Goal: Information Seeking & Learning: Learn about a topic

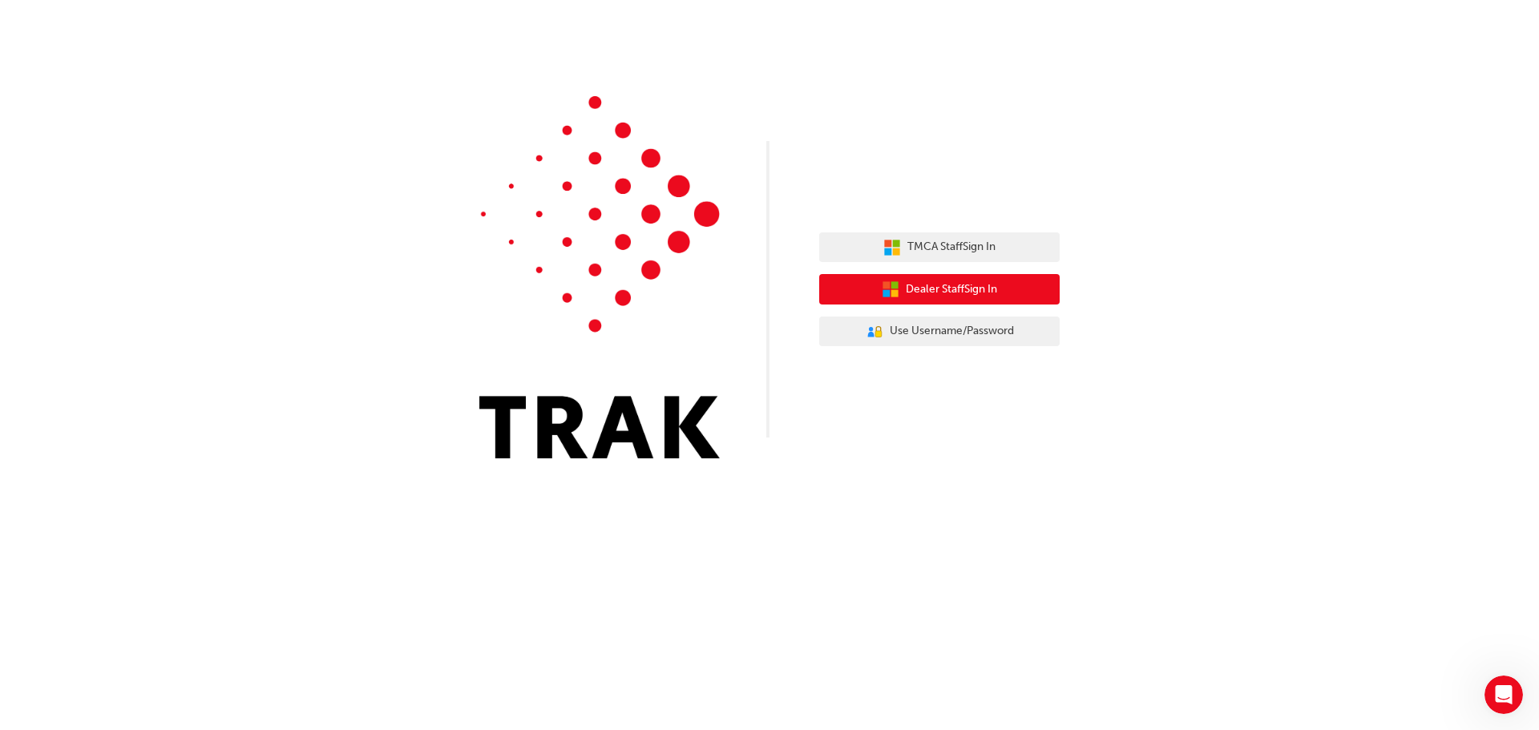
click at [964, 284] on span "Dealer Staff Sign In" at bounding box center [950, 289] width 91 height 18
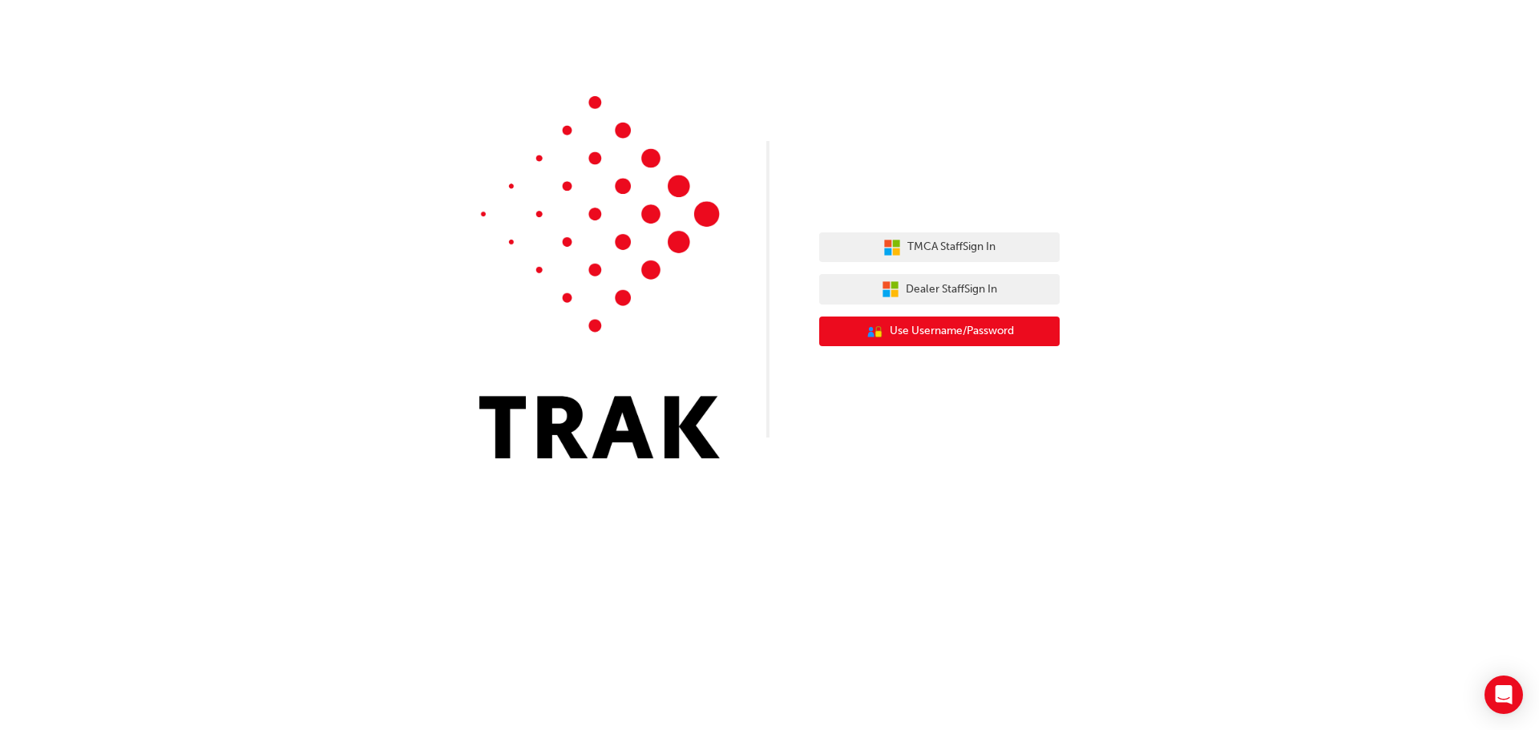
click at [895, 336] on span "Use Username/Password" at bounding box center [951, 331] width 124 height 18
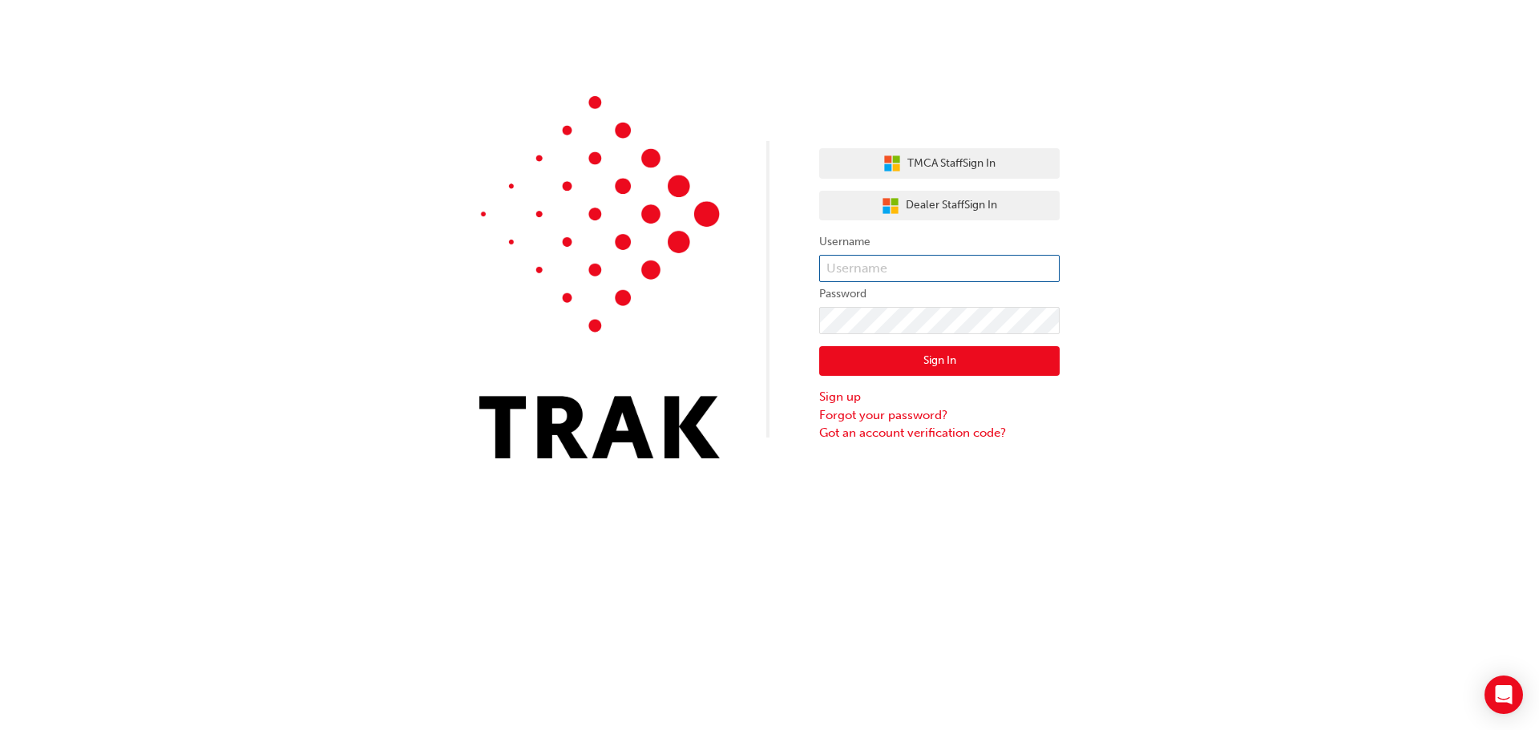
click at [950, 275] on input "text" at bounding box center [939, 268] width 240 height 27
type input "[EMAIL_ADDRESS][PERSON_NAME][DOMAIN_NAME]"
click button "Sign In" at bounding box center [939, 361] width 240 height 30
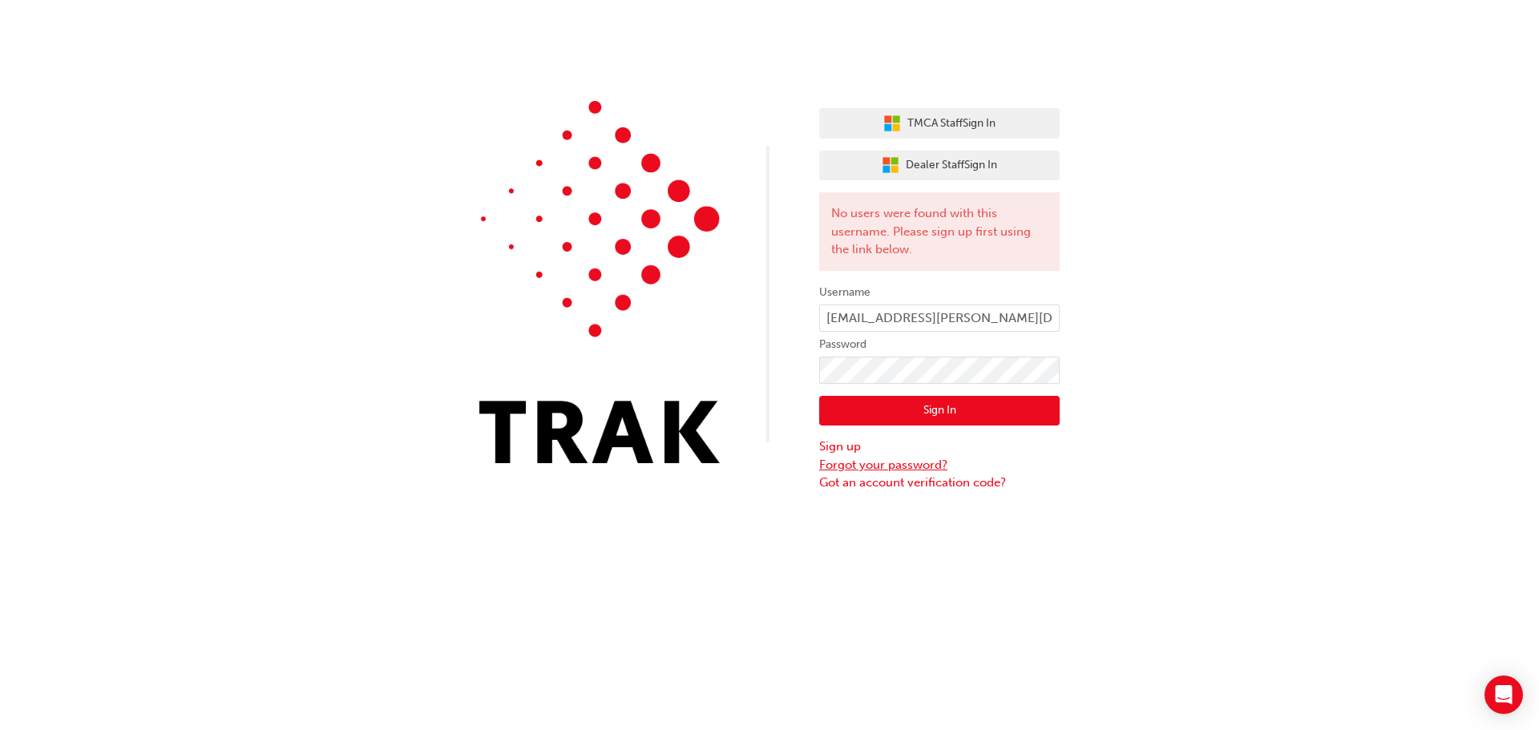
click at [903, 466] on link "Forgot your password?" at bounding box center [939, 465] width 240 height 18
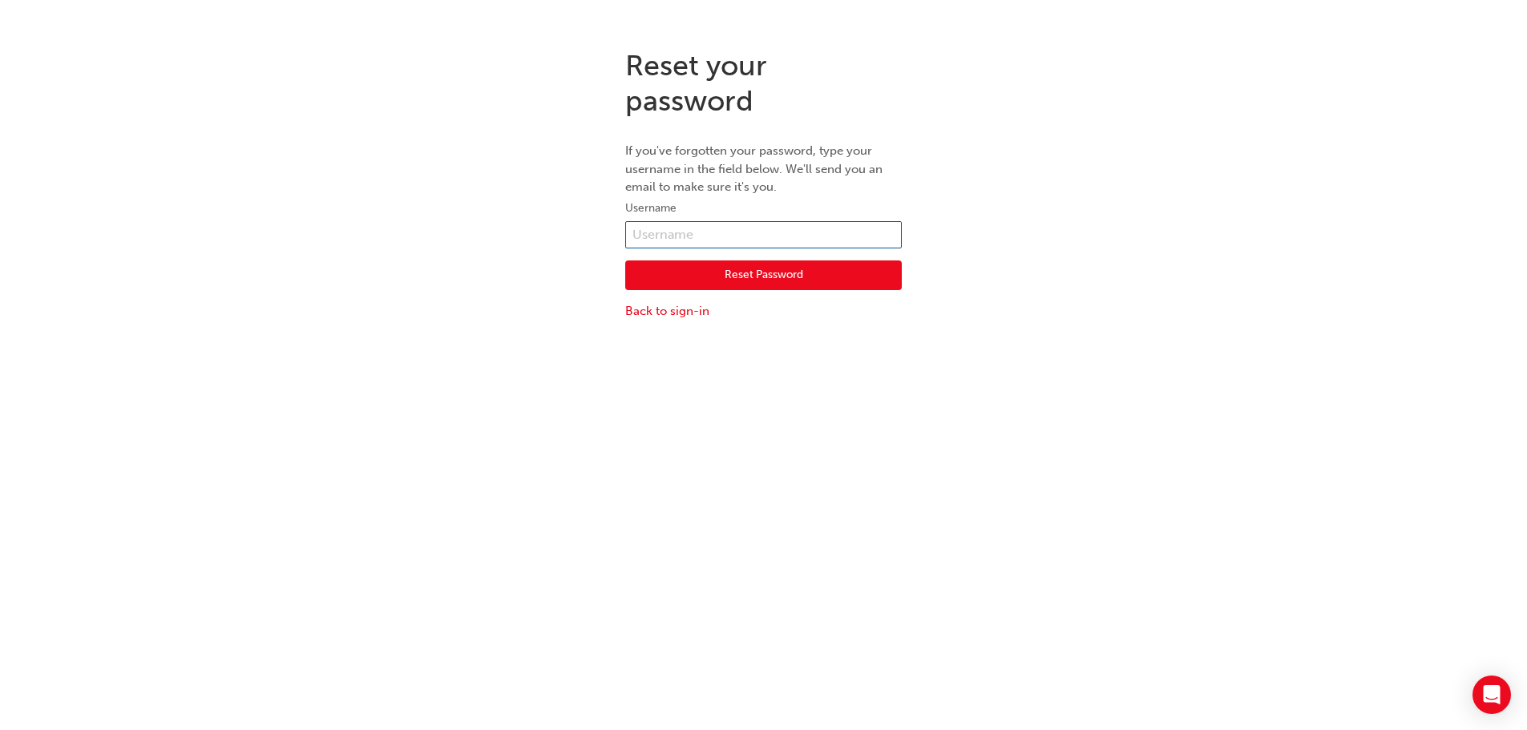
click at [788, 228] on input "text" at bounding box center [763, 234] width 276 height 27
type input "bryce.miller@canberratoyota.com.au"
click at [837, 277] on button "Reset Password" at bounding box center [763, 275] width 276 height 30
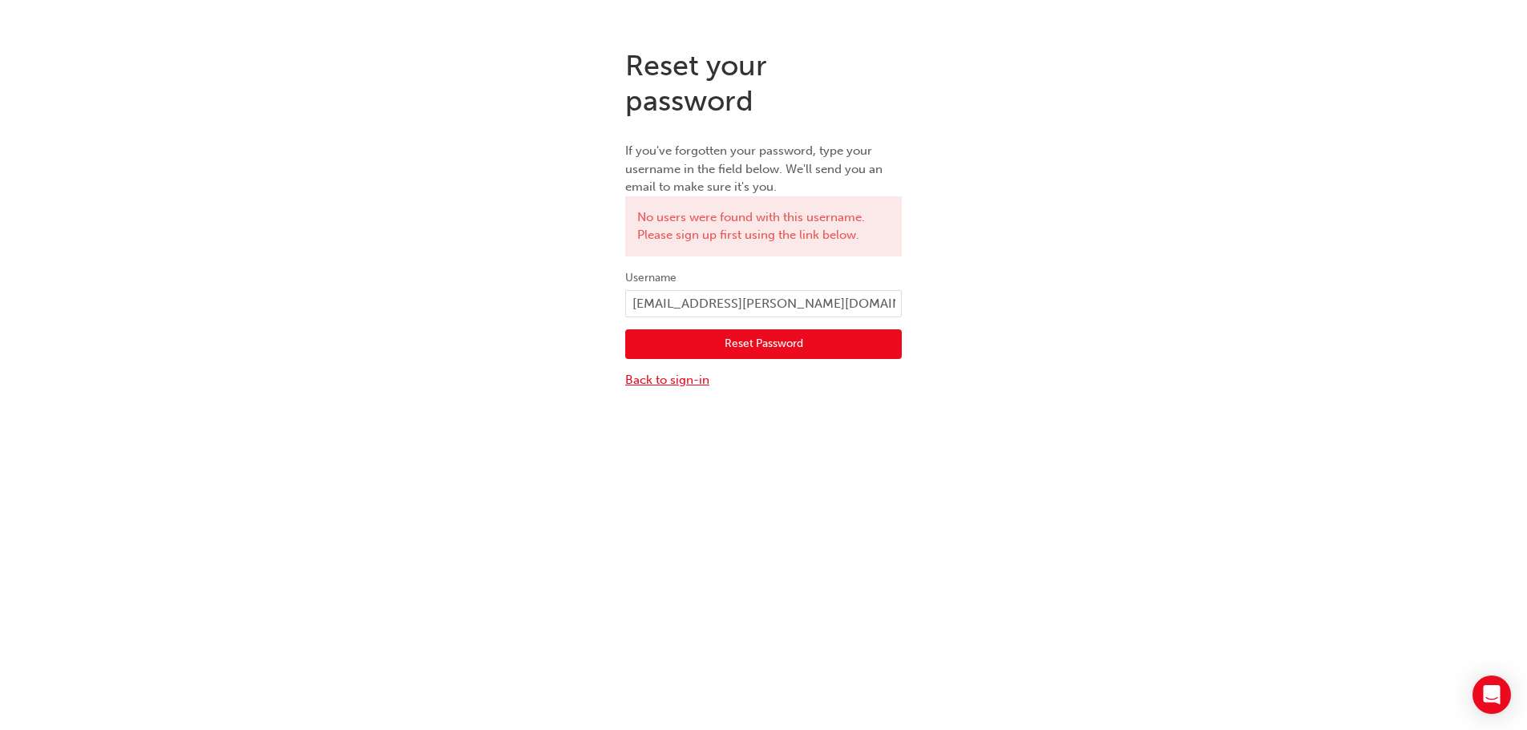
click at [691, 384] on link "Back to sign-in" at bounding box center [763, 380] width 276 height 18
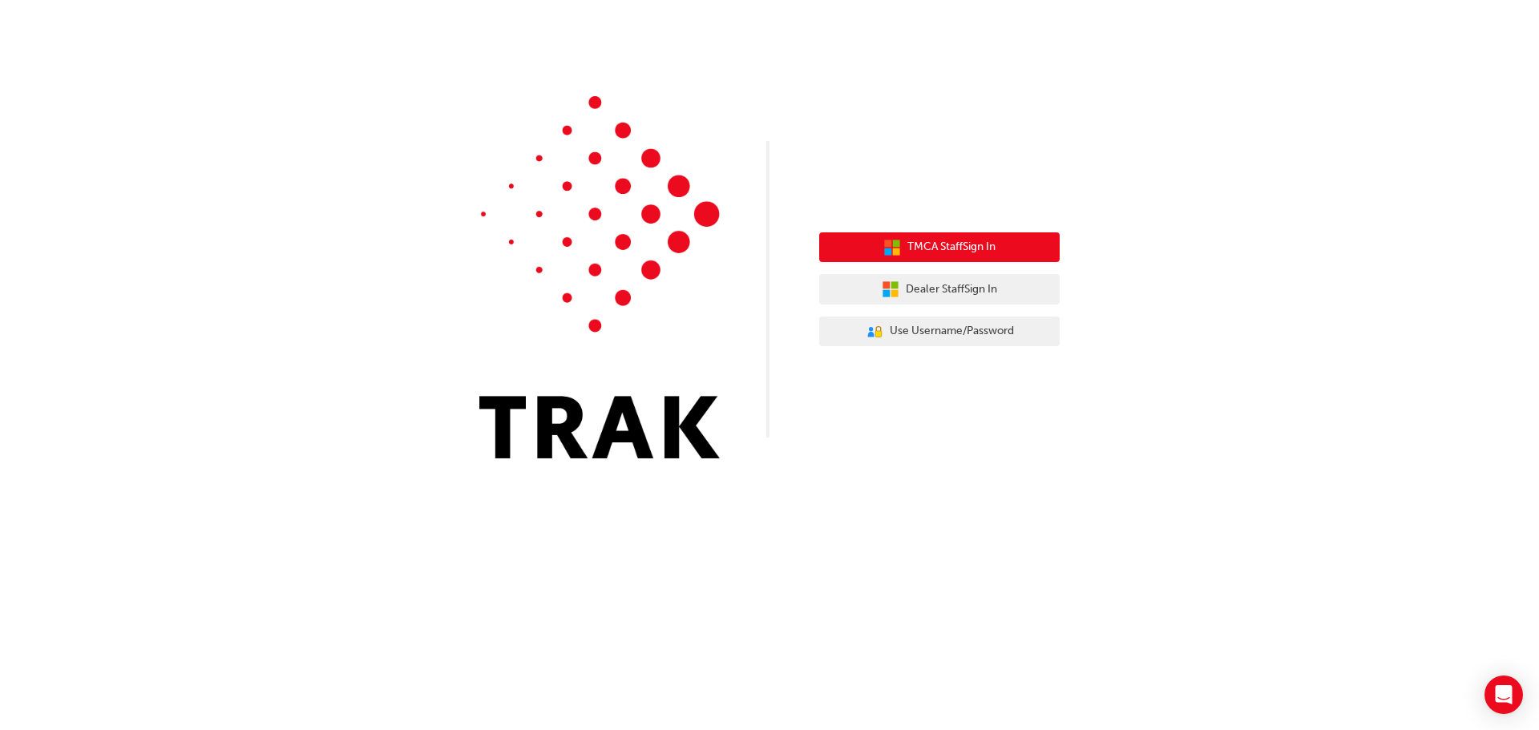
click at [1008, 244] on button "TMCA Staff Sign In" at bounding box center [939, 247] width 240 height 30
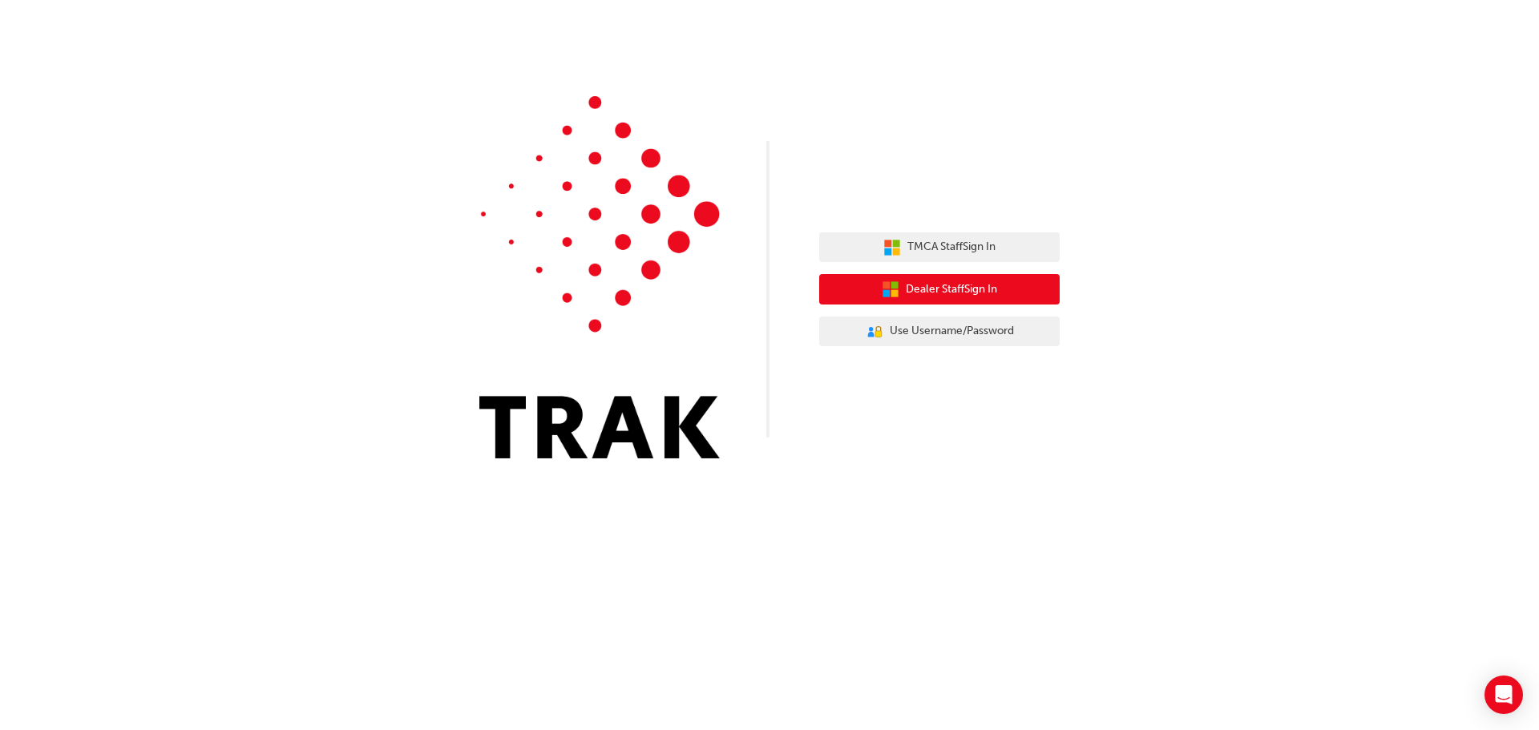
click at [948, 292] on span "Dealer Staff Sign In" at bounding box center [950, 289] width 91 height 18
click at [1217, 576] on div "TMCA Staff Sign In Dealer Staff Sign In User Authentication Icon - Blue Person,…" at bounding box center [769, 365] width 1539 height 730
click at [905, 293] on span "Dealer Staff Sign In" at bounding box center [950, 289] width 91 height 18
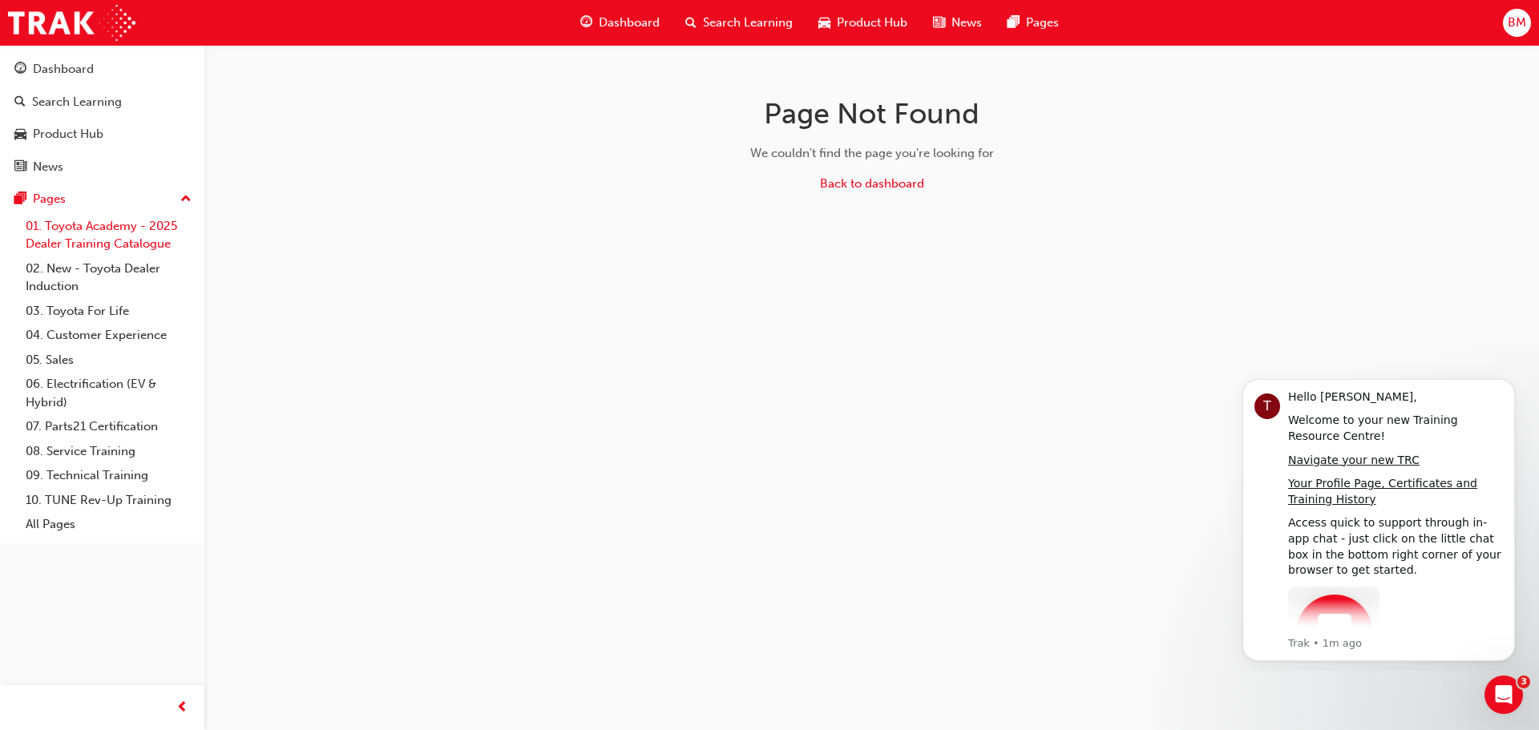
click at [114, 237] on link "01. Toyota Academy - 2025 Dealer Training Catalogue" at bounding box center [108, 235] width 179 height 42
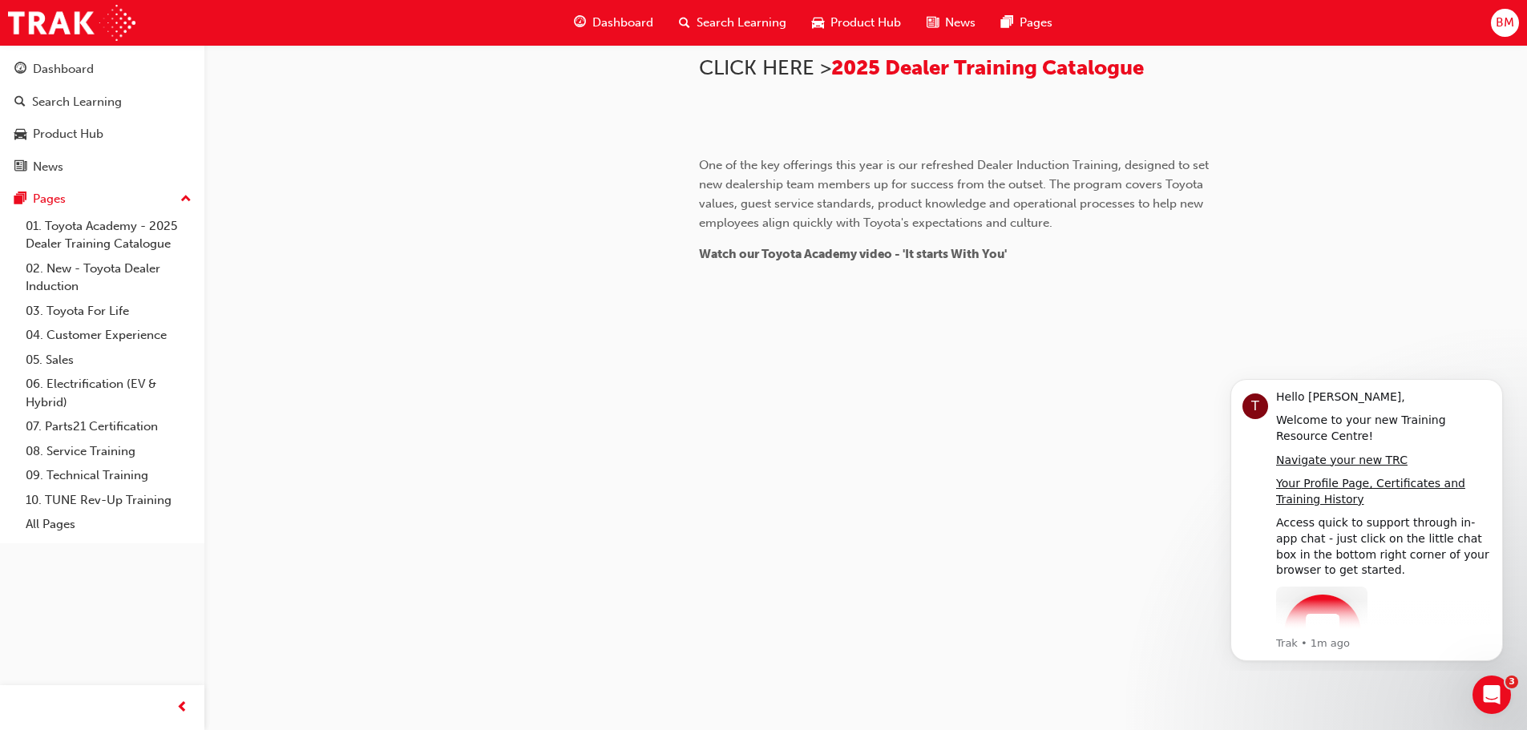
scroll to position [561, 0]
click at [67, 262] on link "02. New - Toyota Dealer Induction" at bounding box center [108, 277] width 179 height 42
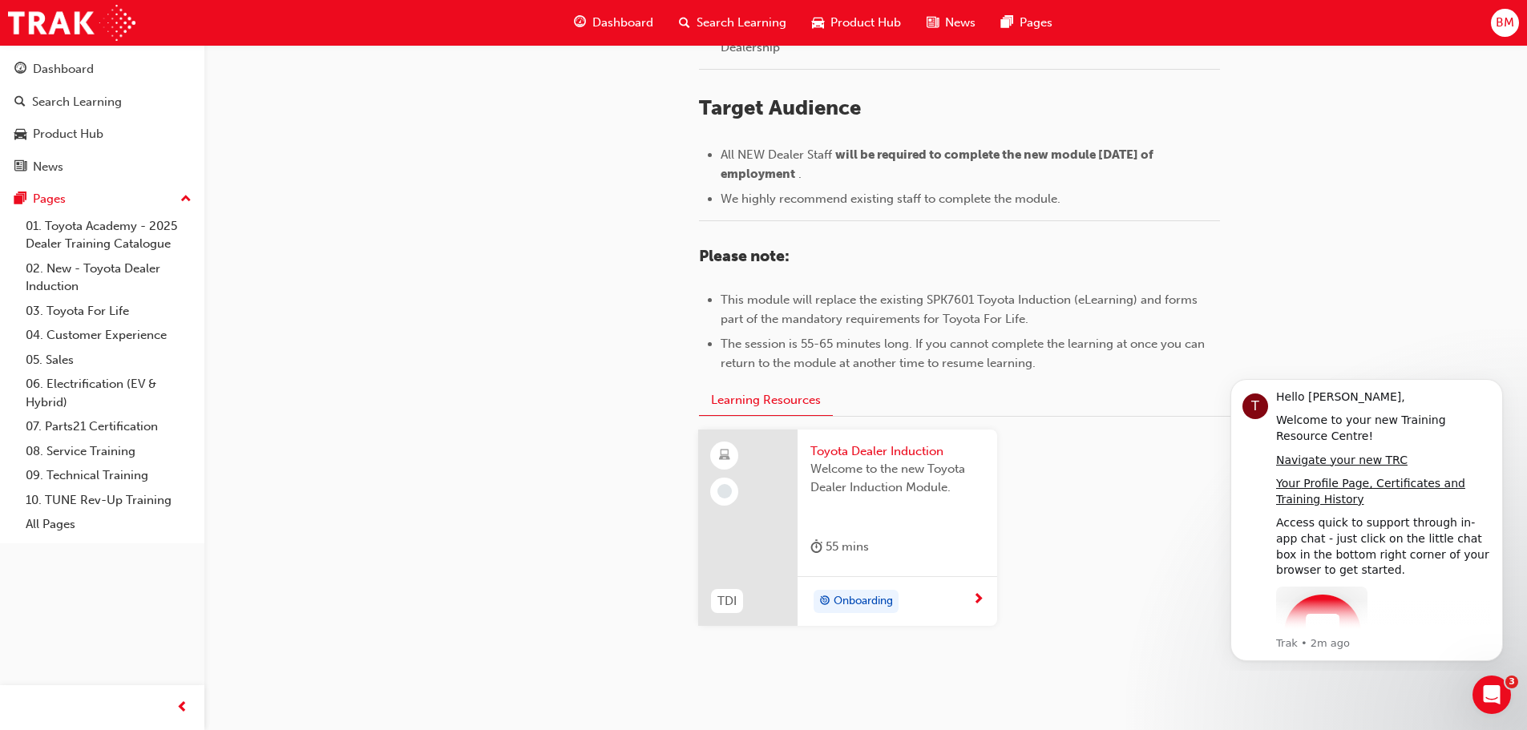
scroll to position [705, 0]
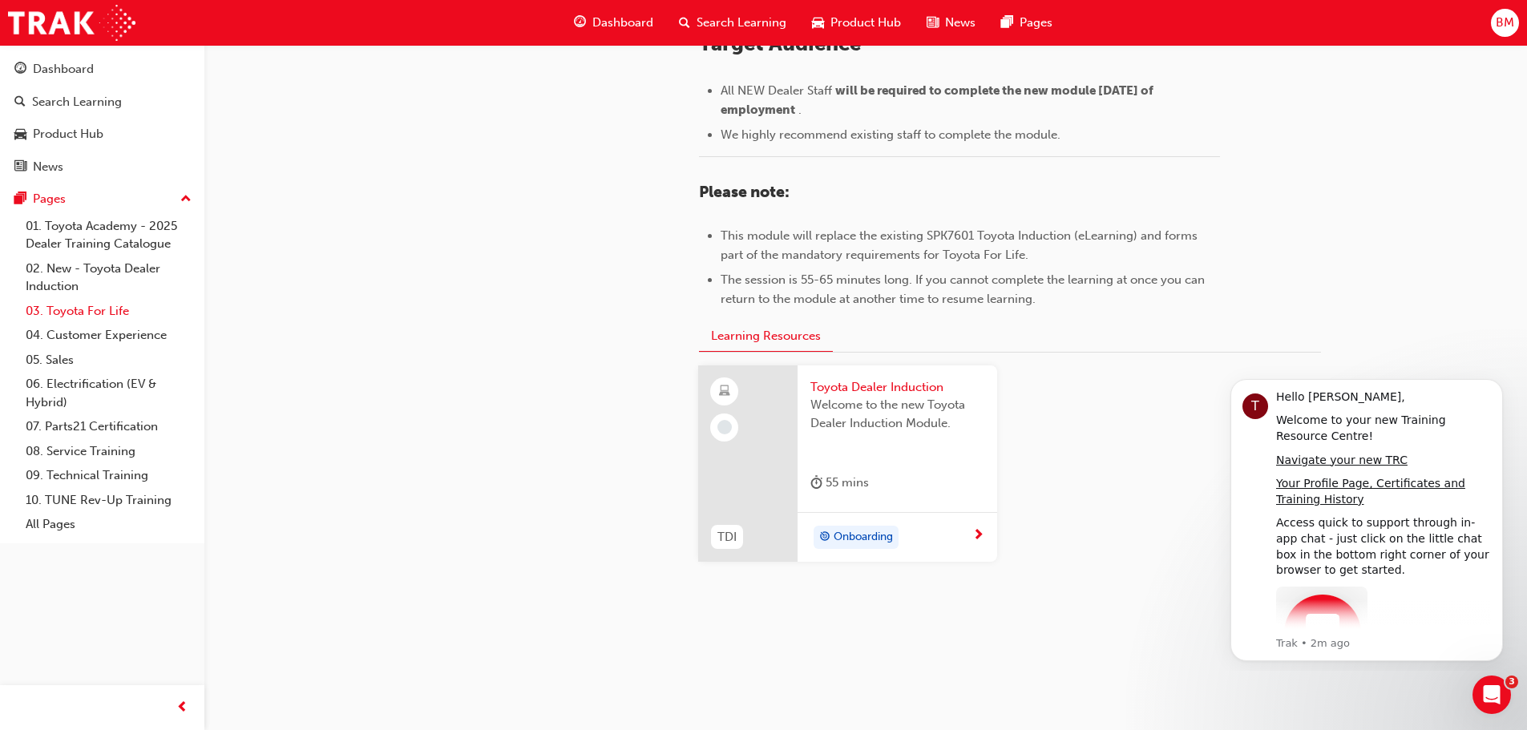
click at [116, 313] on link "03. Toyota For Life" at bounding box center [108, 311] width 179 height 25
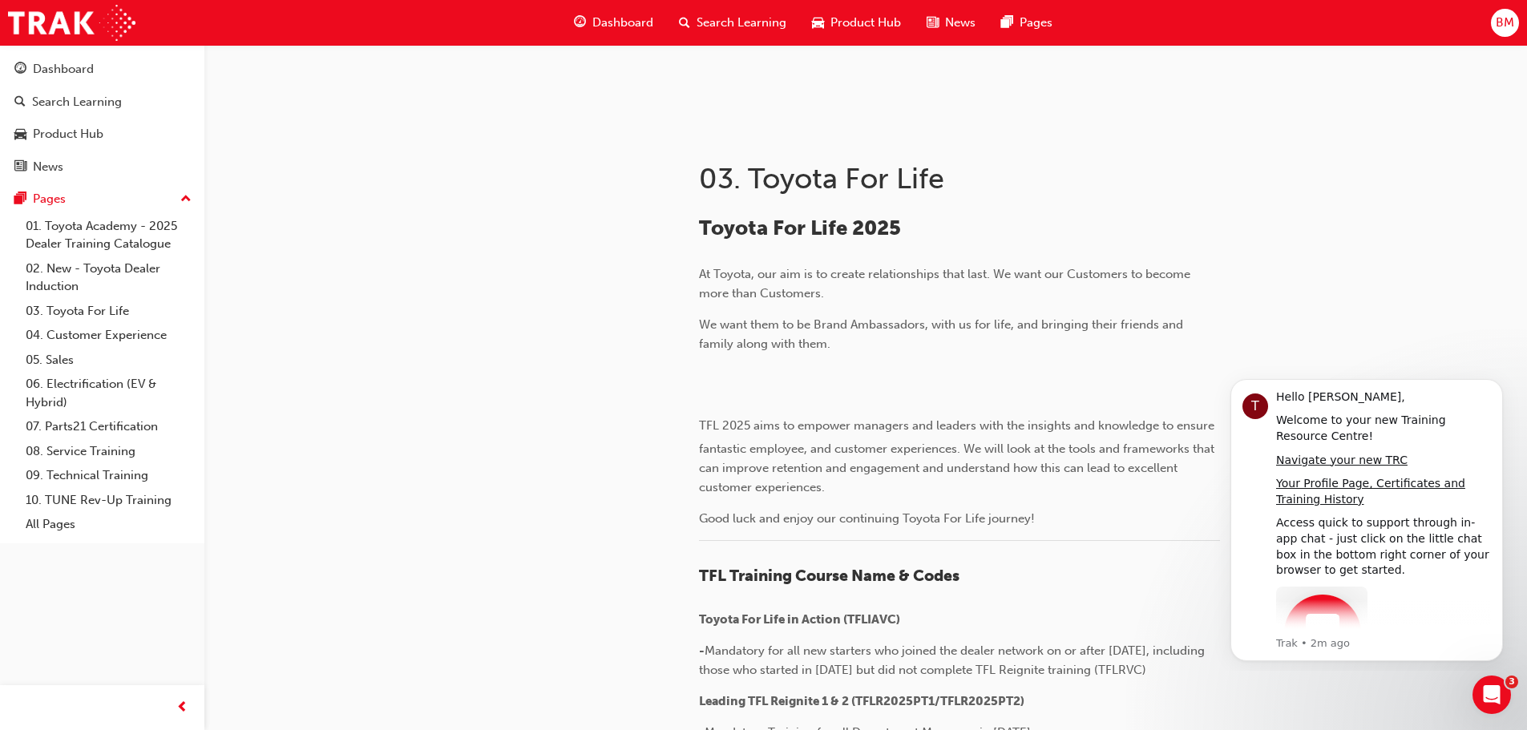
scroll to position [240, 0]
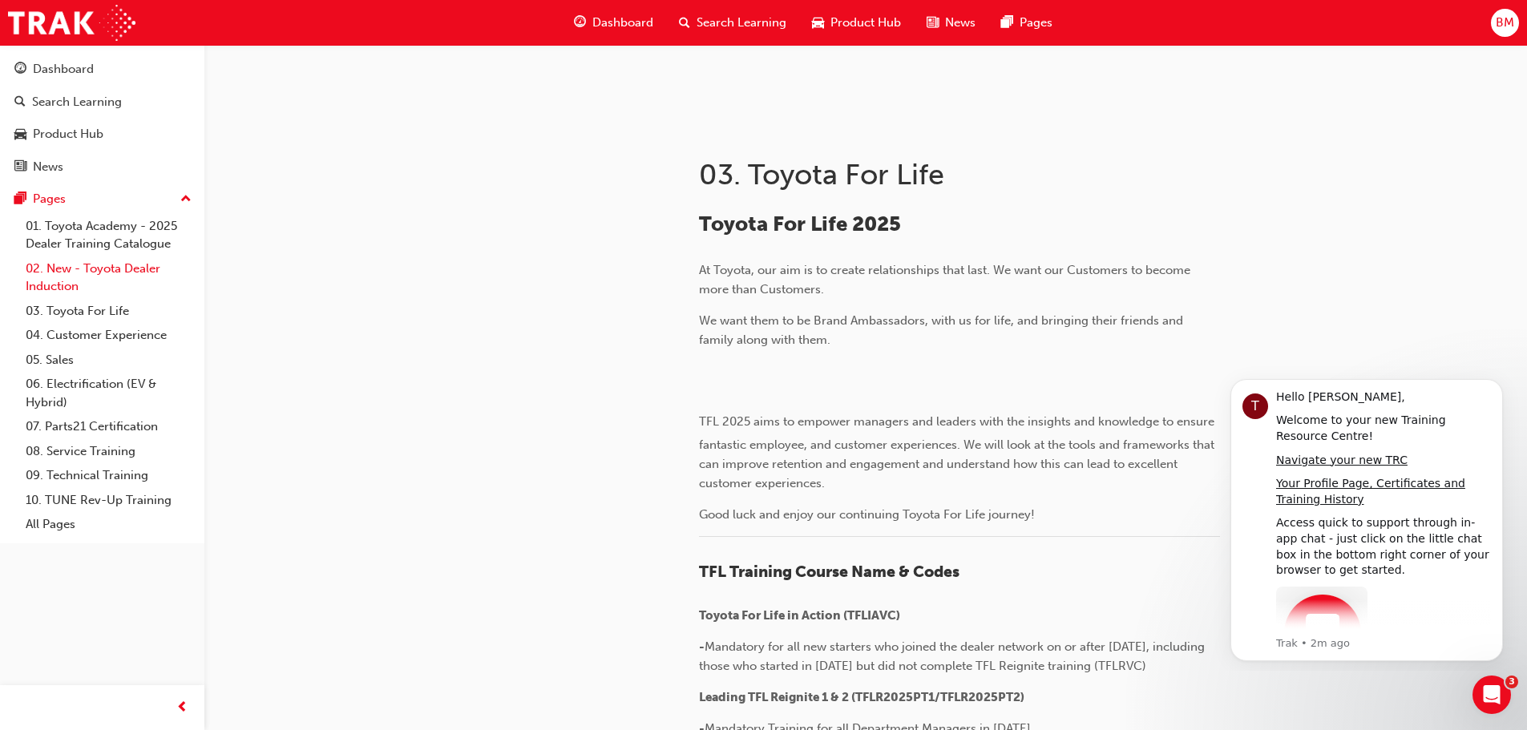
click at [91, 276] on link "02. New - Toyota Dealer Induction" at bounding box center [108, 277] width 179 height 42
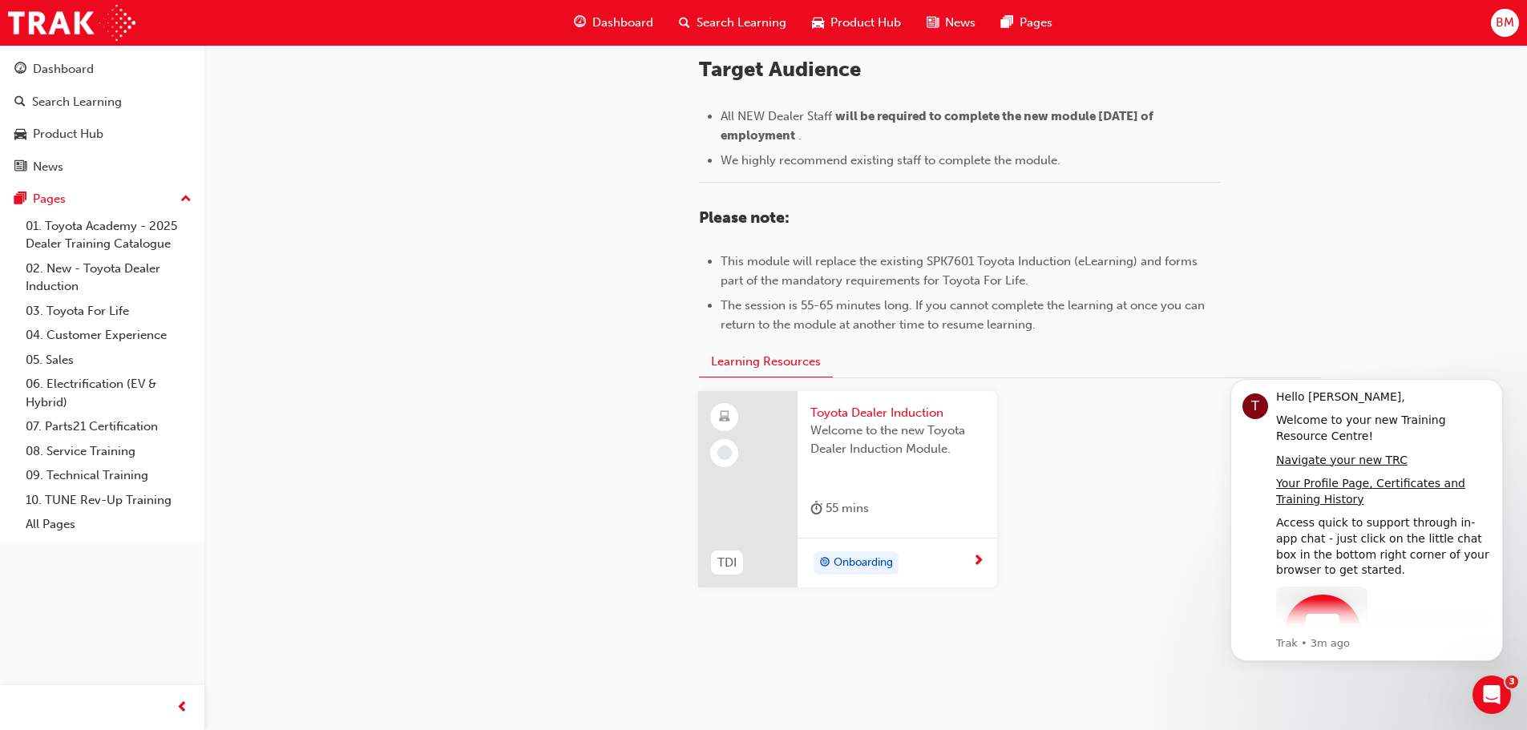
scroll to position [705, 0]
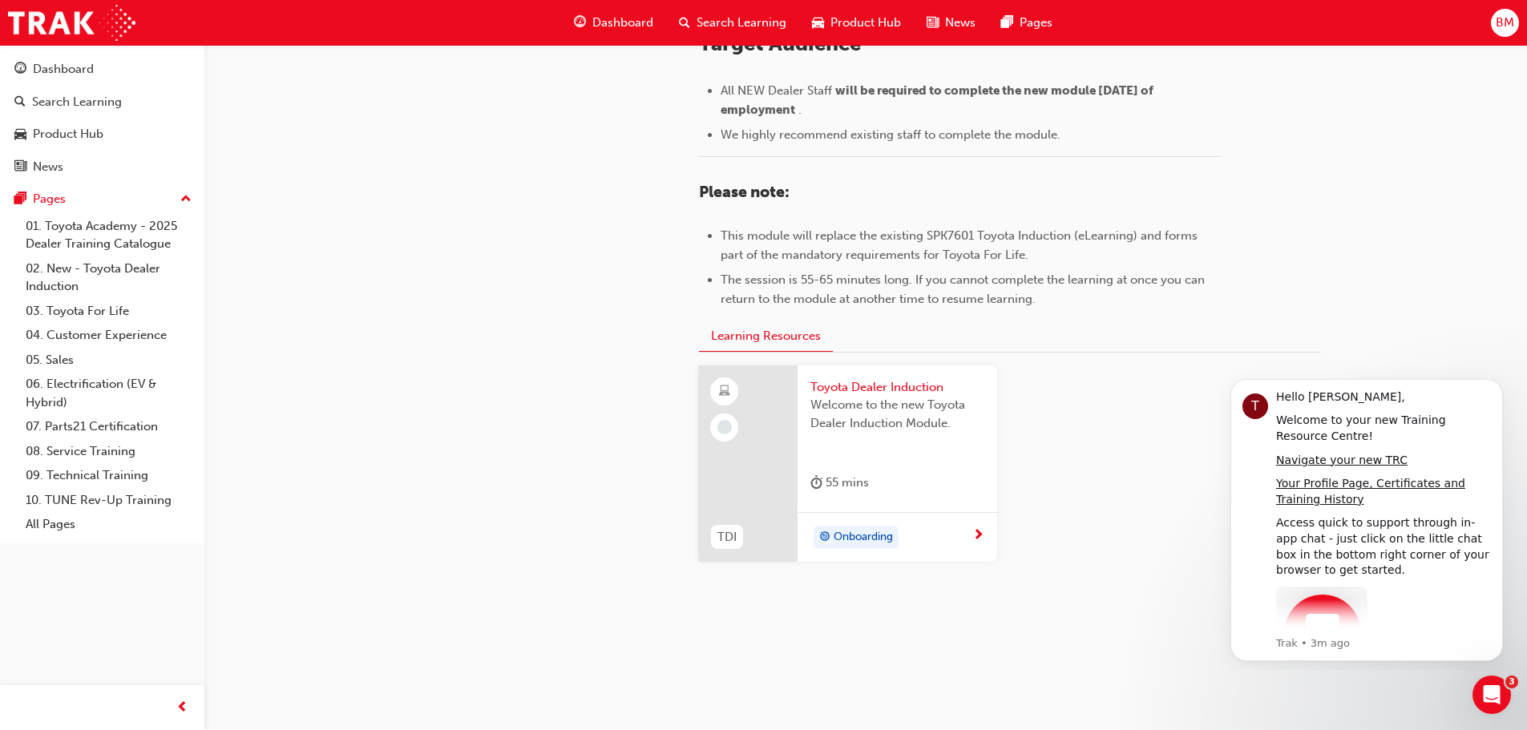
click at [885, 395] on span "Toyota Dealer Induction" at bounding box center [897, 387] width 174 height 18
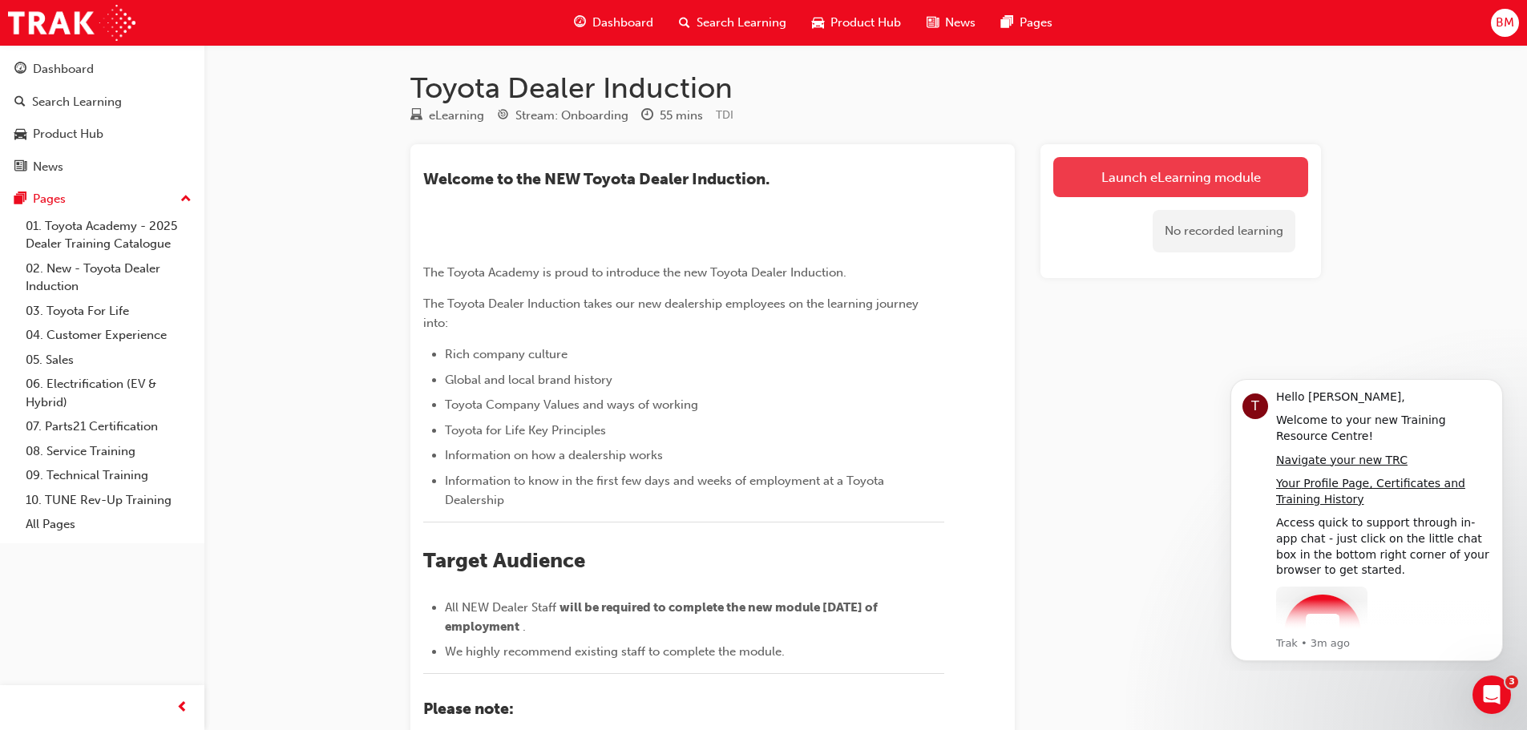
click at [1162, 177] on link "Launch eLearning module" at bounding box center [1180, 177] width 255 height 40
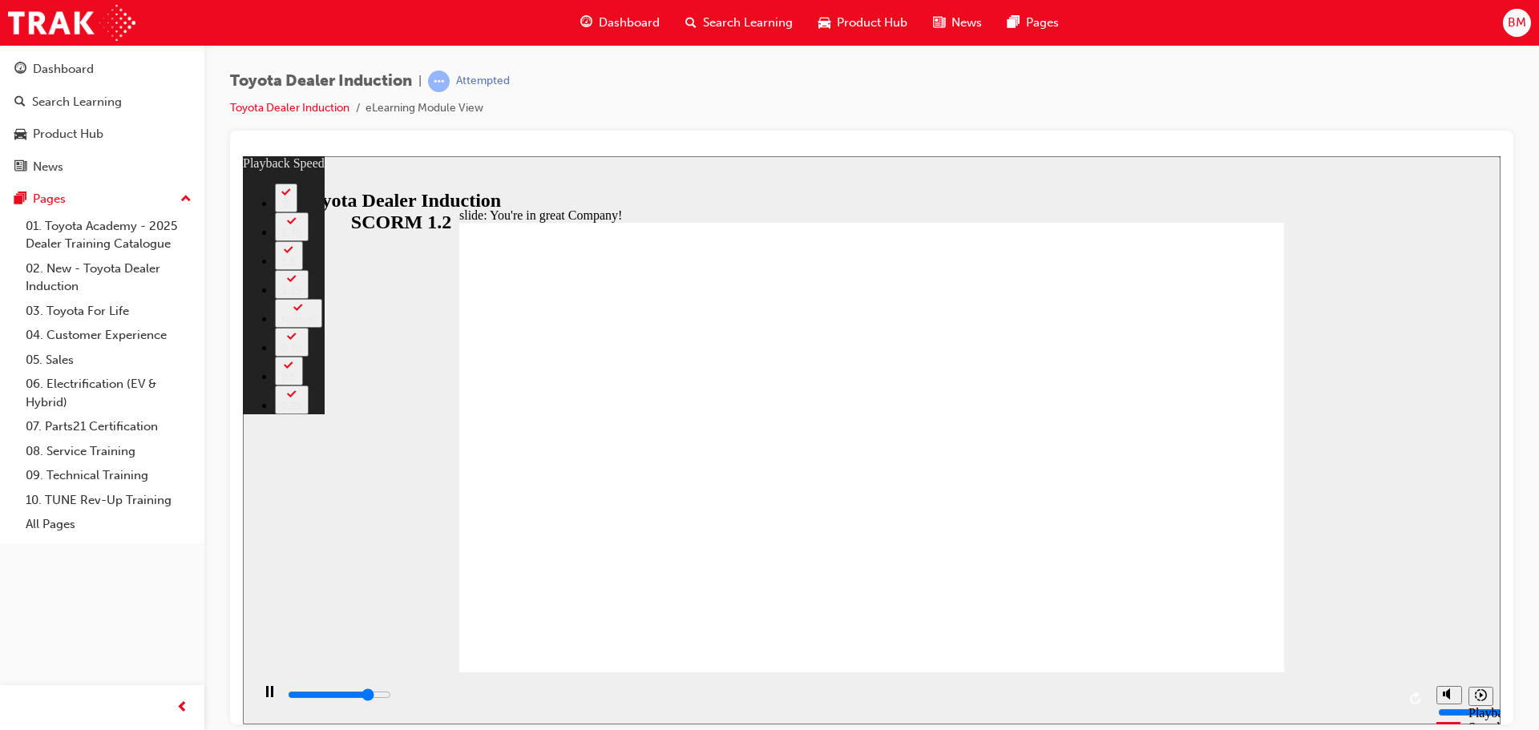
type input "6100"
type input "0"
type input "6200"
type input "0"
type input "6500"
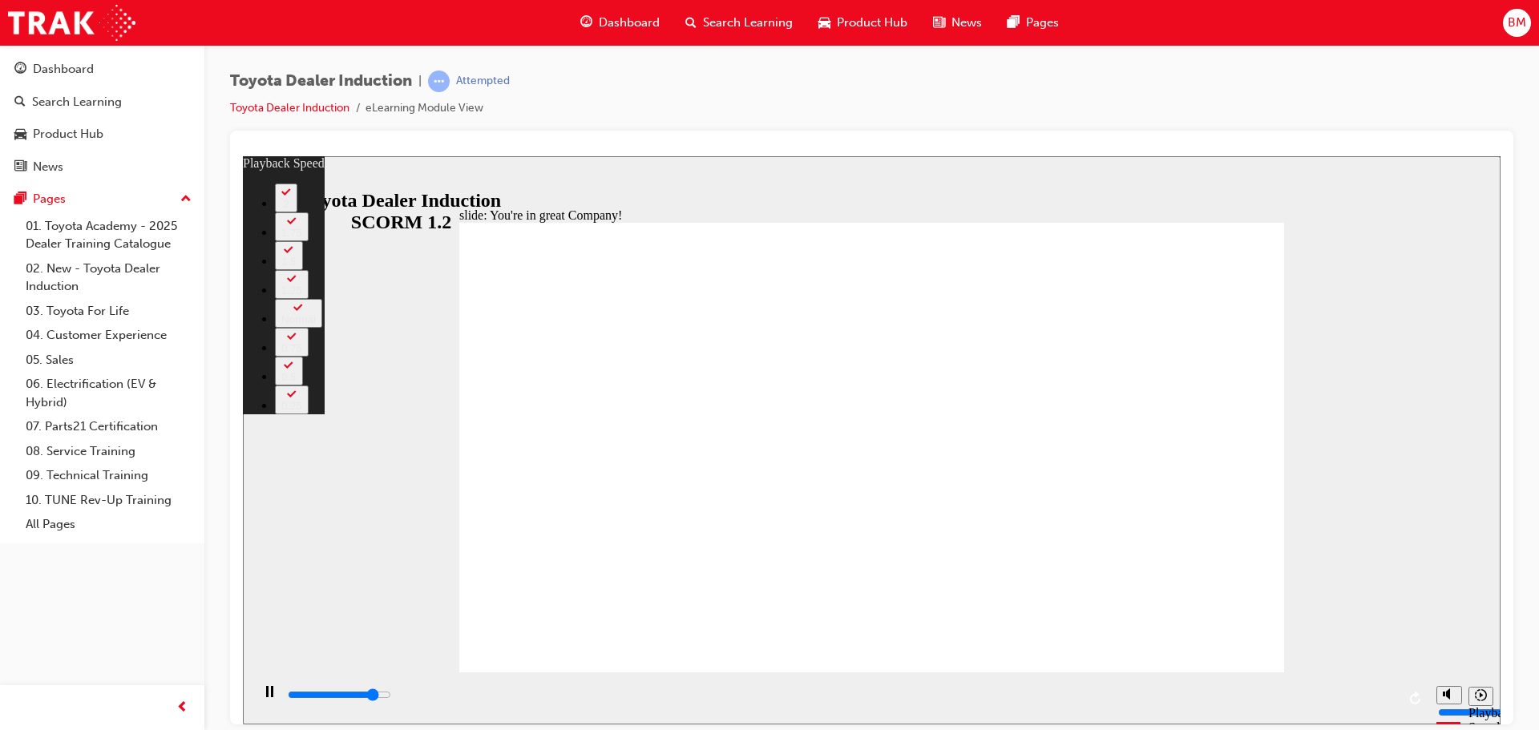
type input "0"
type input "6800"
type input "1"
type input "7000"
type input "1"
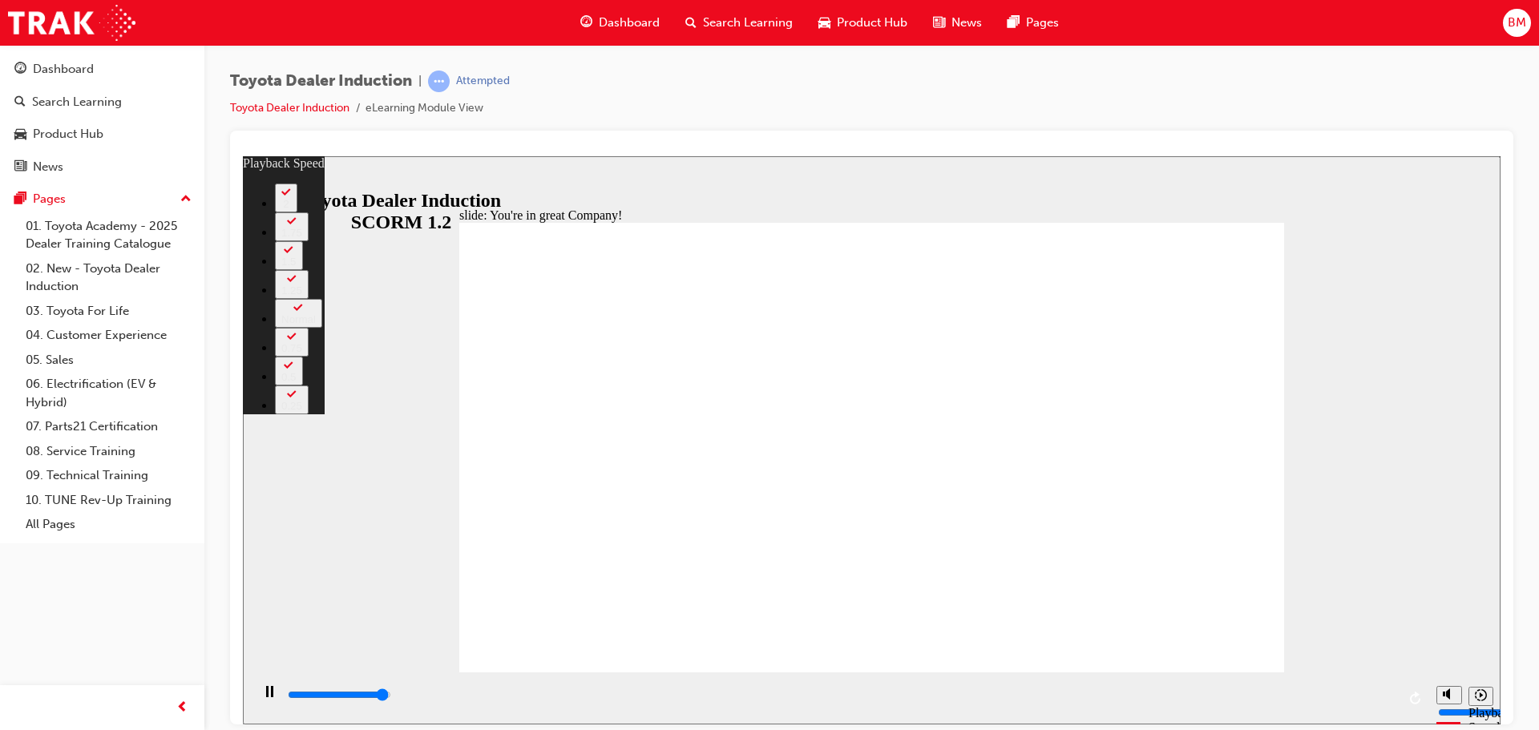
type input "7300"
type input "1"
type input "7500"
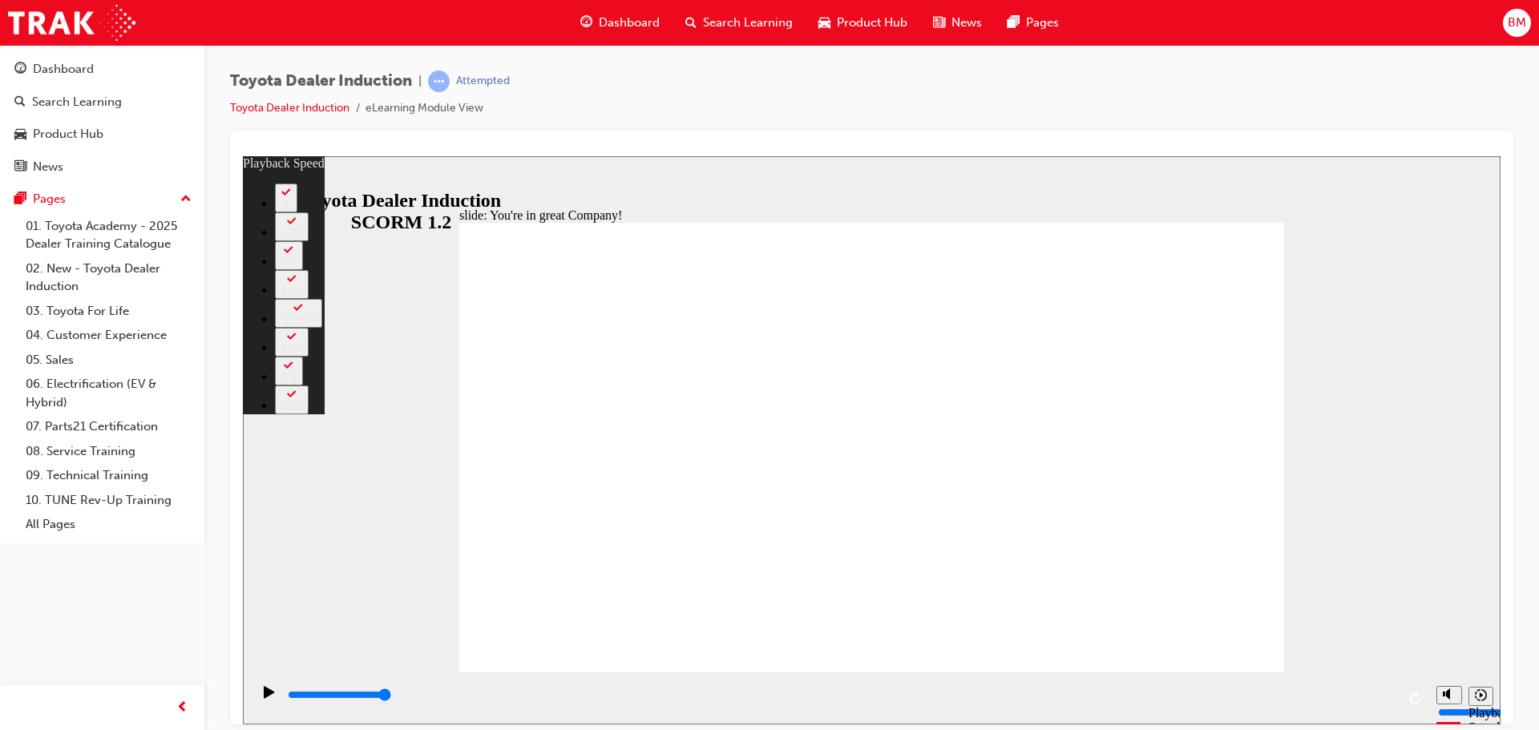
type input "156"
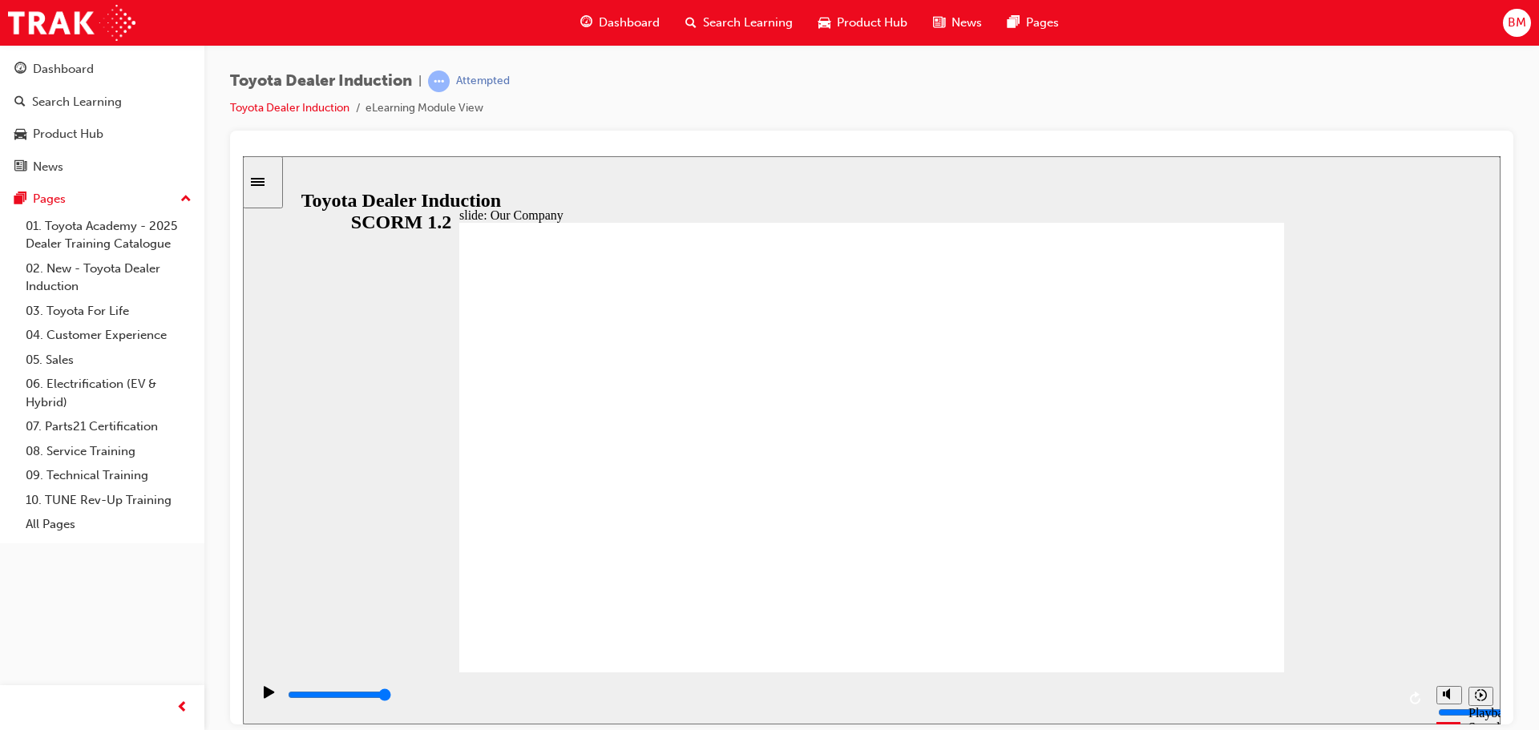
drag, startPoint x: 652, startPoint y: 585, endPoint x: 728, endPoint y: 602, distance: 78.0
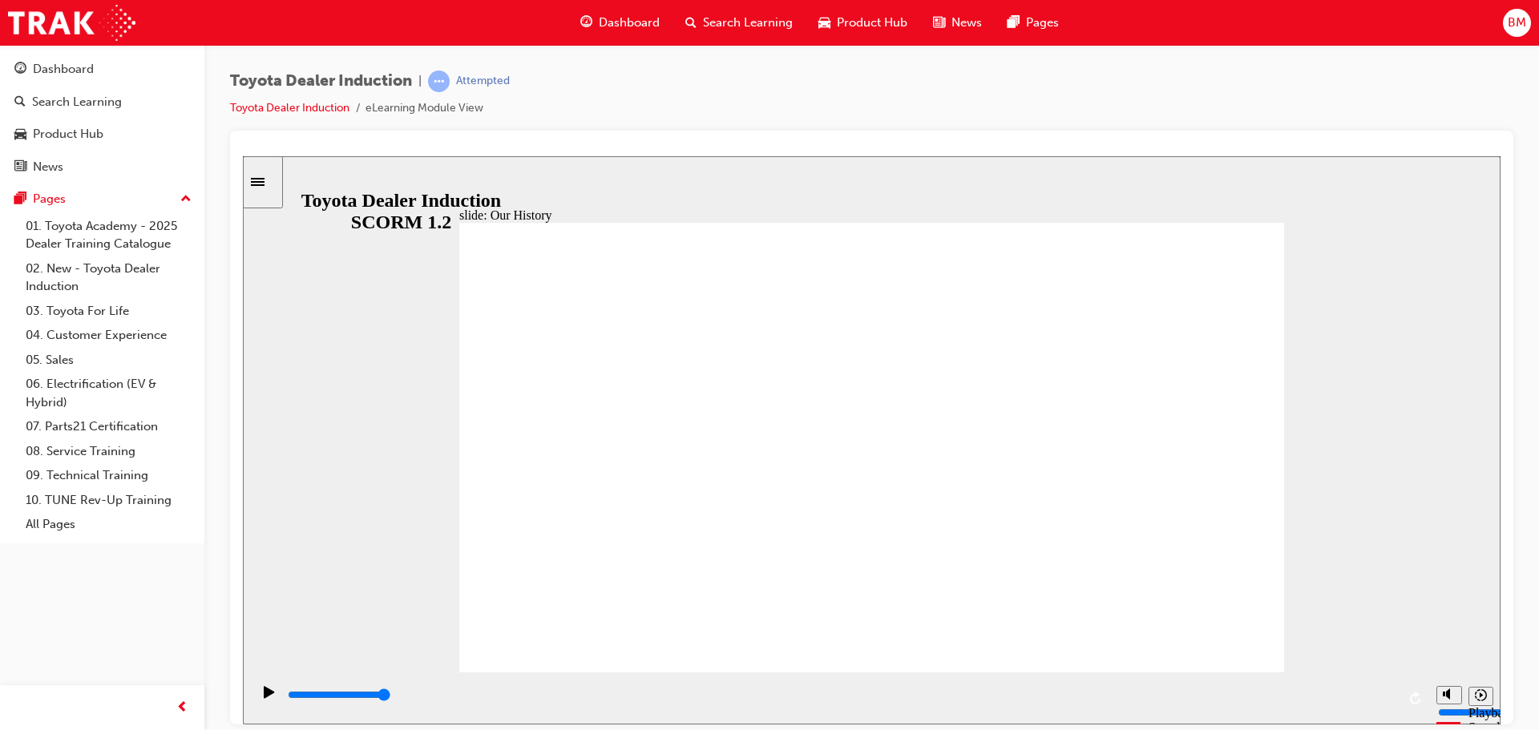
drag, startPoint x: 654, startPoint y: 582, endPoint x: 890, endPoint y: 591, distance: 236.6
drag, startPoint x: 853, startPoint y: 577, endPoint x: 1106, endPoint y: 589, distance: 253.5
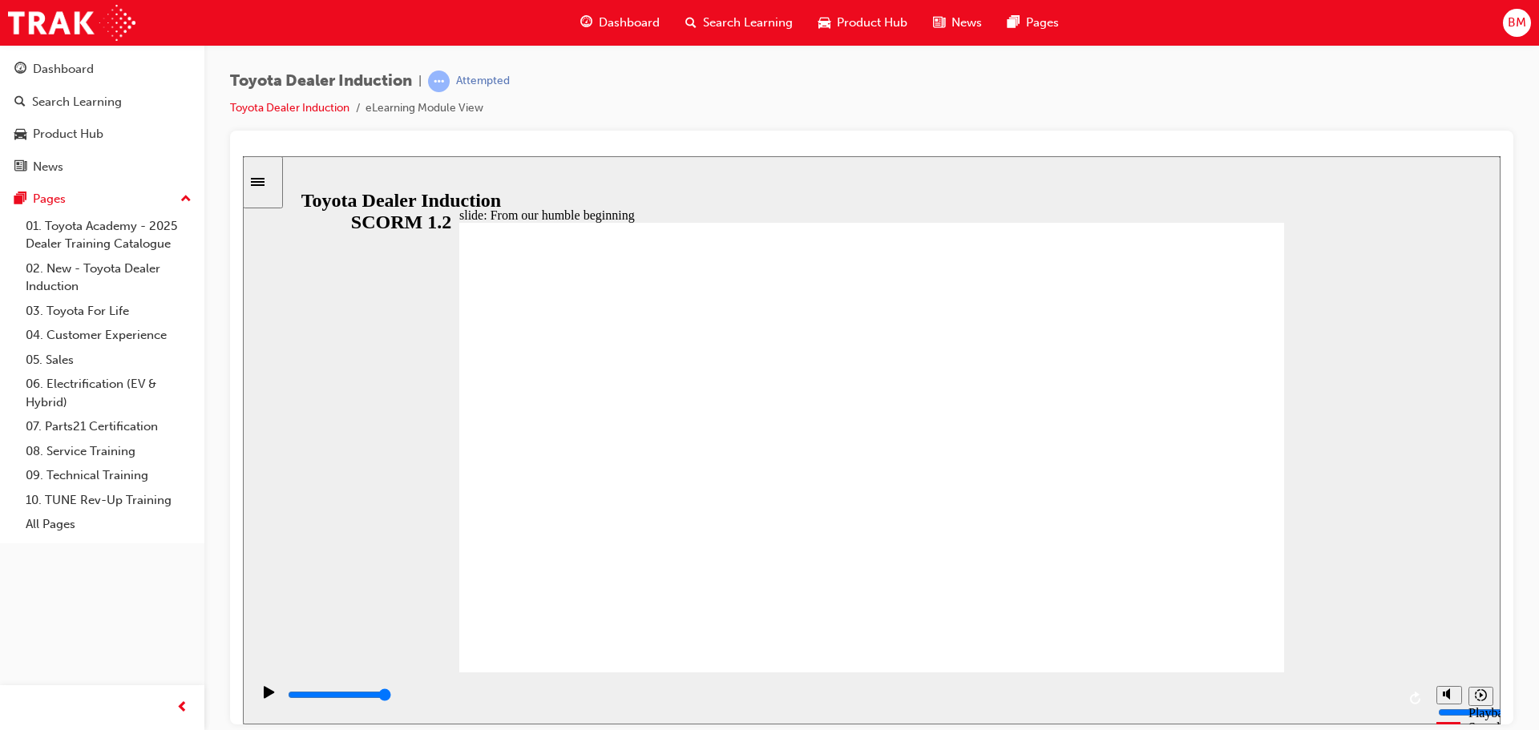
drag, startPoint x: 439, startPoint y: 273, endPoint x: 1028, endPoint y: 517, distance: 637.4
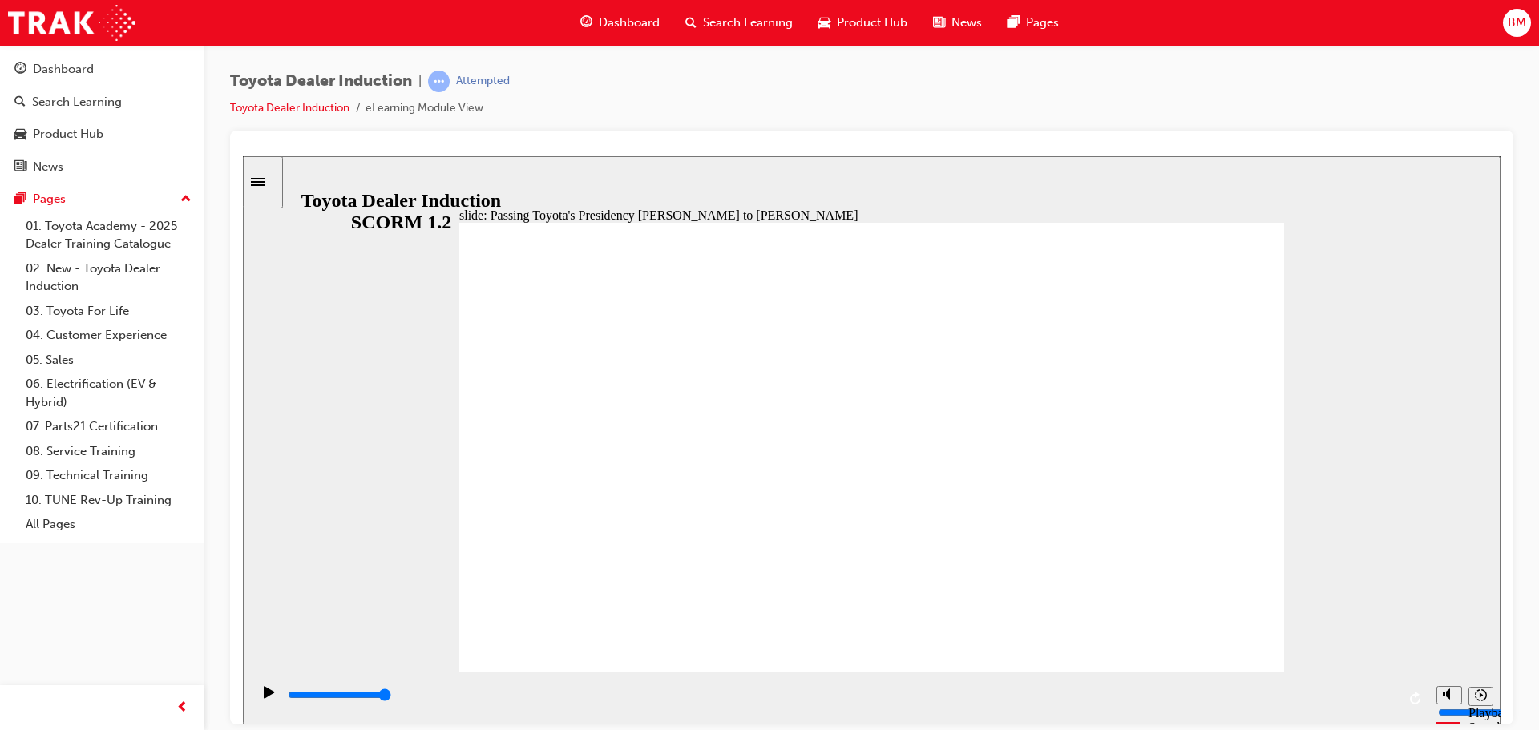
click at [266, 696] on icon "Play (Ctrl+Alt+P)" at bounding box center [269, 691] width 10 height 12
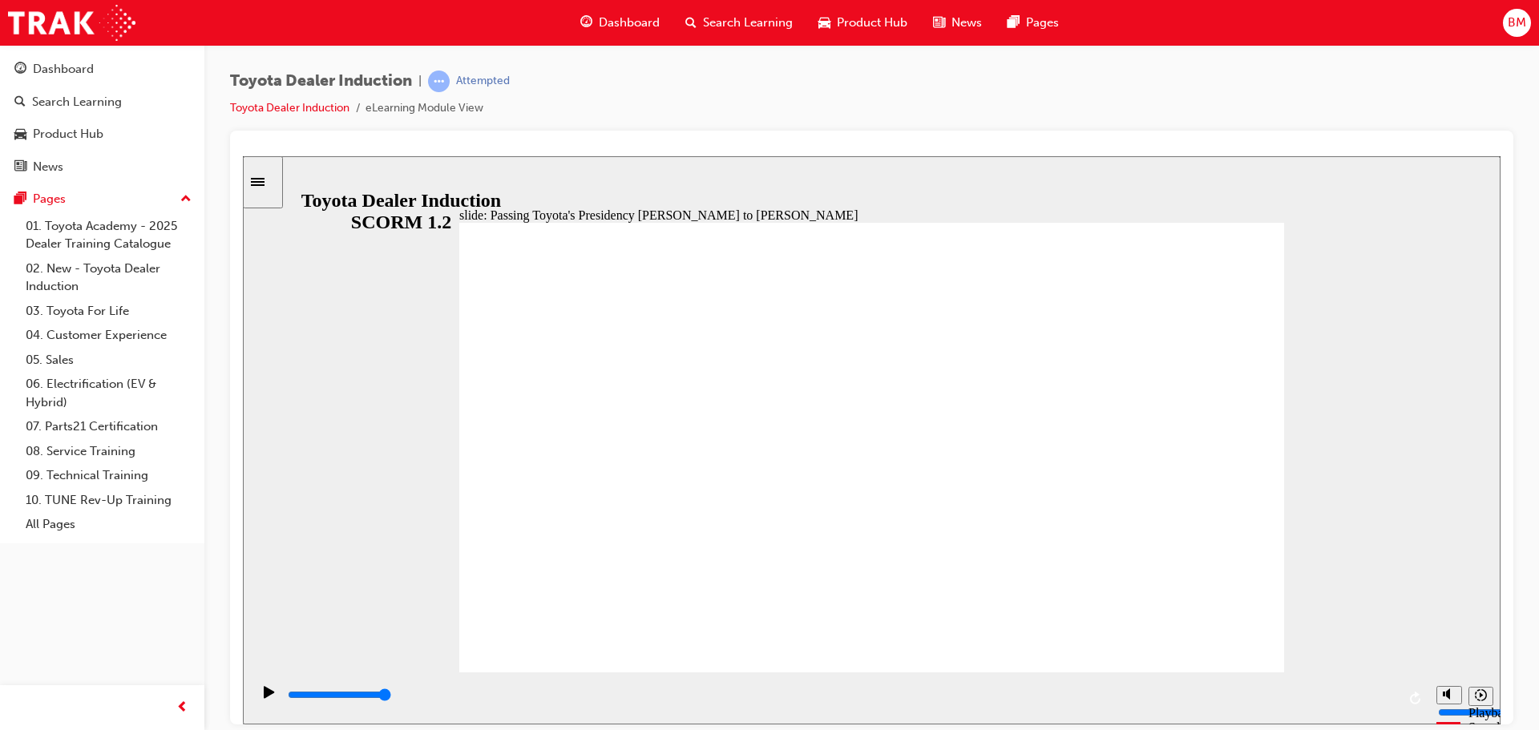
click at [1132, 142] on div at bounding box center [871, 428] width 1283 height 594
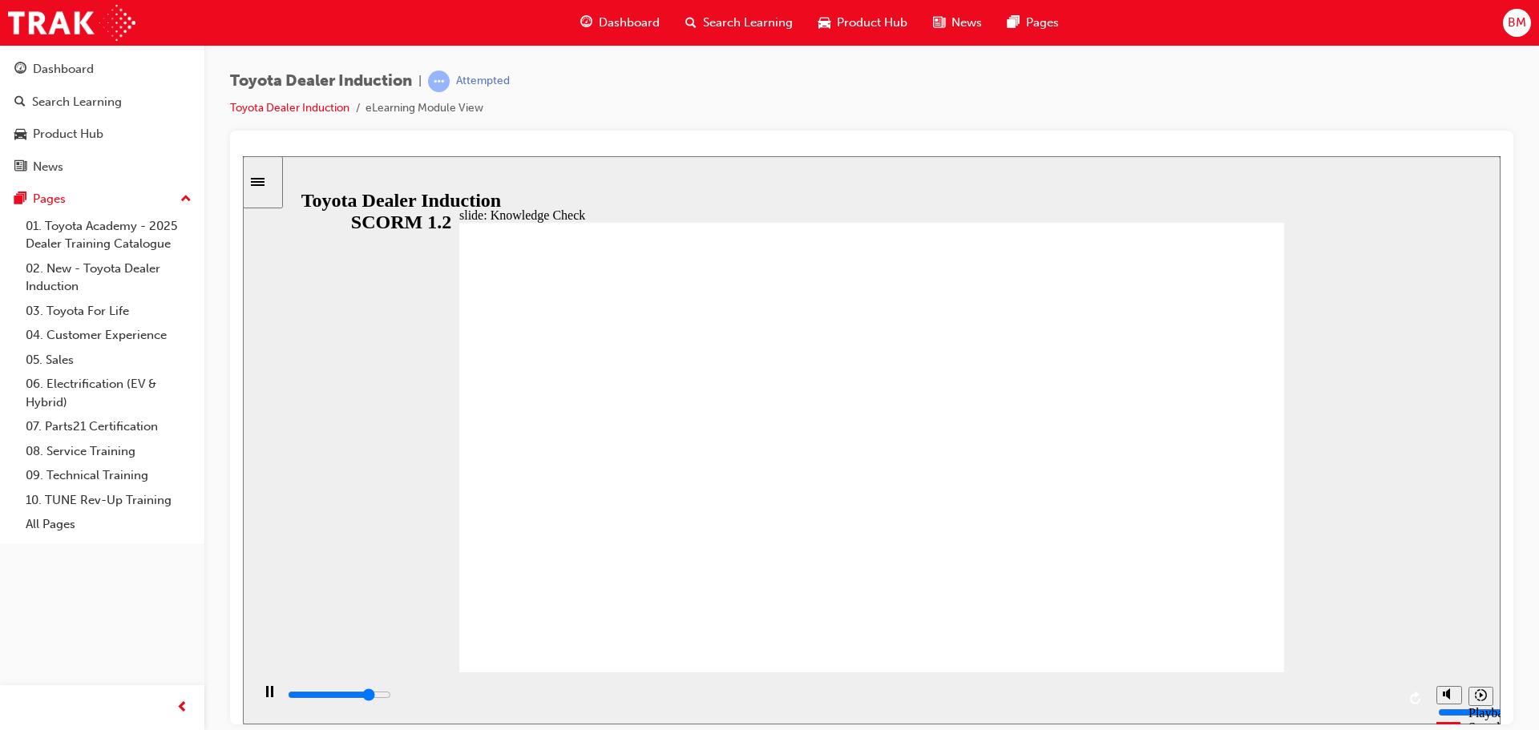
drag, startPoint x: 656, startPoint y: 356, endPoint x: 863, endPoint y: 353, distance: 206.8
type input "5000"
radio input "true"
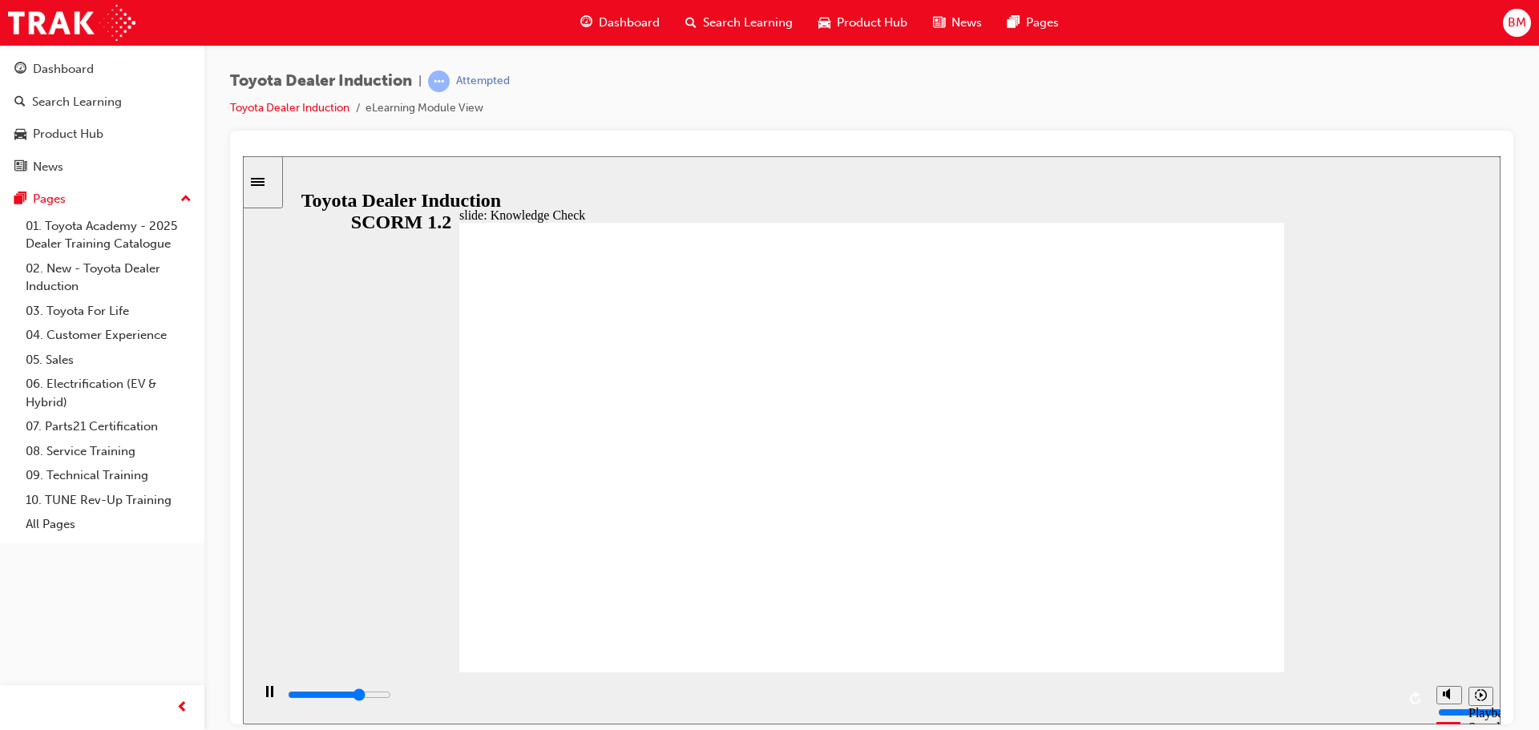
type input "3600"
radio input "true"
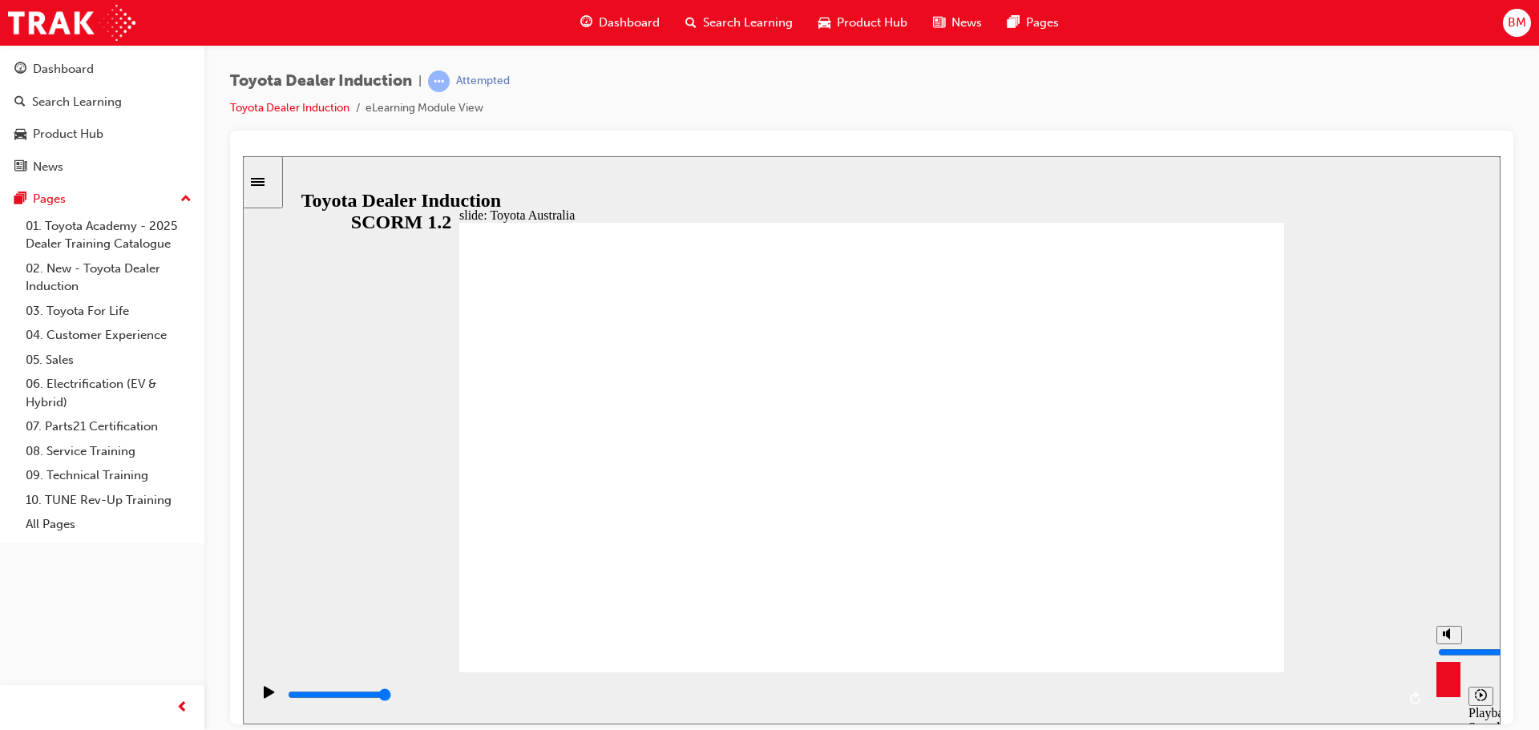
type input "15300"
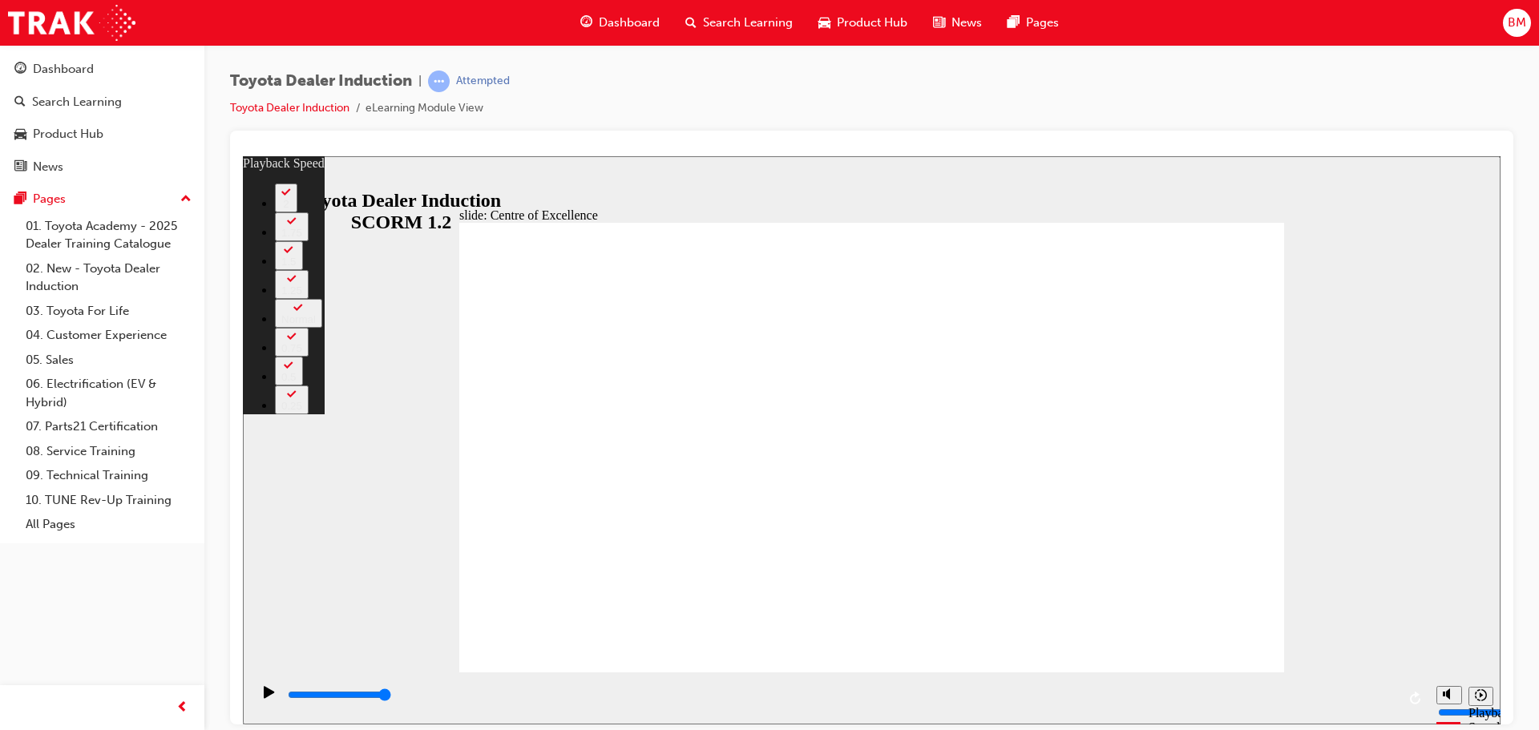
type input "248"
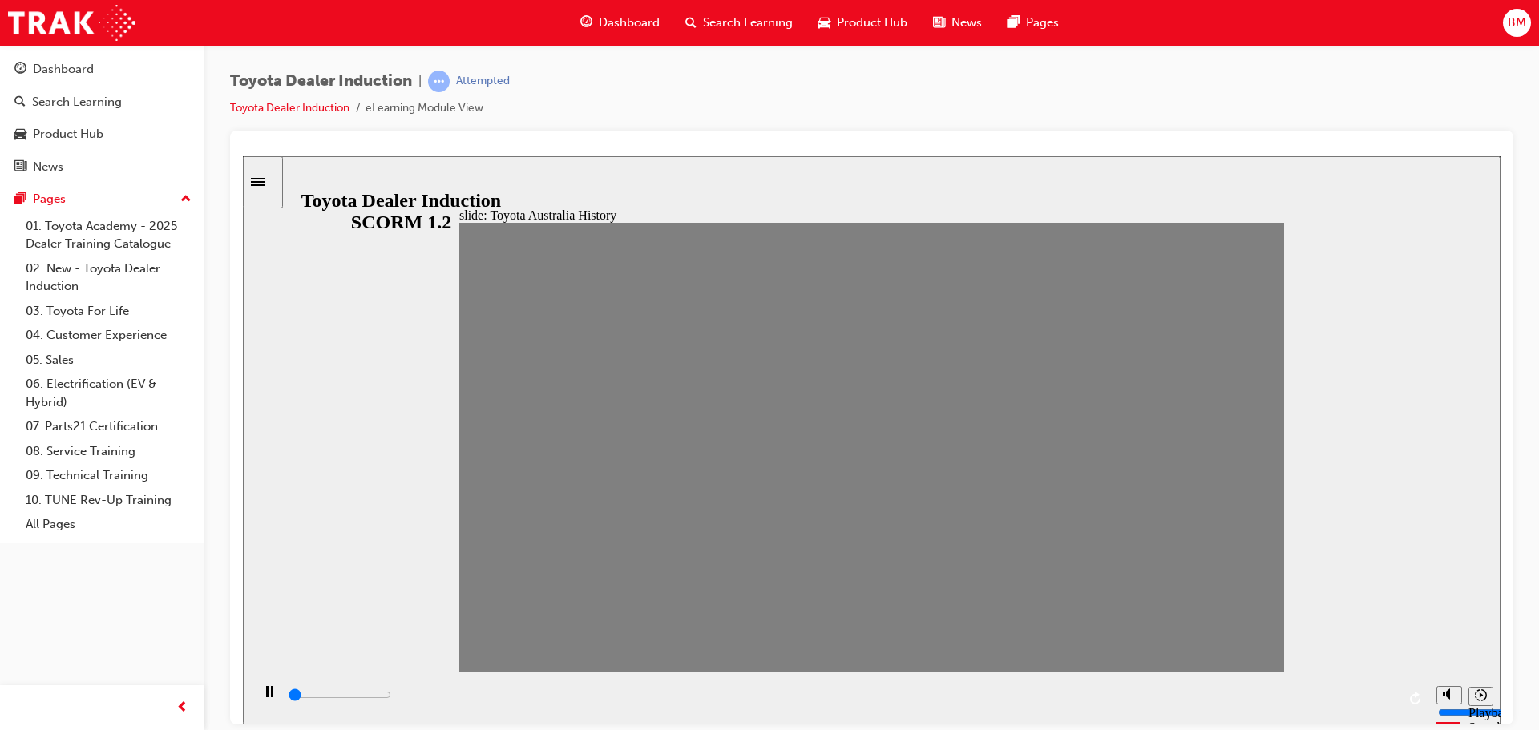
drag, startPoint x: 488, startPoint y: 458, endPoint x: 1321, endPoint y: 479, distance: 832.8
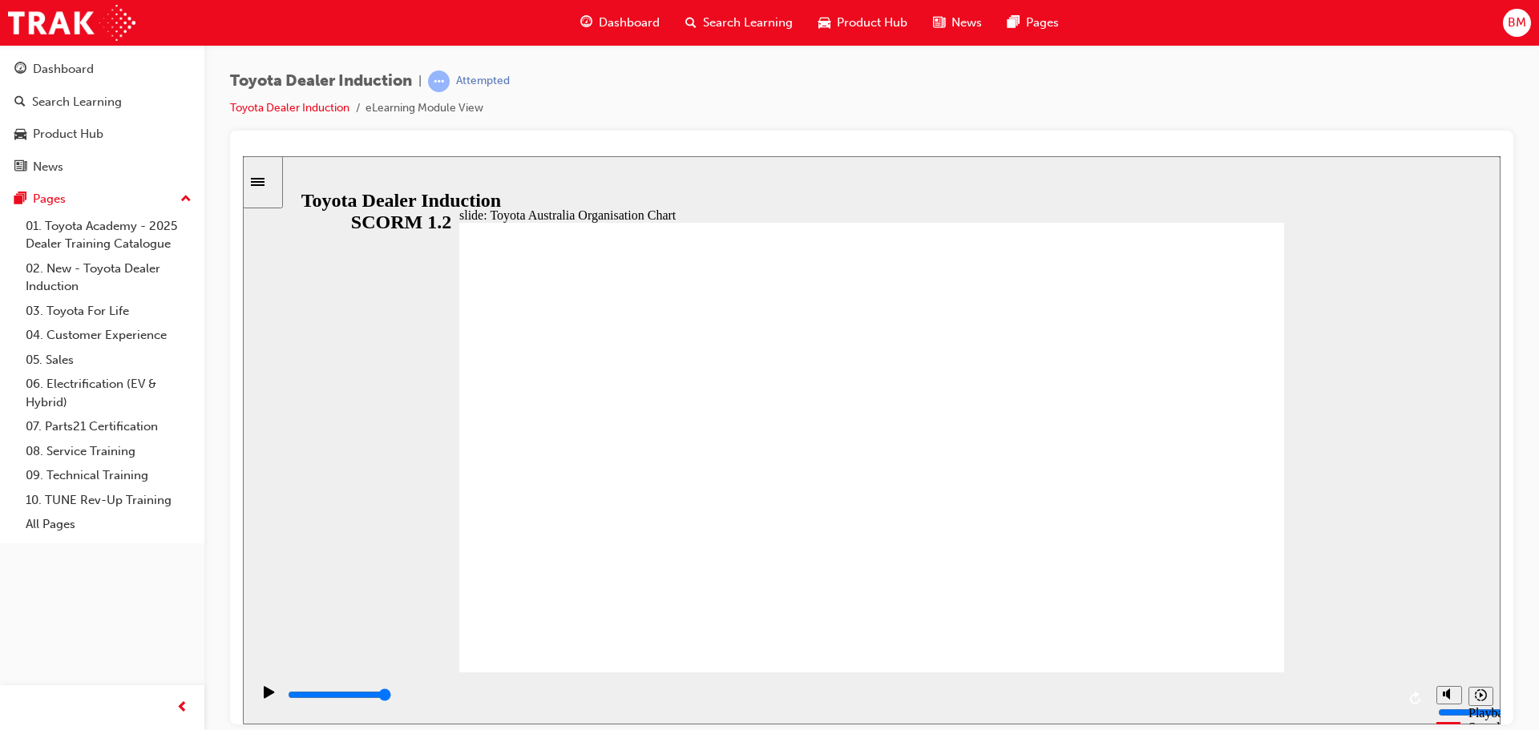
type input "5000"
radio input "true"
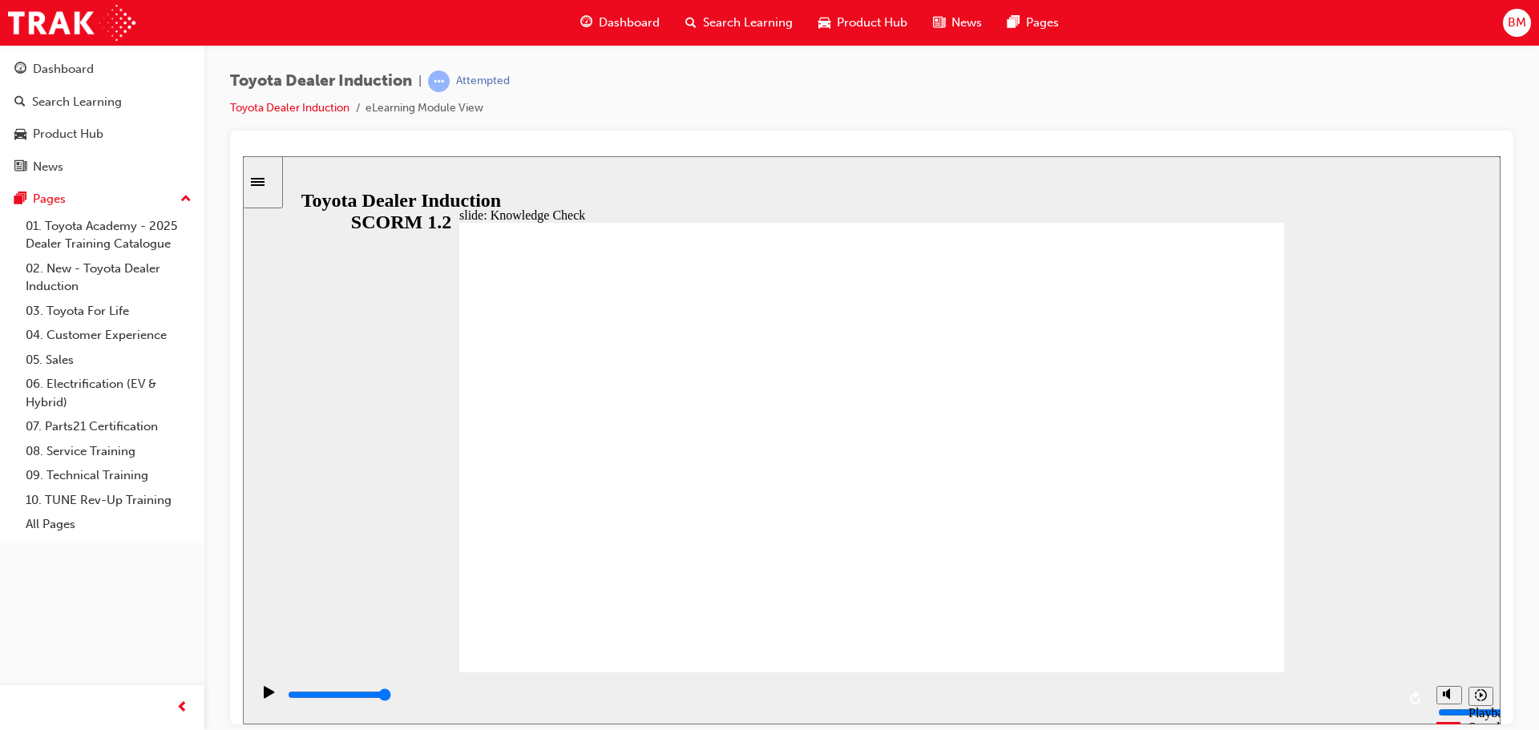
click at [409, 184] on div "slide: Knowledge Check Rectangle 1 Oval 2 tick icon 1 Correct That's right! Toy…" at bounding box center [871, 439] width 1257 height 568
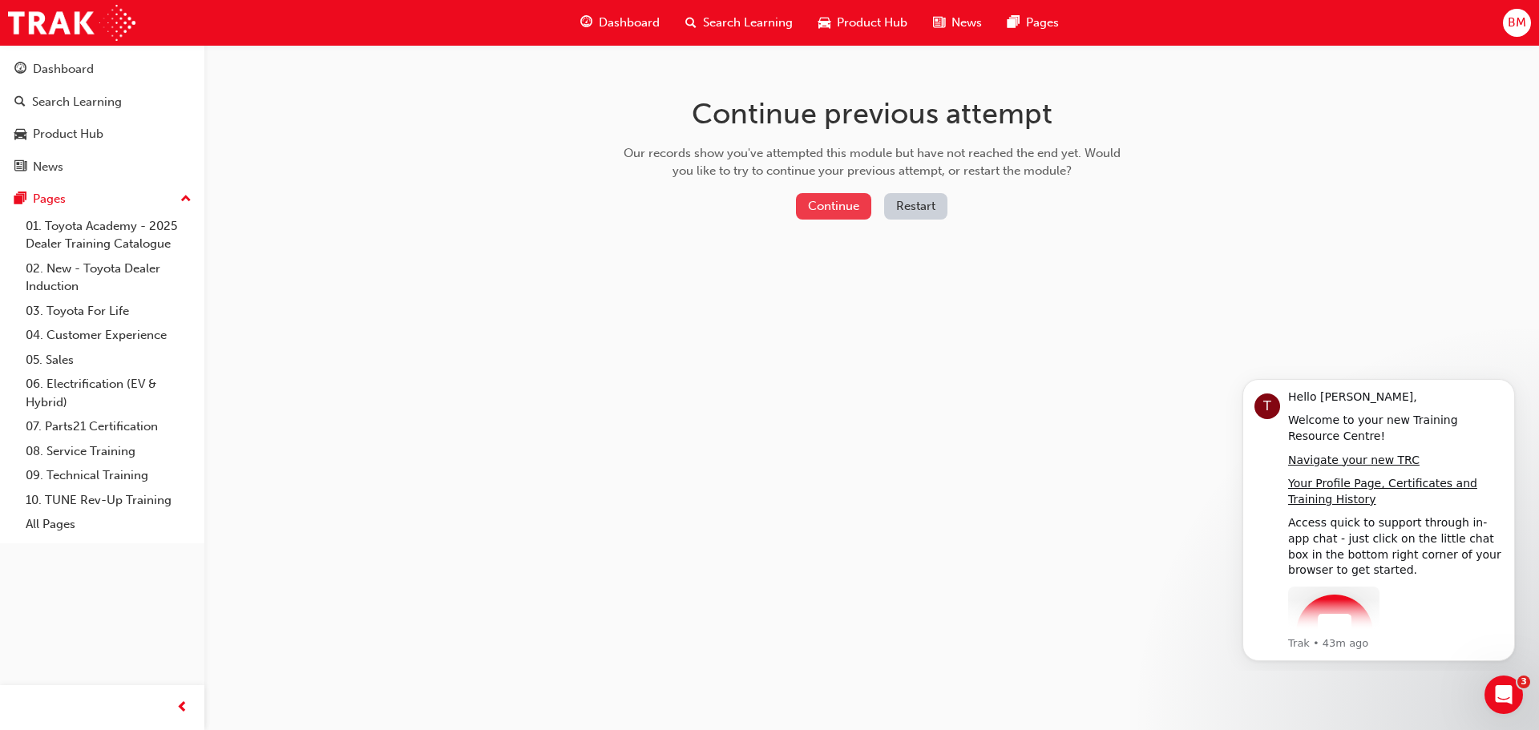
click at [833, 204] on button "Continue" at bounding box center [833, 206] width 75 height 26
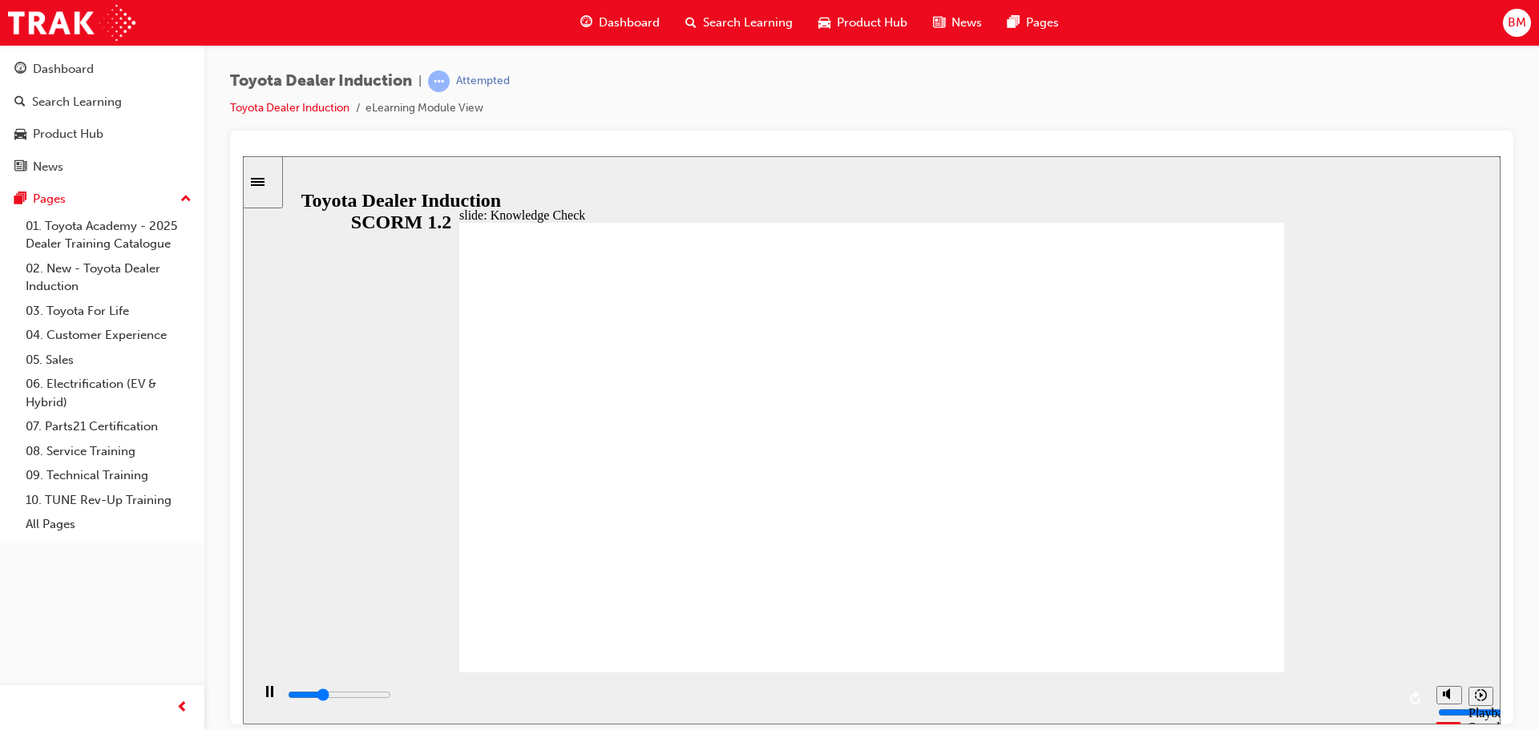
type input "1600"
radio input "true"
type input "5000"
radio input "true"
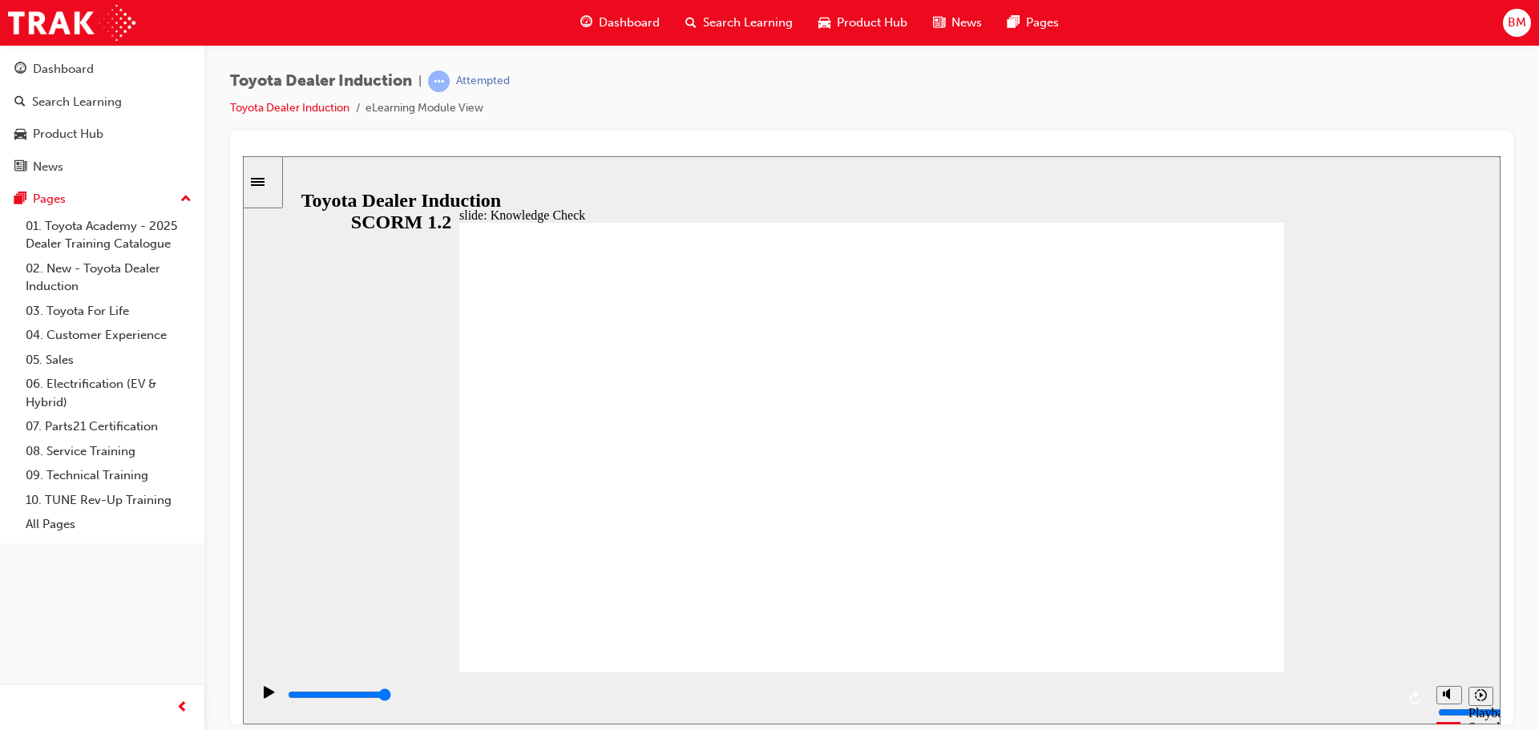
type input "3800"
radio input "true"
drag, startPoint x: 1245, startPoint y: 641, endPoint x: 1241, endPoint y: 616, distance: 25.2
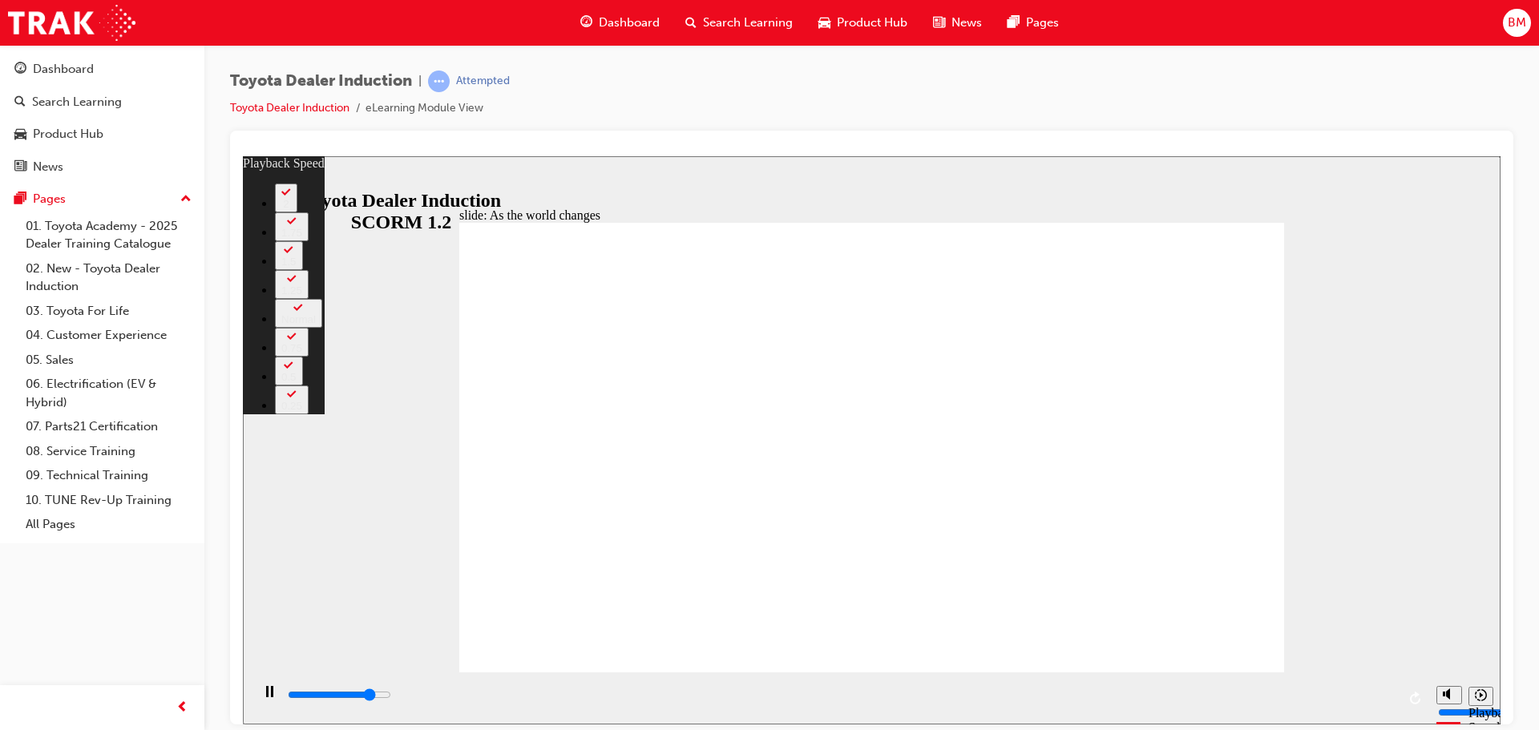
type input "7700"
type input "0"
type input "7900"
type input "0"
type input "8200"
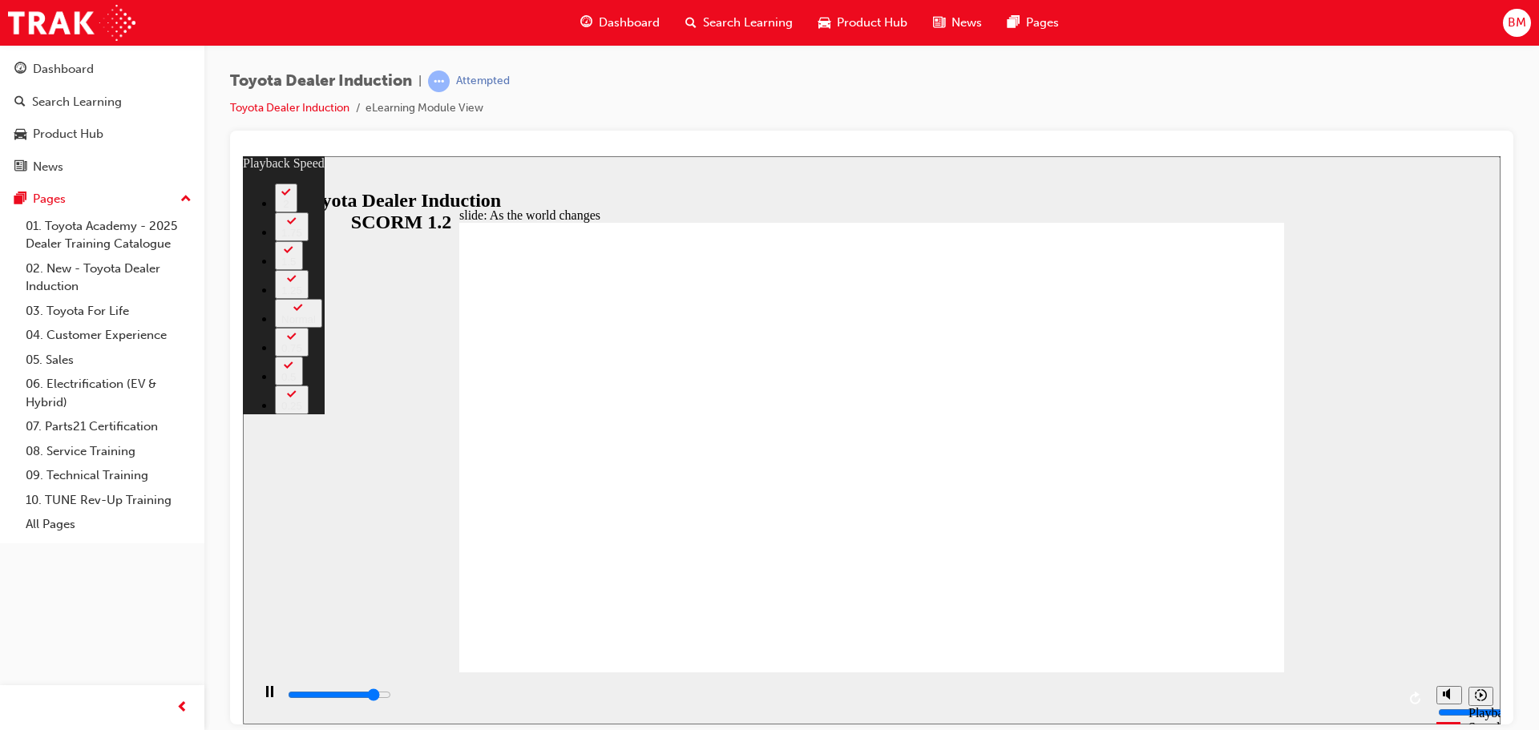
type input "0"
type input "8400"
type input "1"
type input "8700"
type input "1"
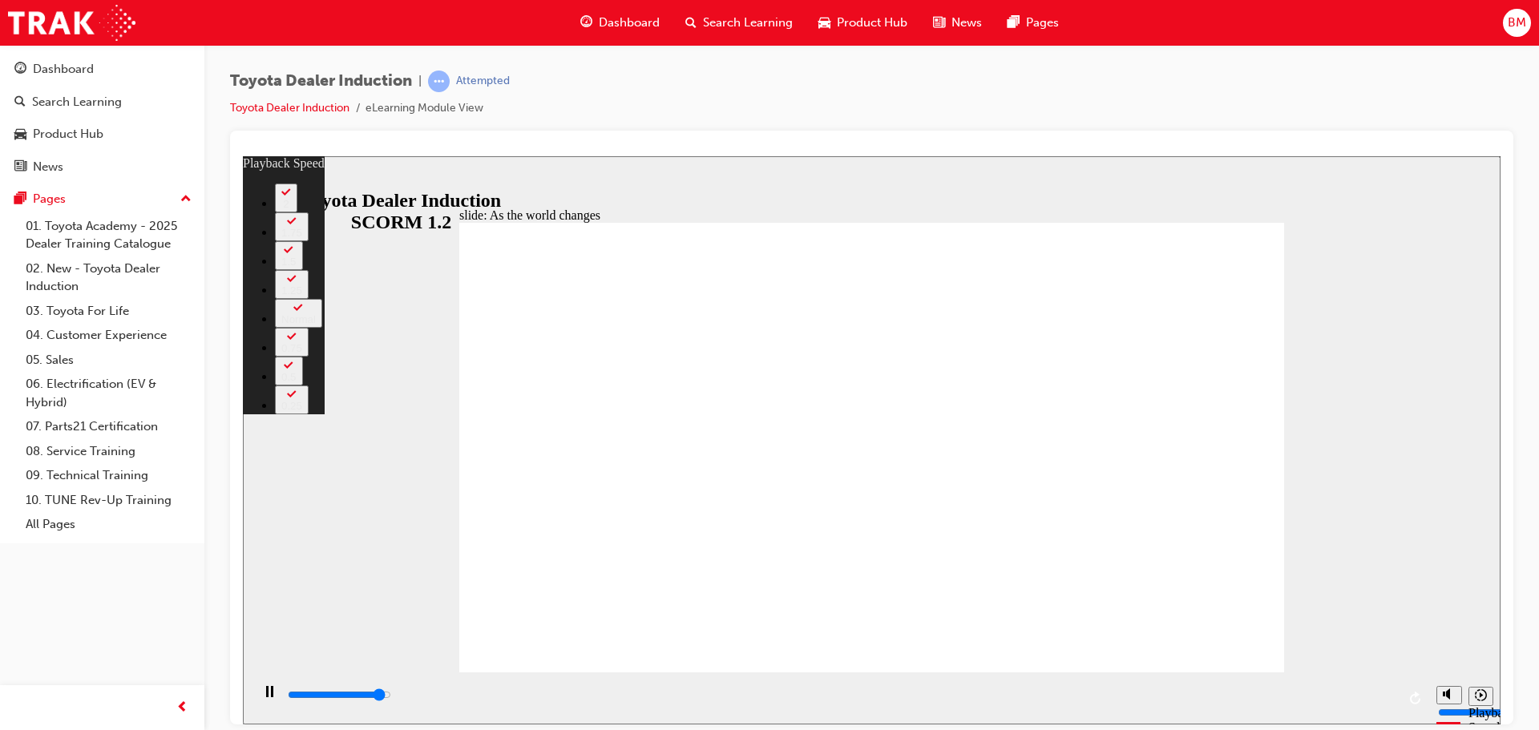
type input "8700"
type input "1"
type input "8800"
type input "1"
type input "9000"
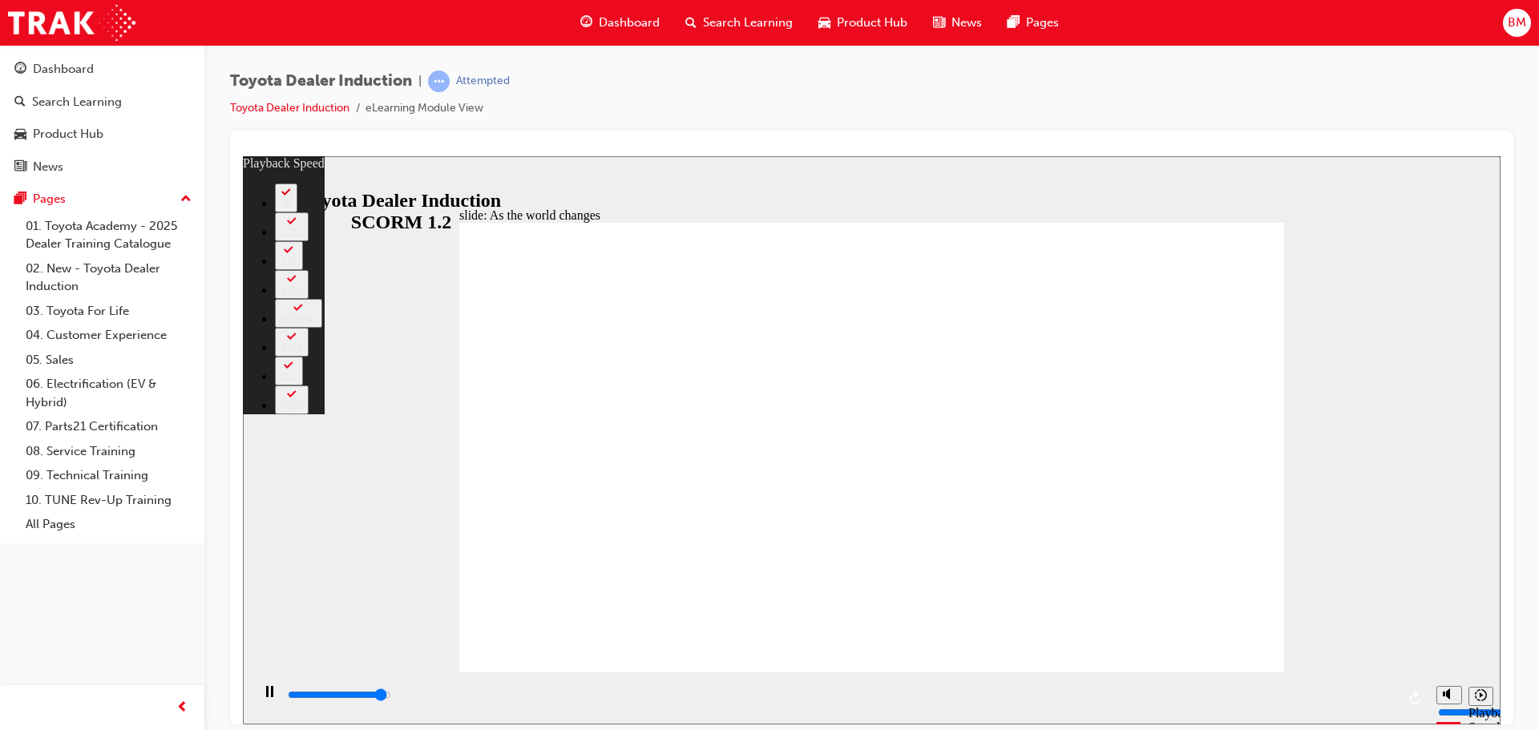
type input "1"
type input "9200"
type input "2"
type input "9200"
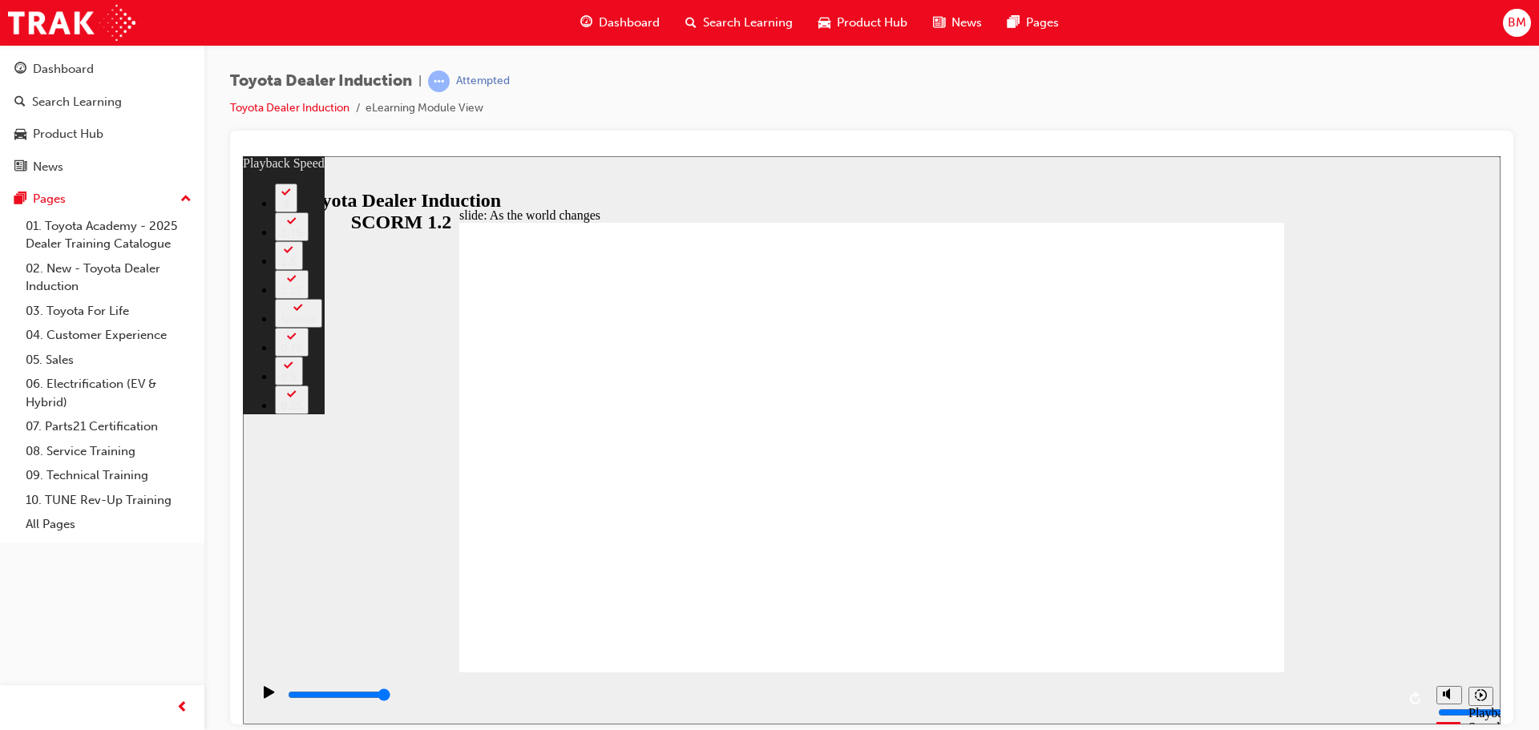
type input "128"
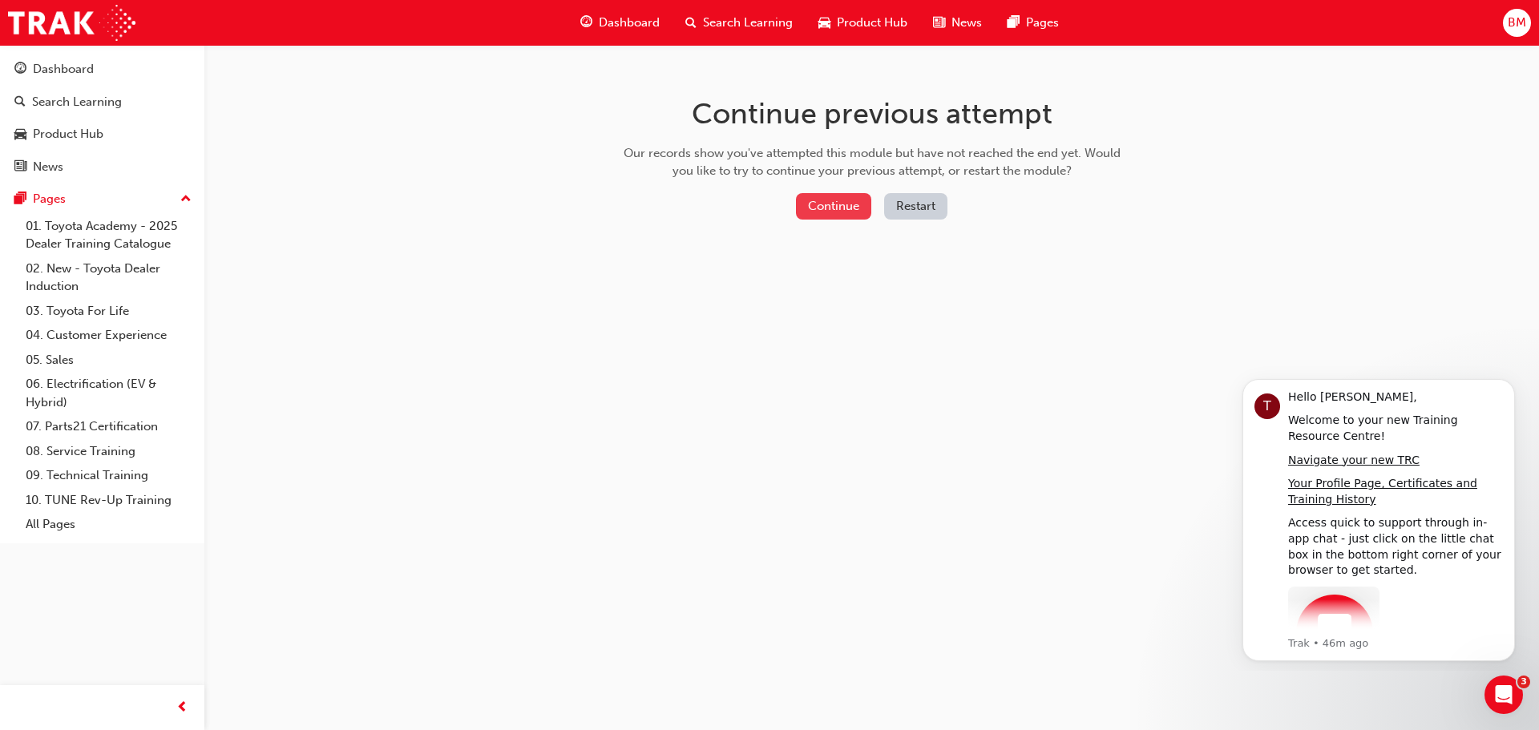
click at [859, 212] on button "Continue" at bounding box center [833, 206] width 75 height 26
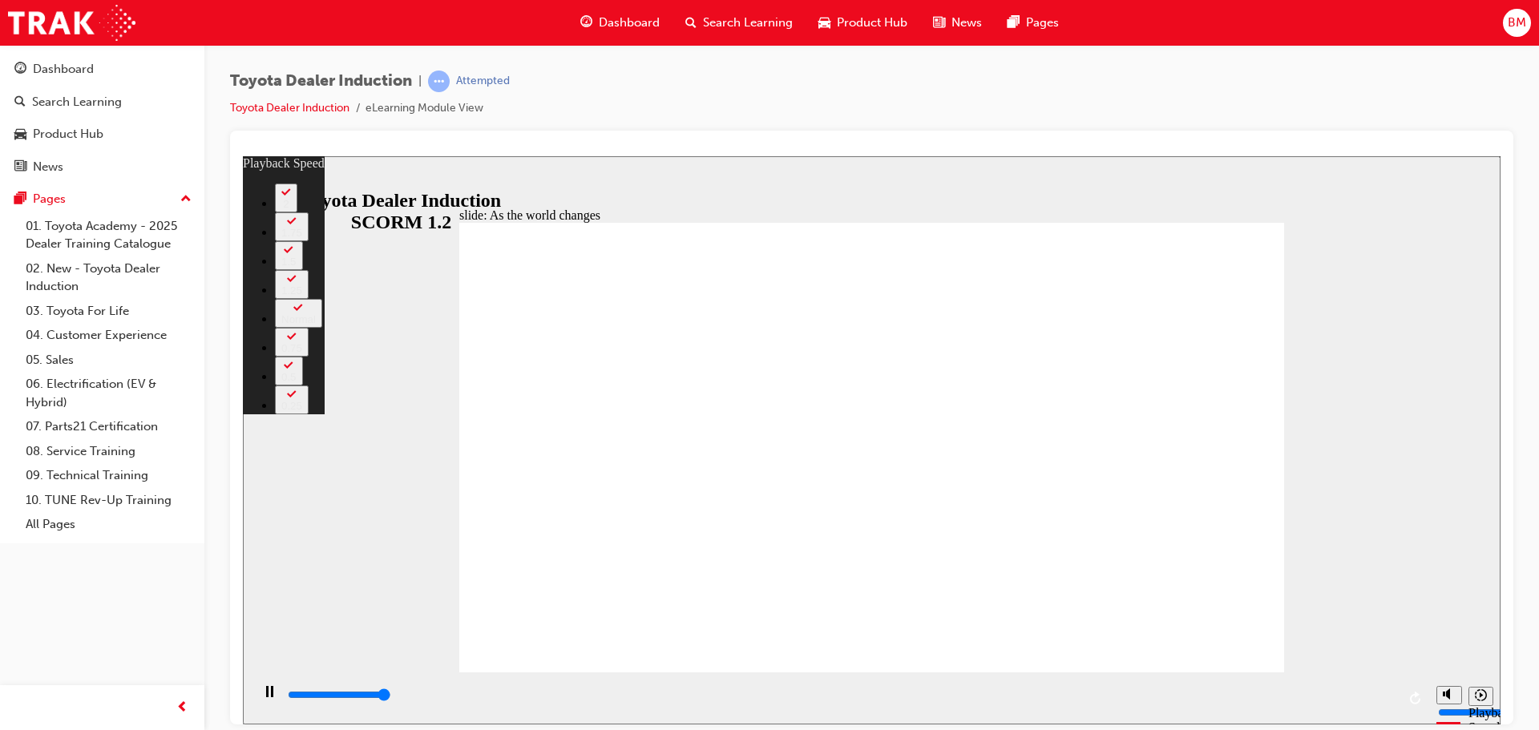
type input "9200"
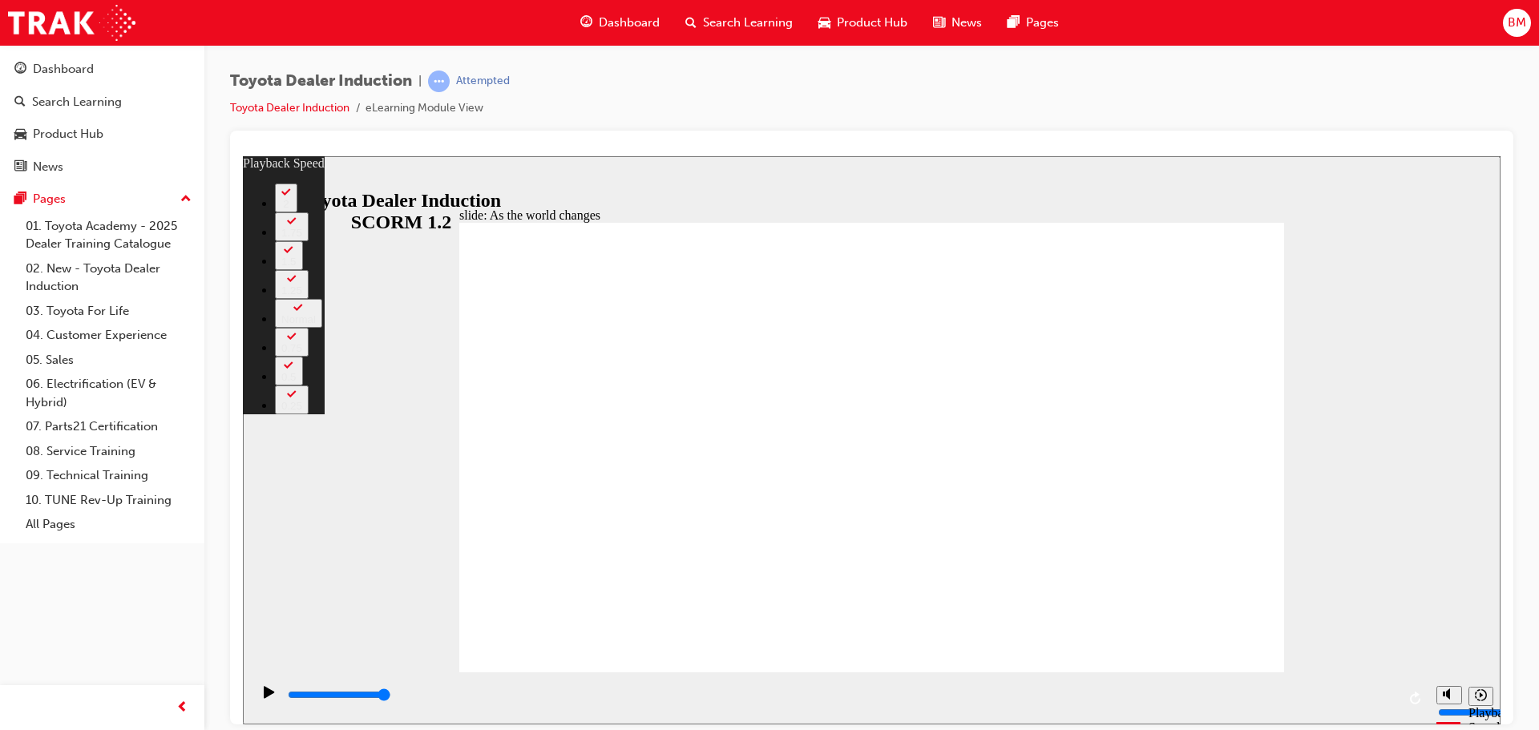
type input "128"
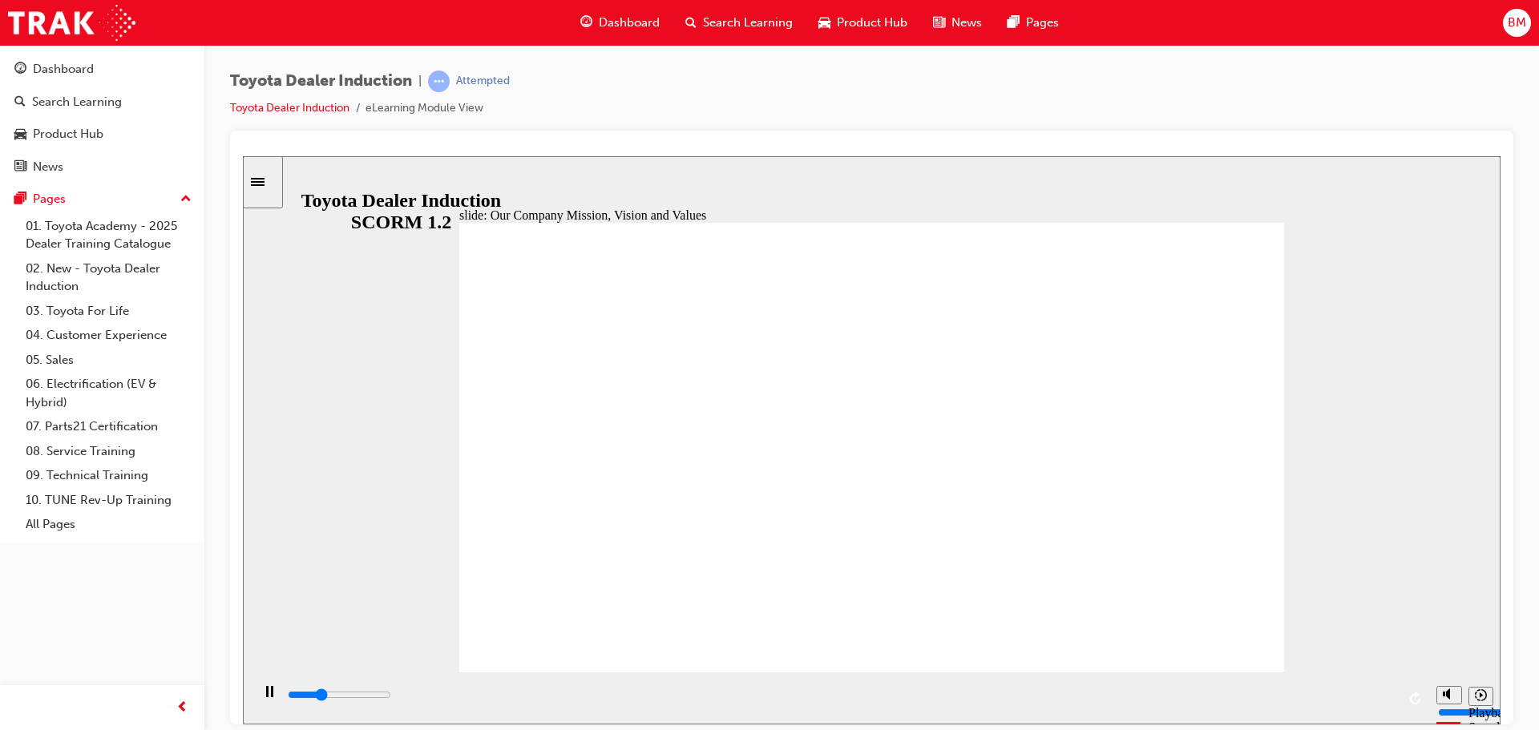
drag, startPoint x: 1144, startPoint y: 425, endPoint x: 760, endPoint y: 385, distance: 385.9
type input "101100"
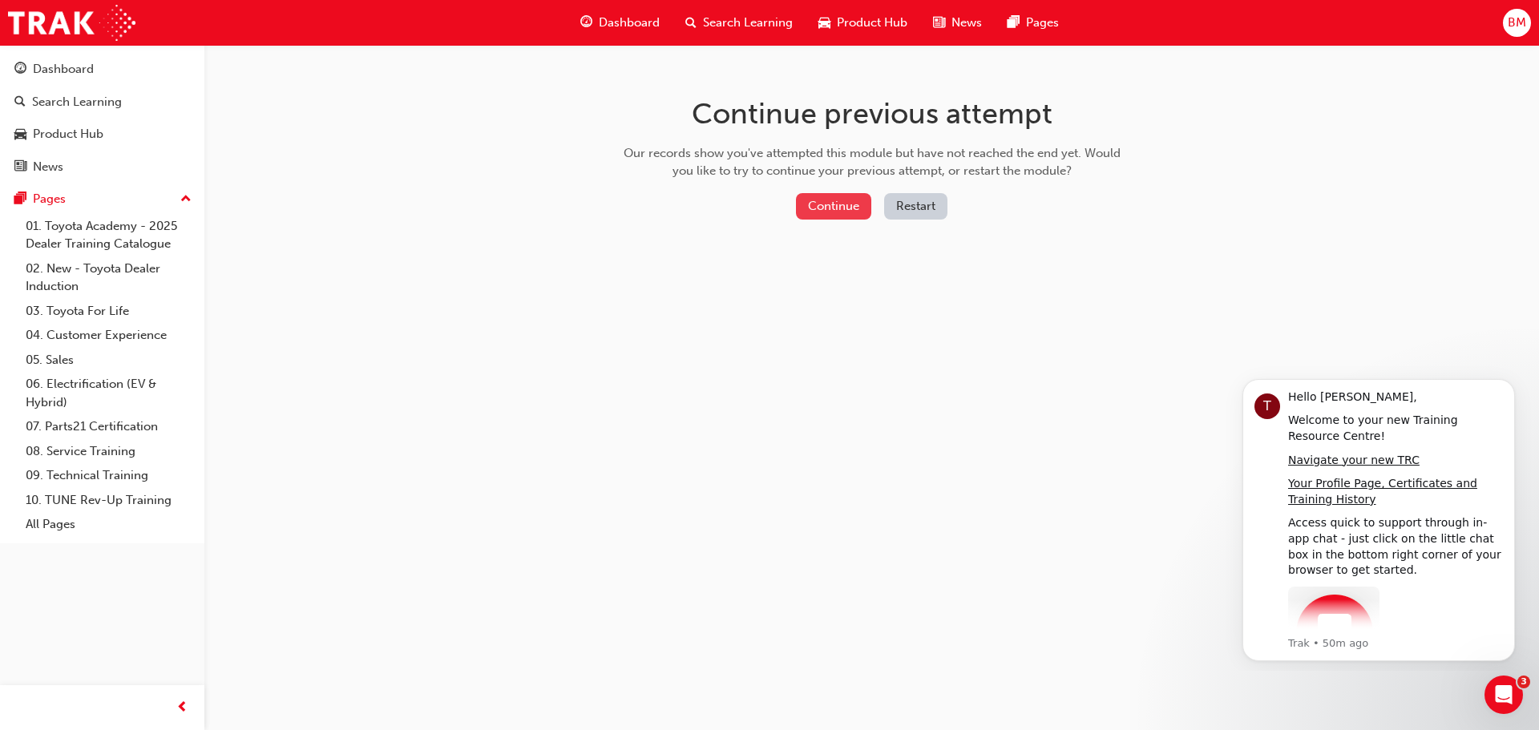
click at [852, 209] on button "Continue" at bounding box center [833, 206] width 75 height 26
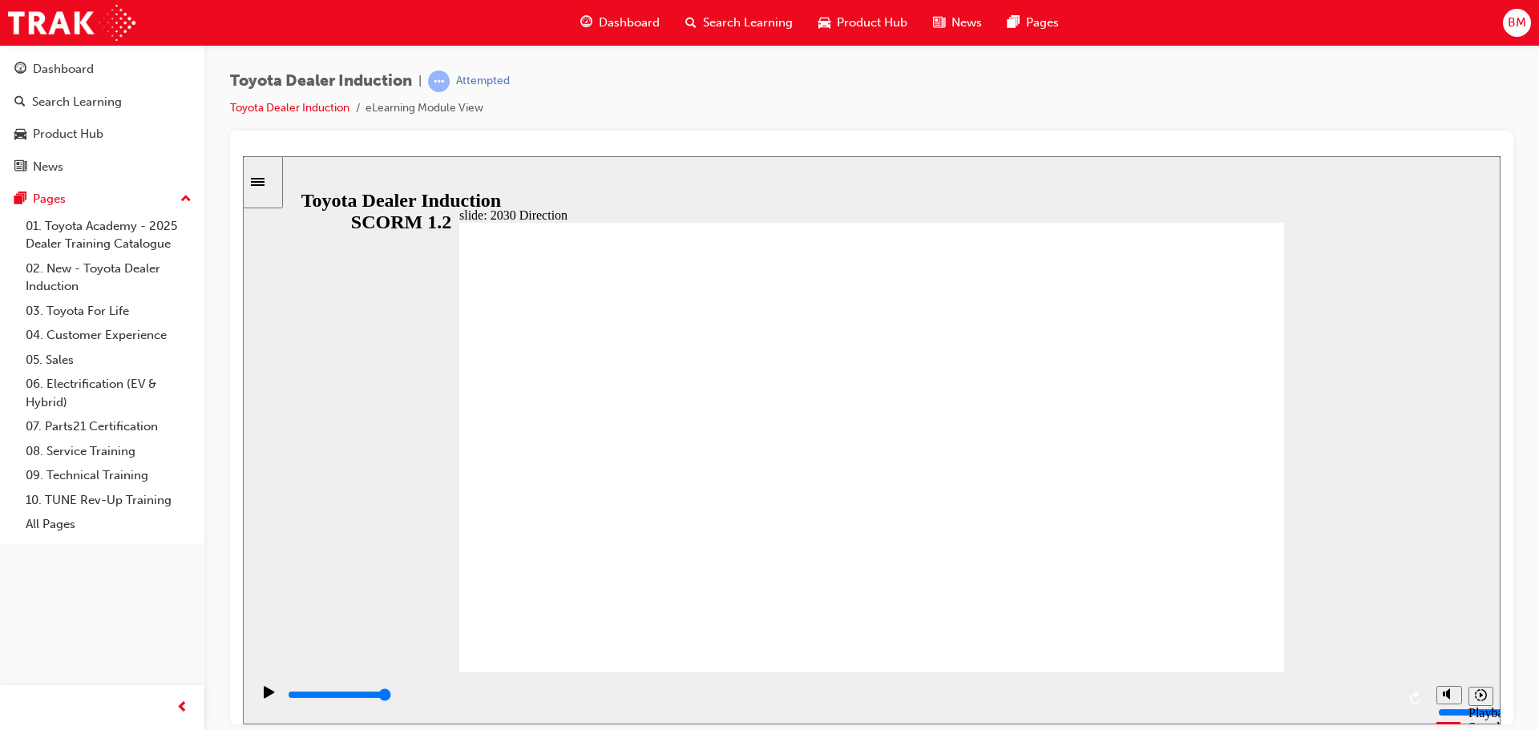
type input "5000"
drag, startPoint x: 608, startPoint y: 393, endPoint x: 968, endPoint y: 420, distance: 360.8
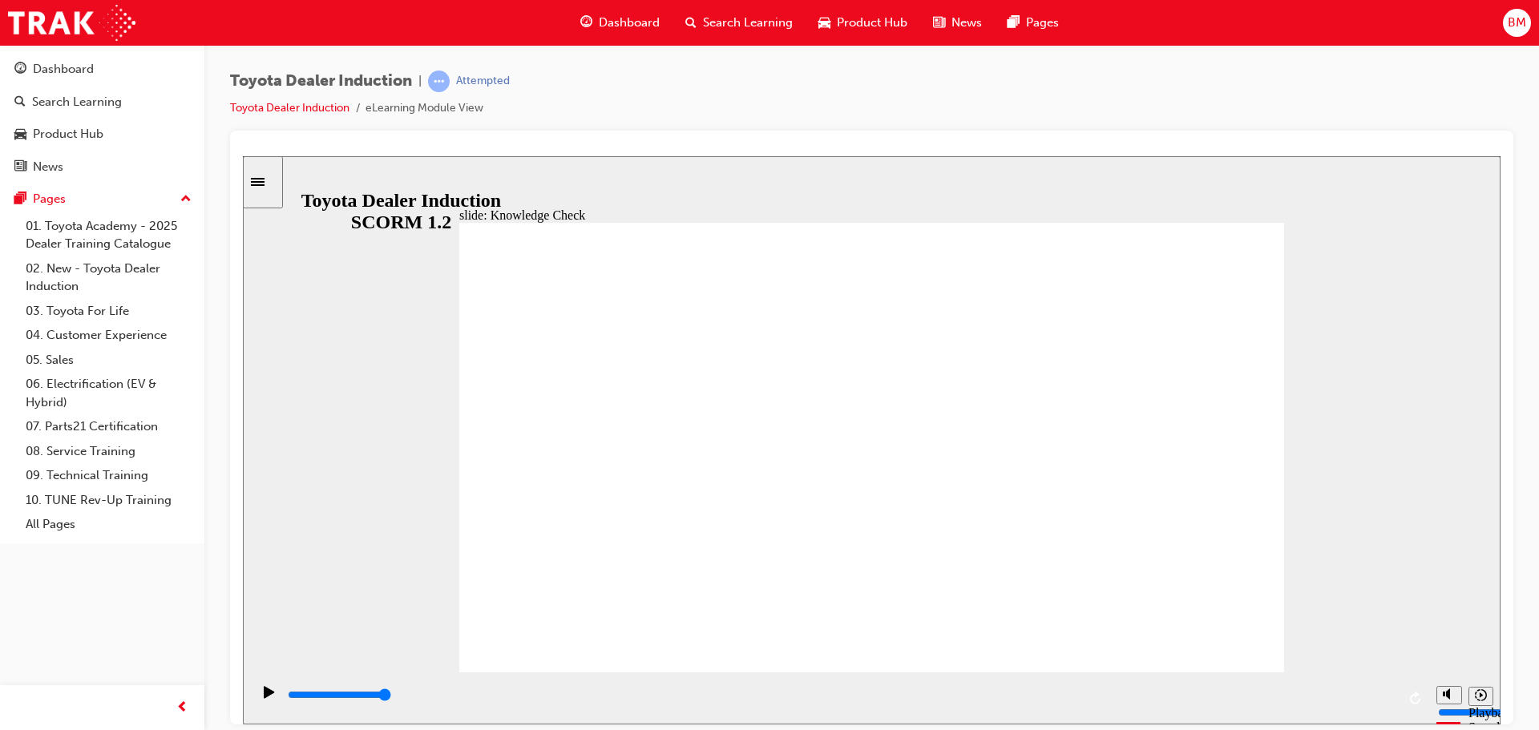
drag, startPoint x: 792, startPoint y: 470, endPoint x: 768, endPoint y: 486, distance: 27.8
type input "h"
type input "ha"
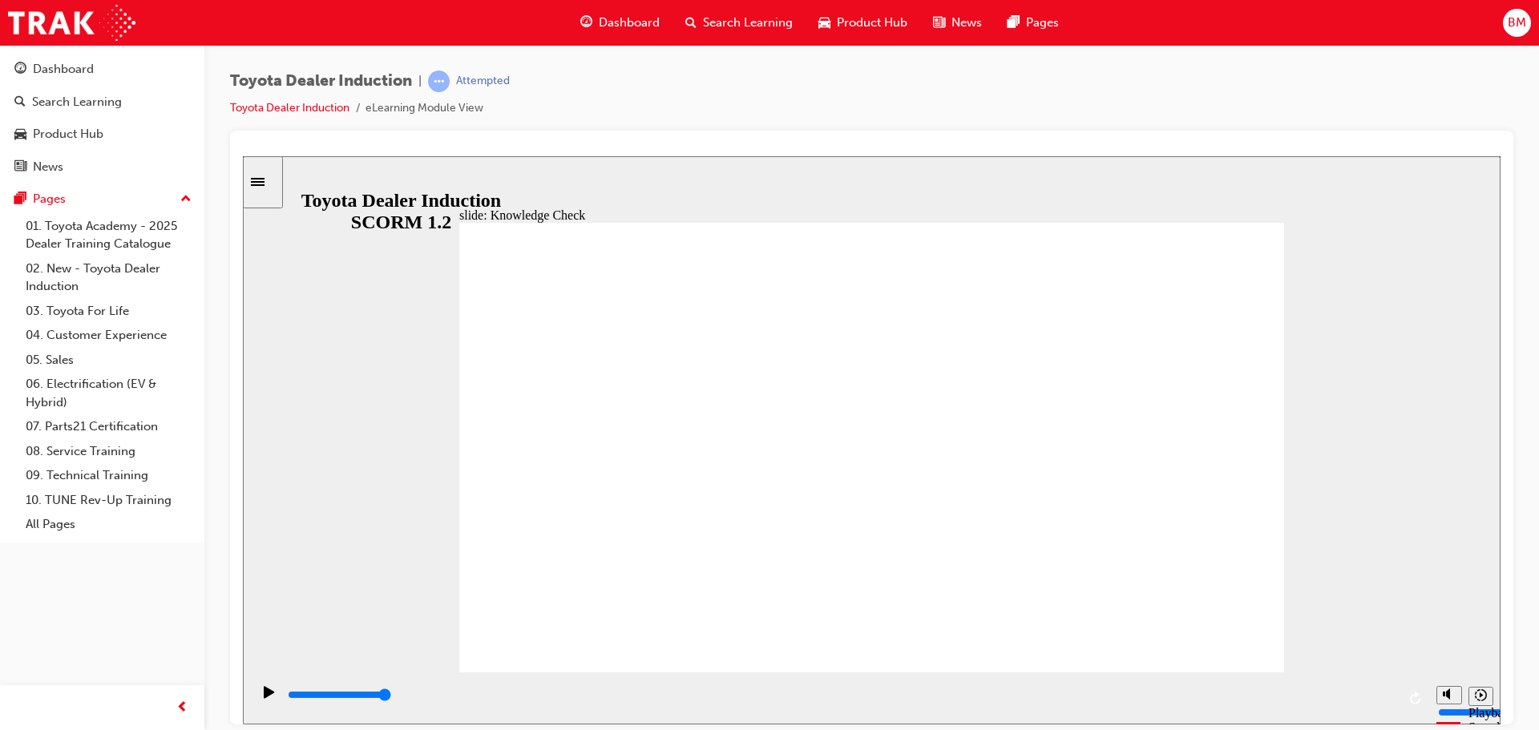
type input "ha"
type input "hap"
type input "happ"
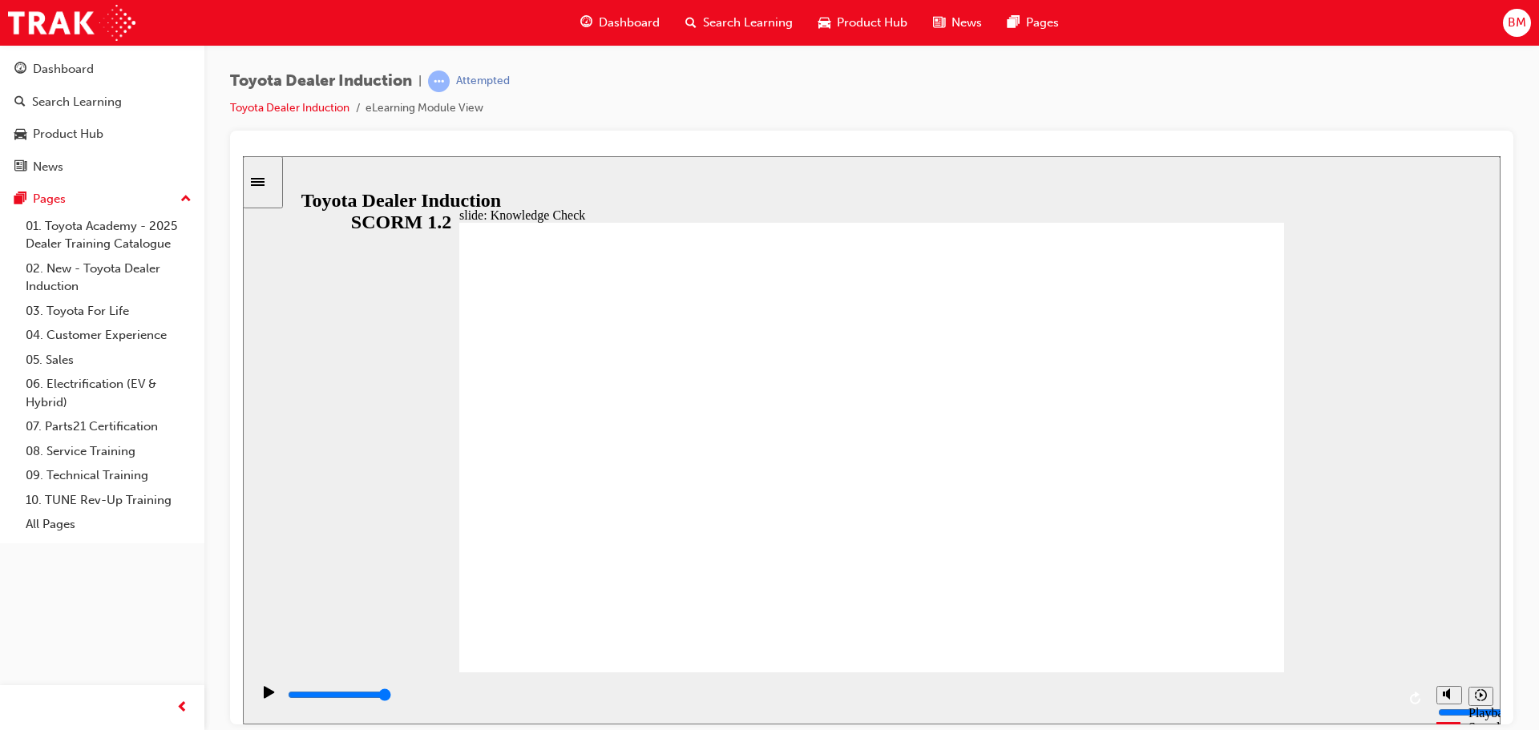
type input "happi"
type input "happin"
type input "happine"
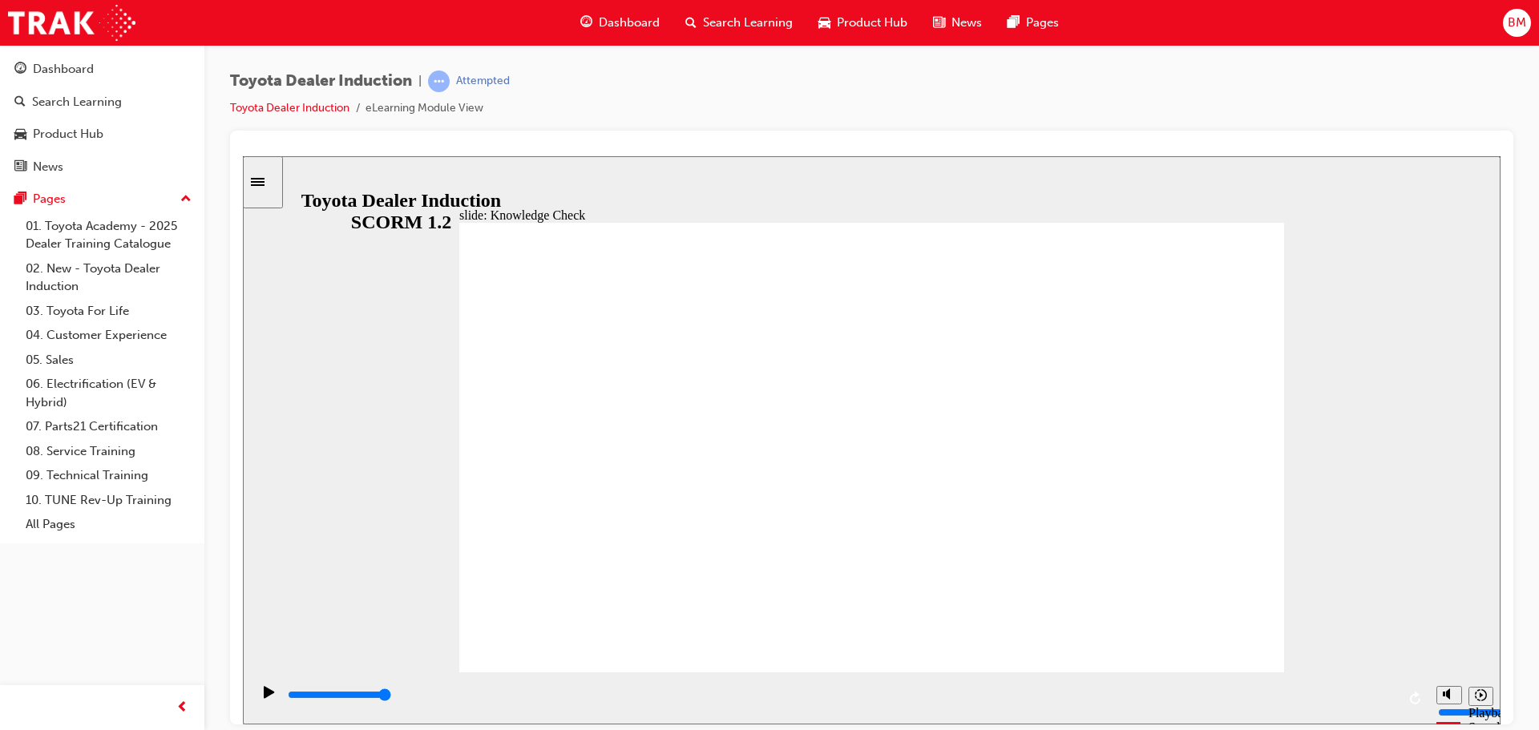
type input "happine"
type input "happines"
type input "happiness"
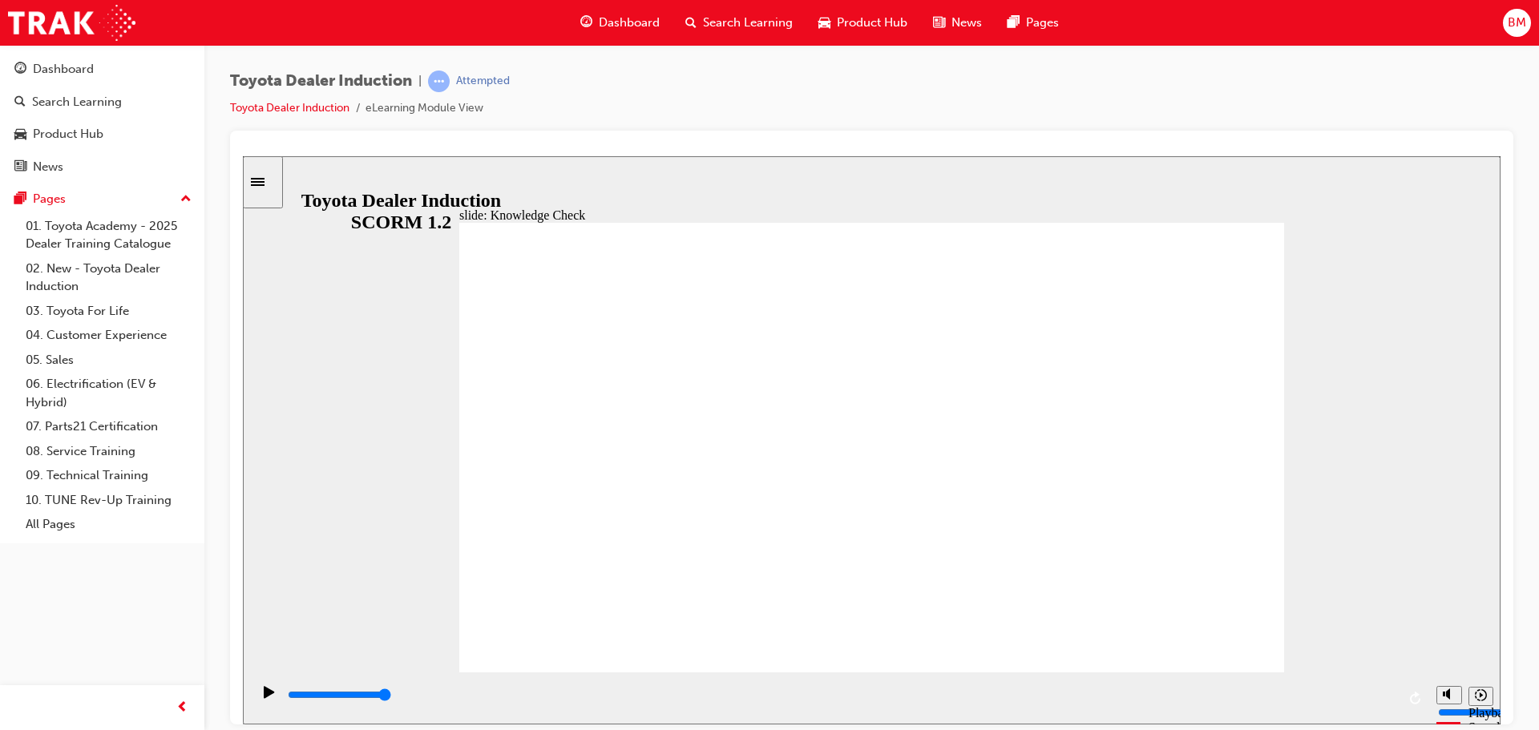
type input "happiness"
type input "5000"
type input "m"
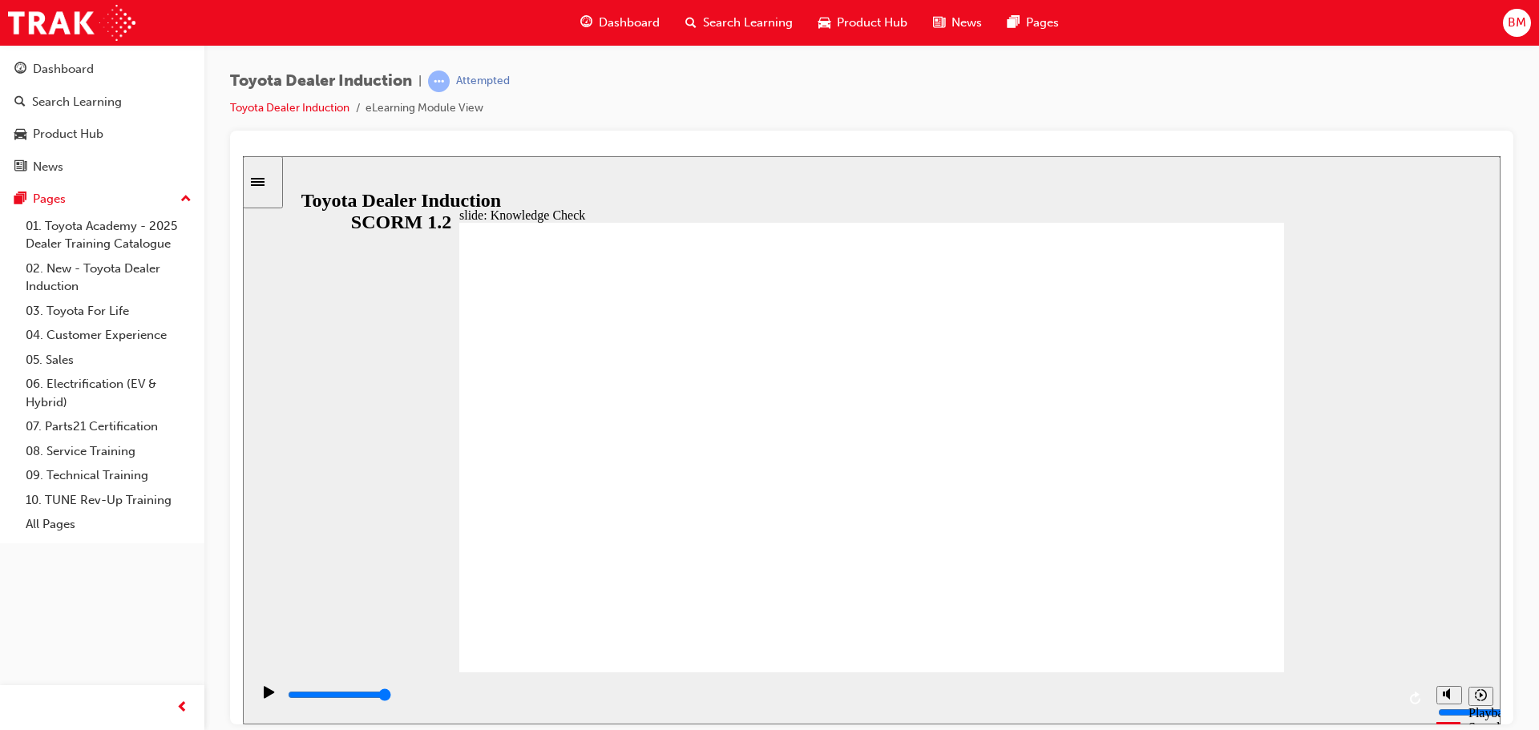
type input "mo"
type input "mov"
type input "move"
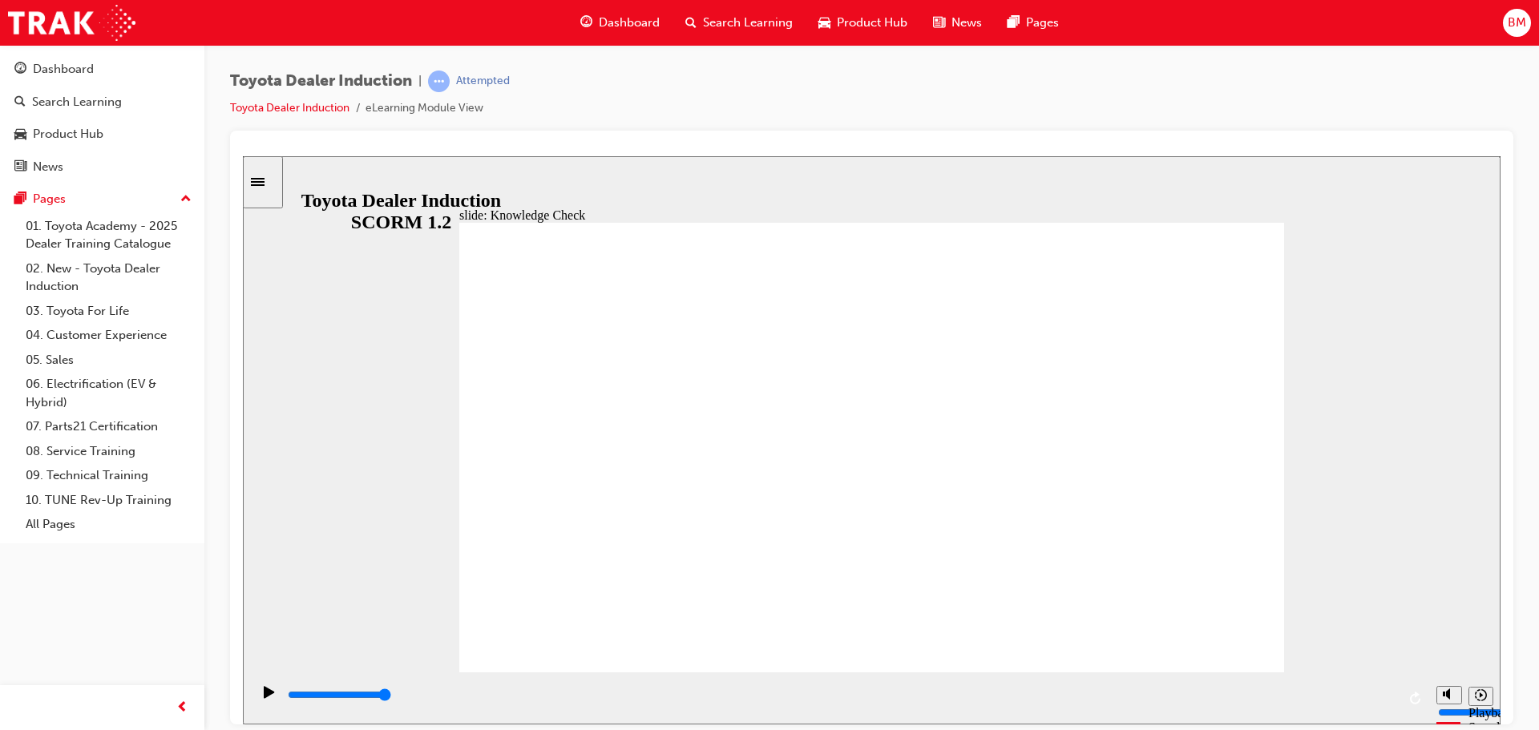
type input "move"
type input "moved"
type input "6500"
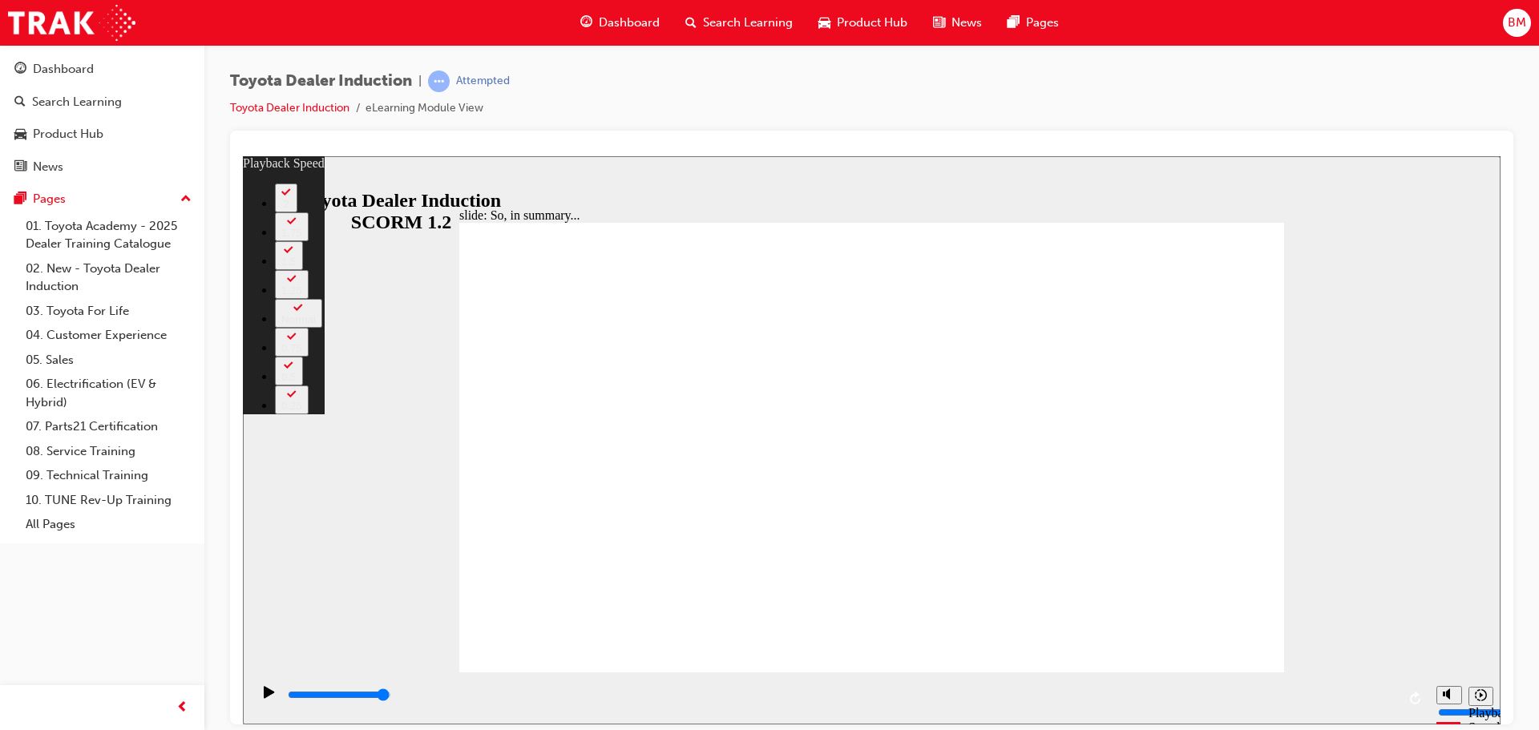
type input "128"
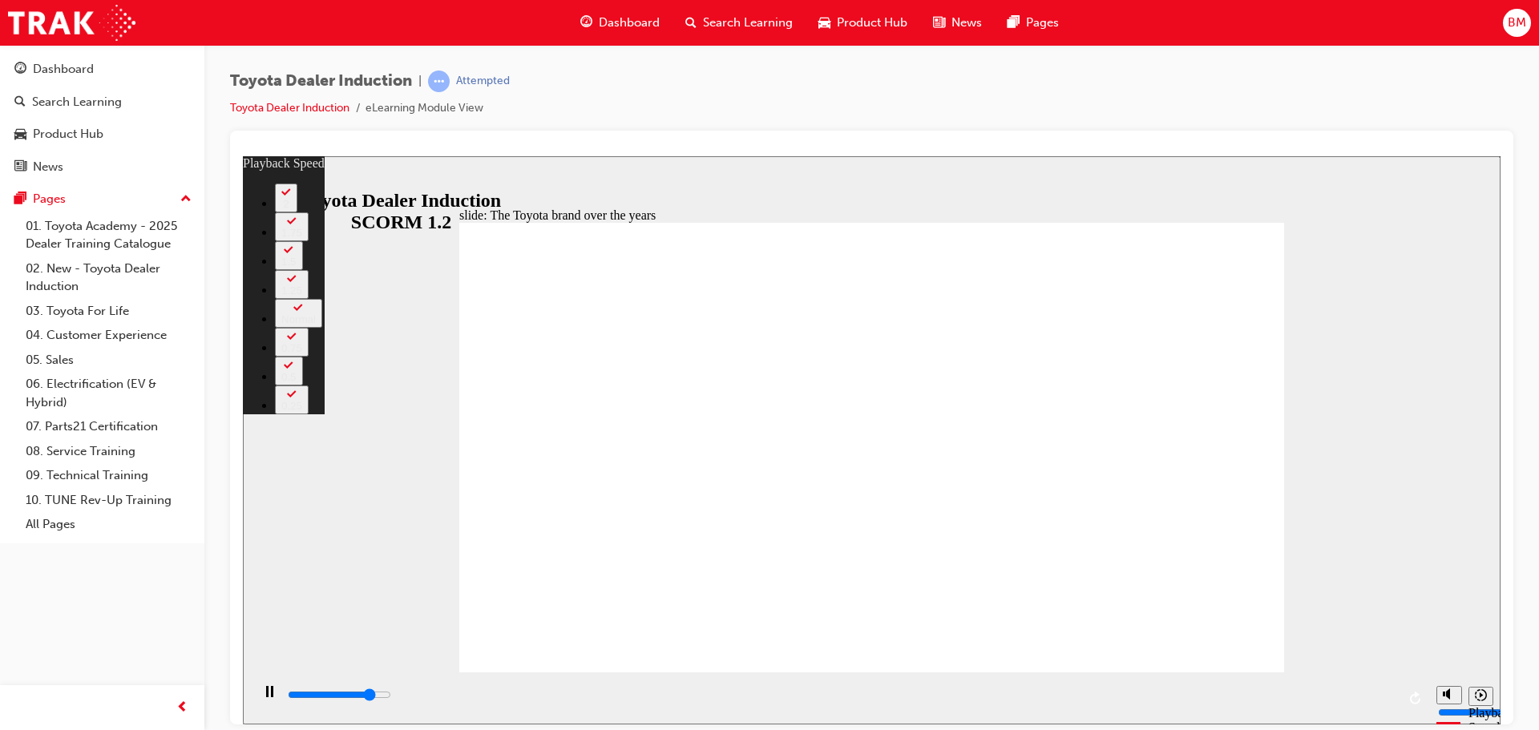
type input "7000"
type input "0"
type input "7300"
type input "0"
type input "7500"
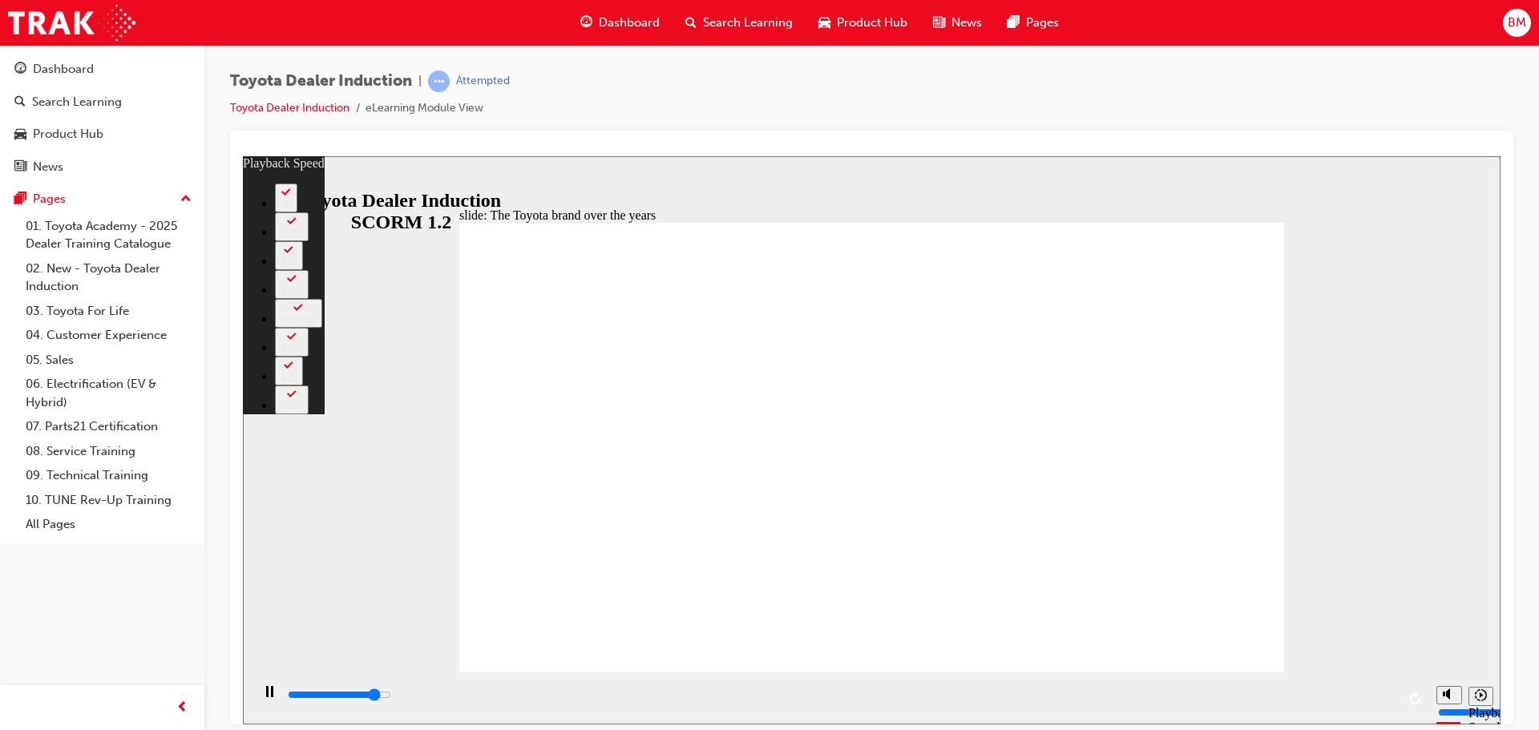
type input "1"
type input "7800"
type input "1"
type input "8100"
type input "1"
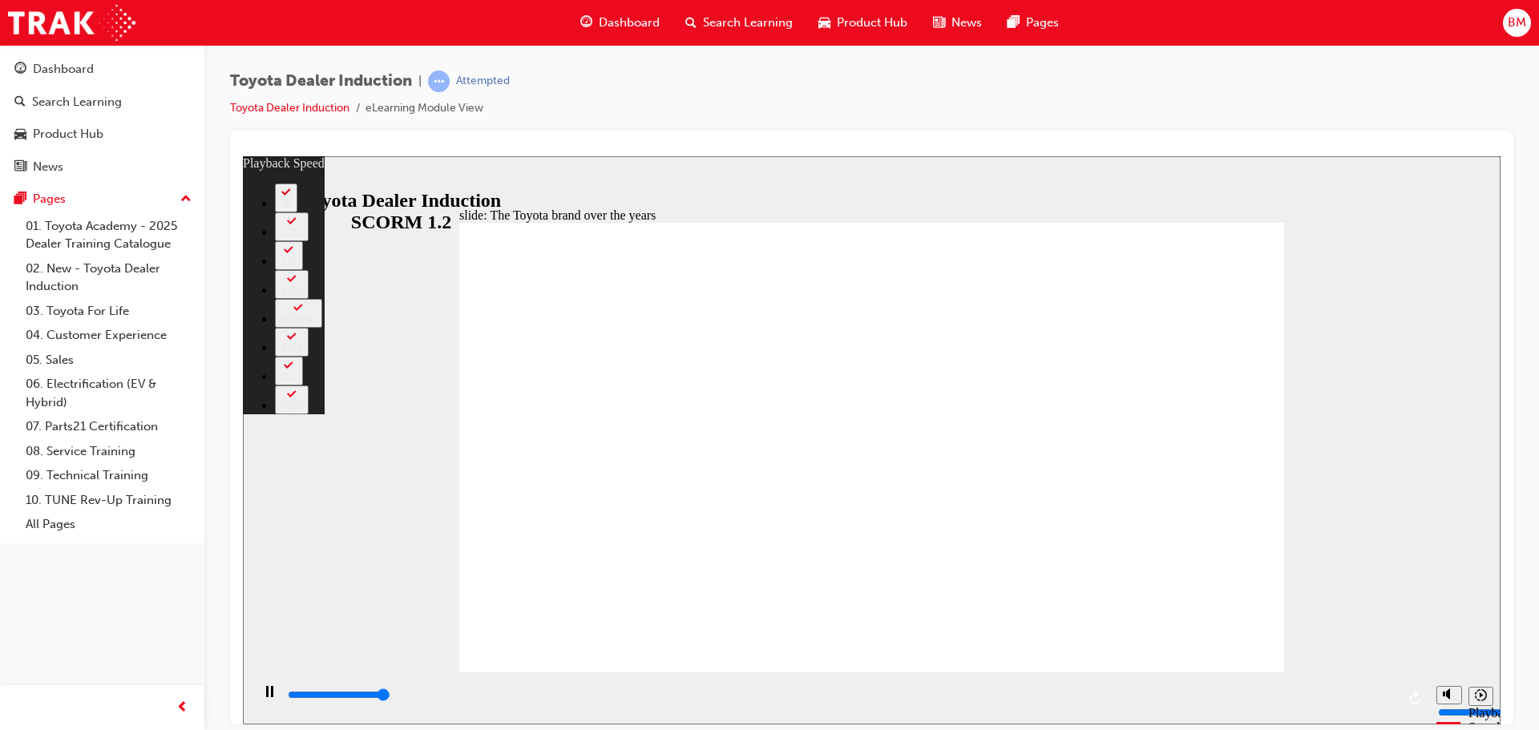
type input "8300"
type input "2"
type input "8400"
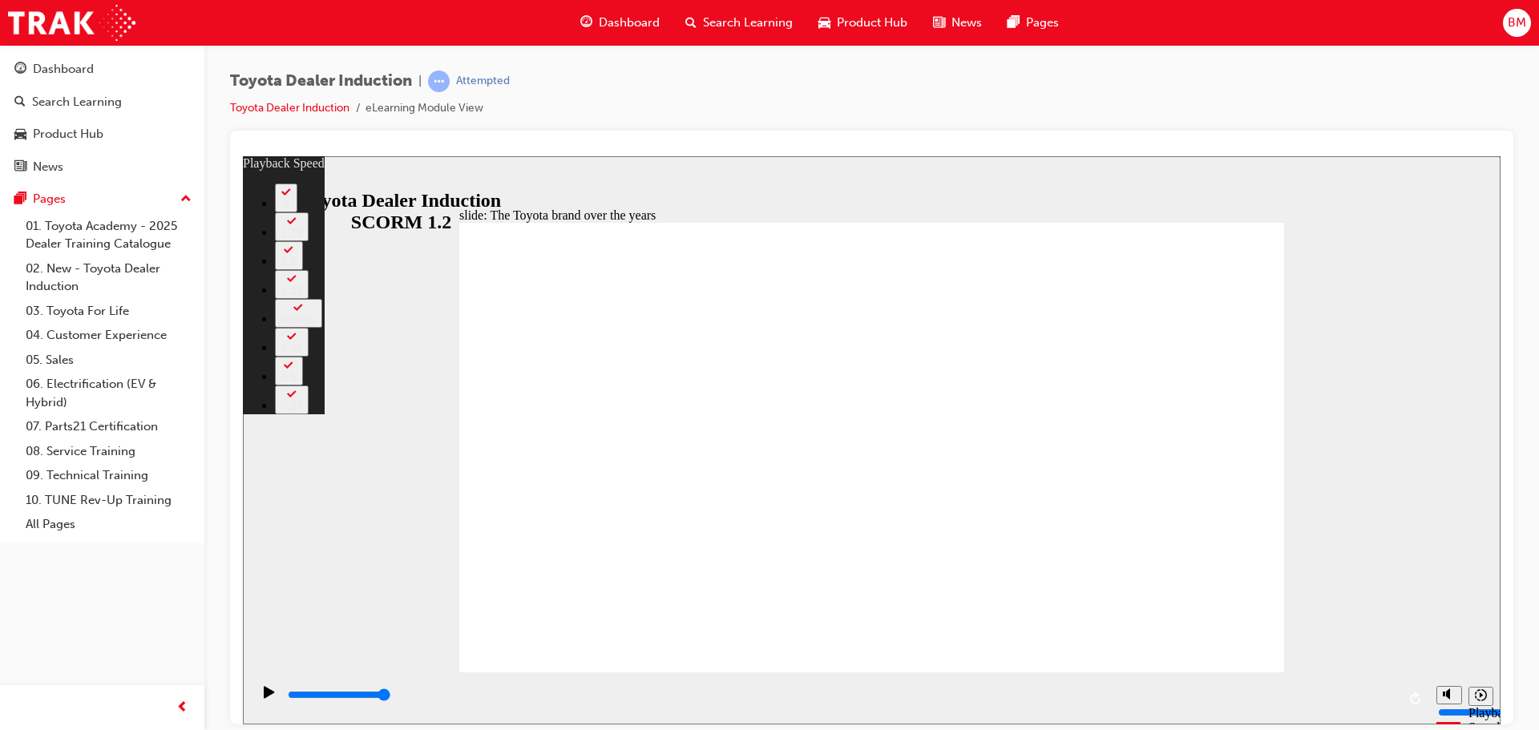
type input "165"
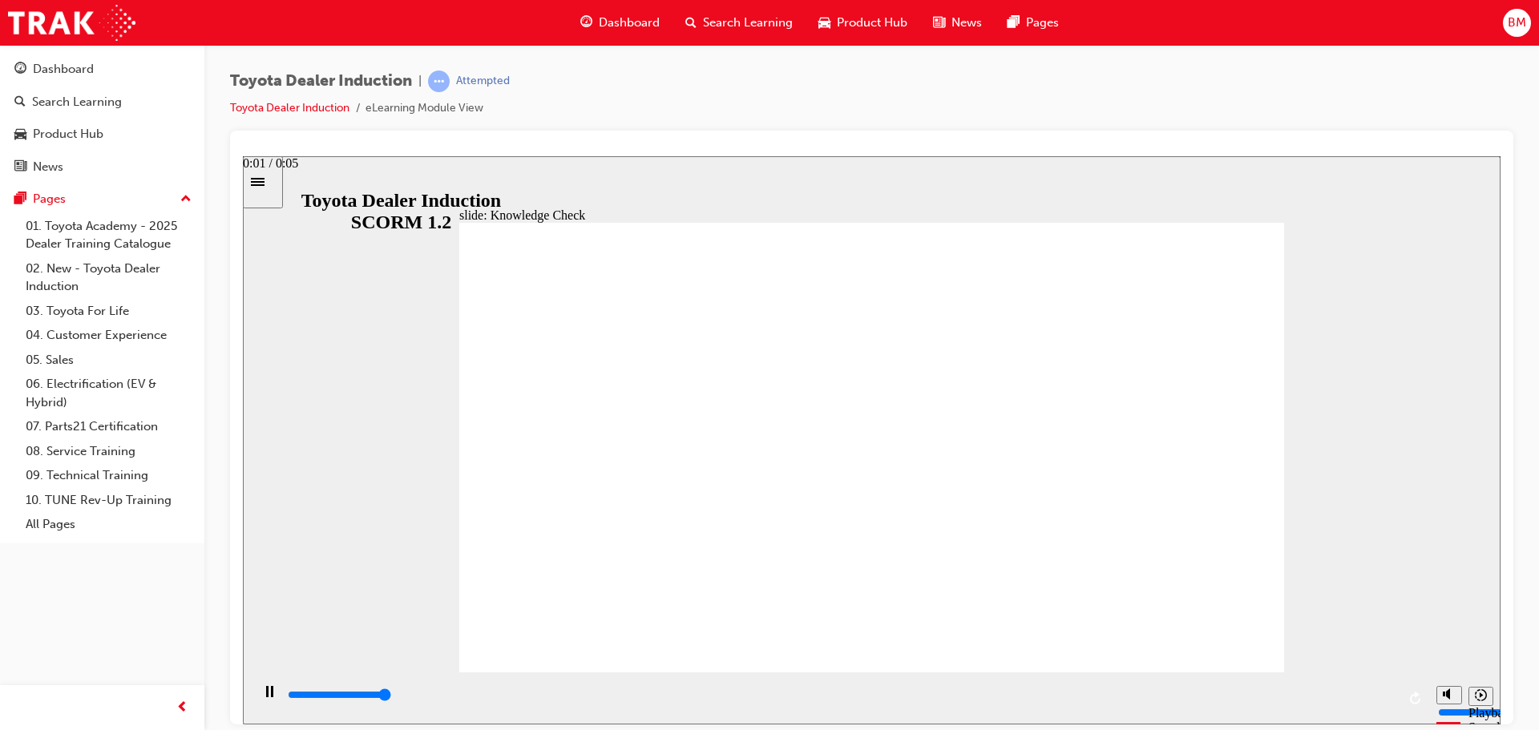
type input "5000"
radio input "true"
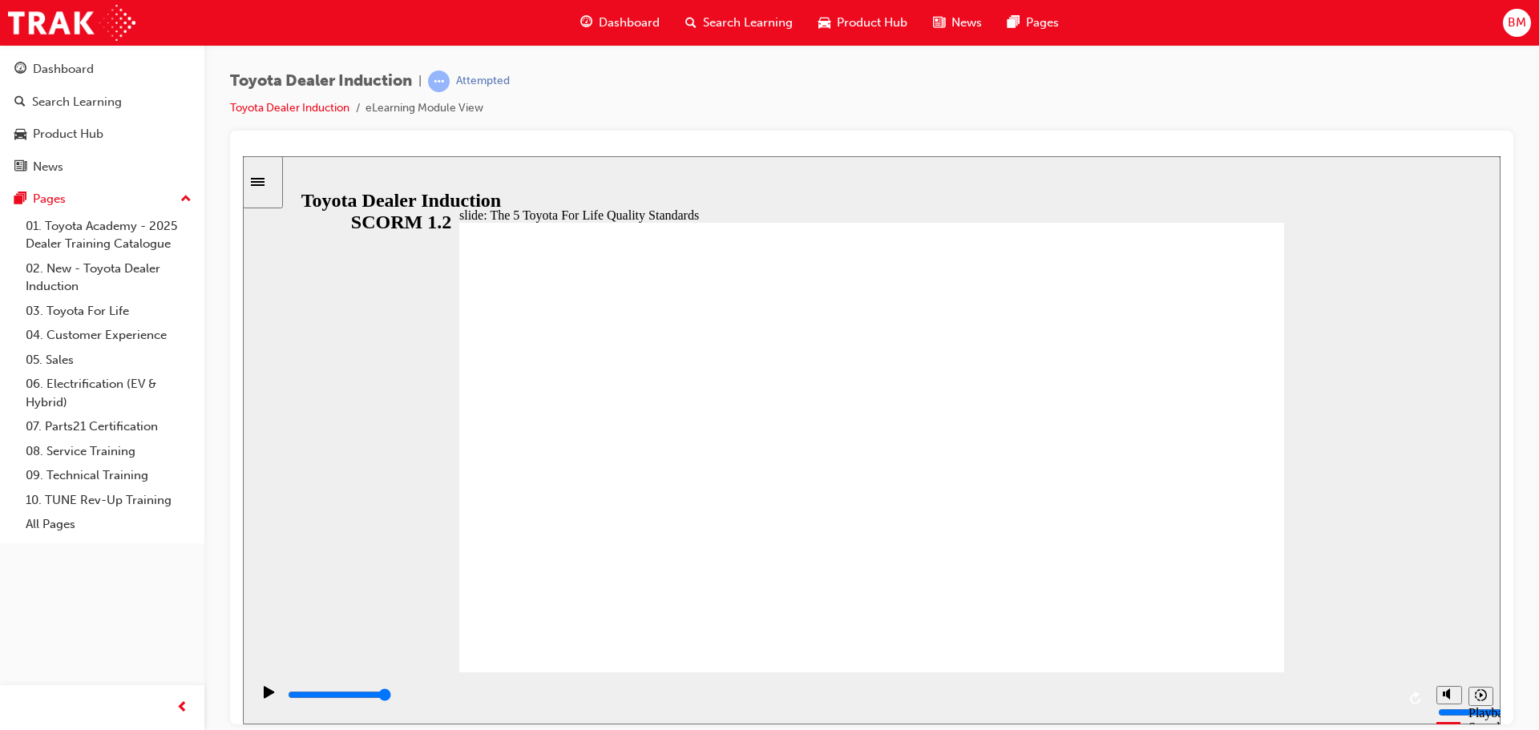
drag, startPoint x: 738, startPoint y: 613, endPoint x: 780, endPoint y: 540, distance: 84.4
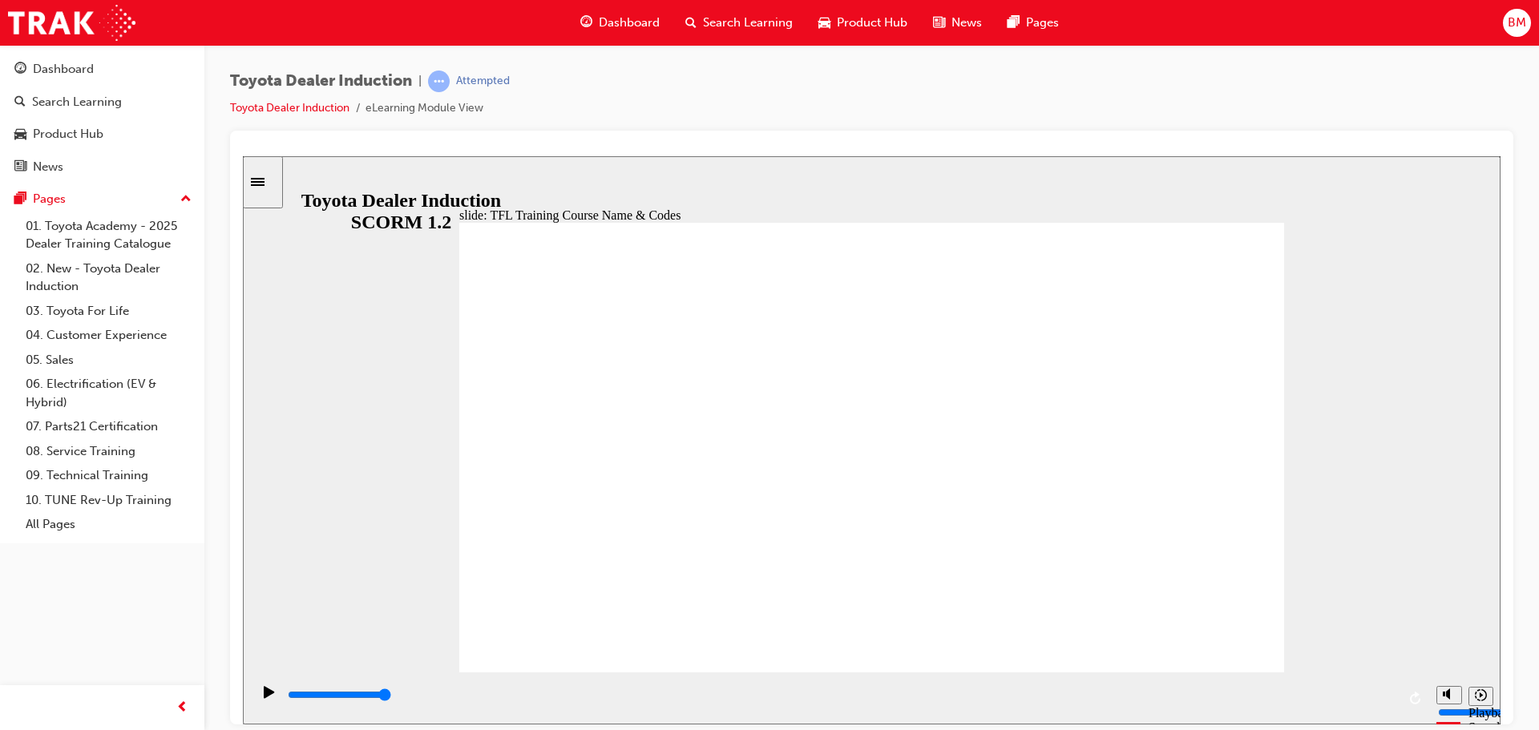
drag, startPoint x: 1096, startPoint y: 505, endPoint x: 1221, endPoint y: 623, distance: 171.8
type input "10800"
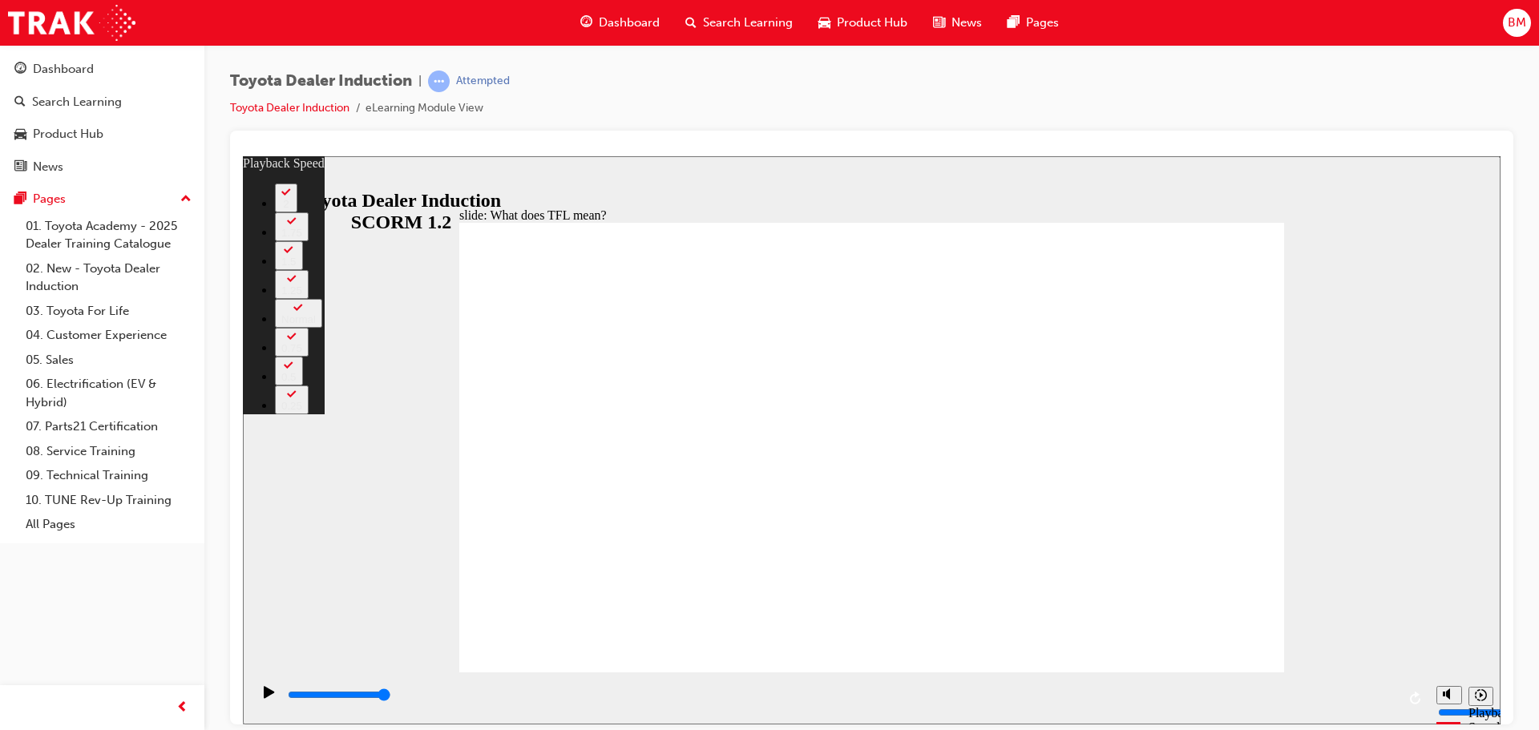
type input "139"
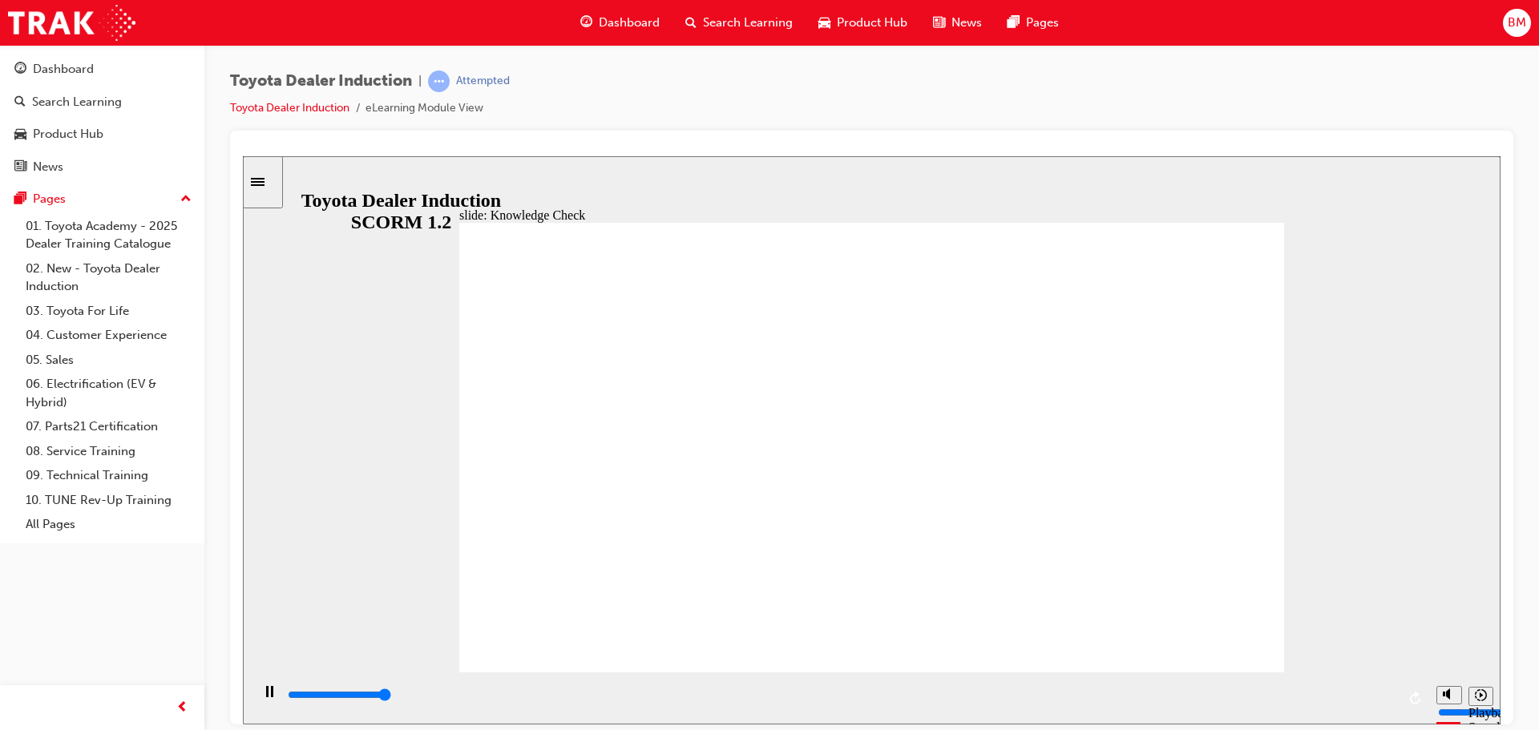
type input "5000"
radio input "true"
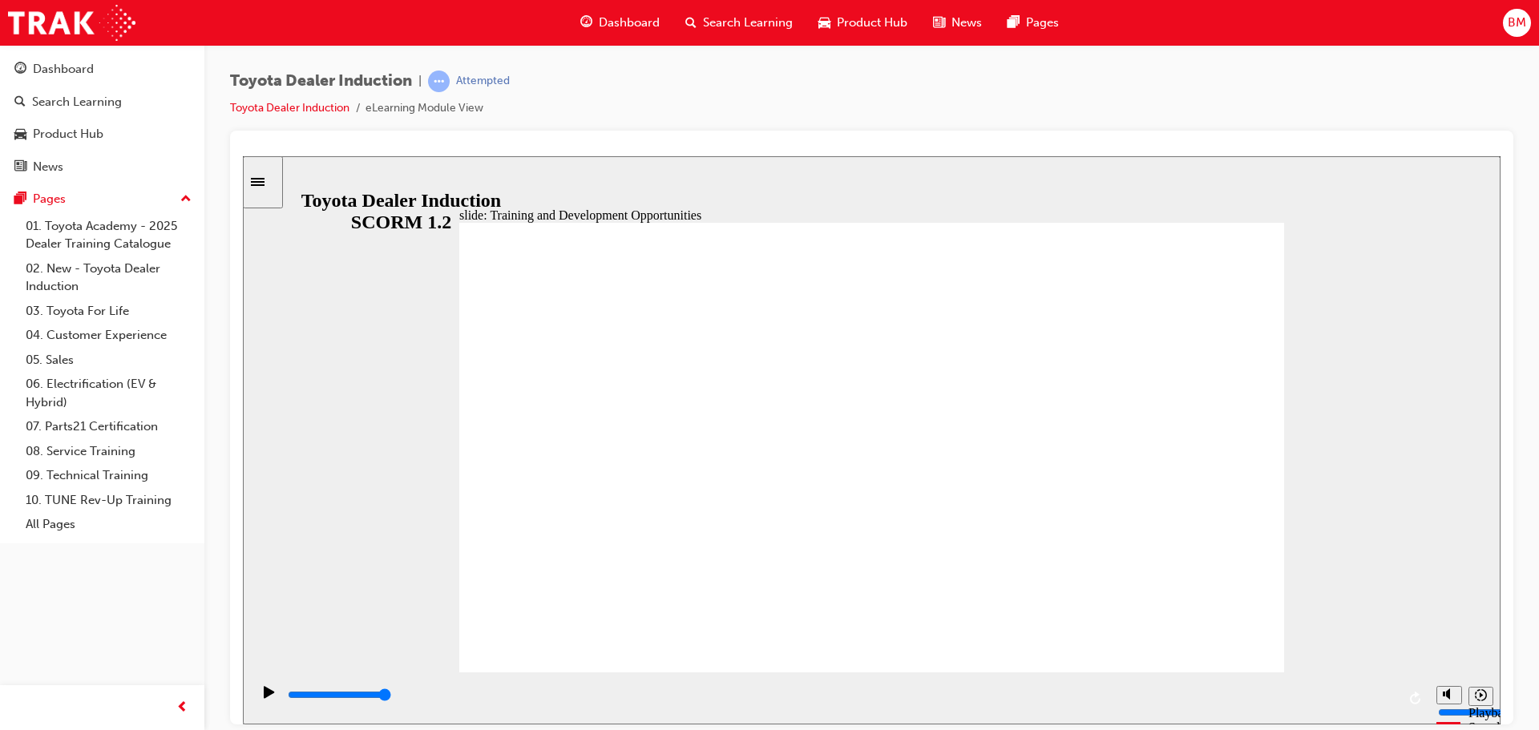
drag, startPoint x: 743, startPoint y: 385, endPoint x: 764, endPoint y: 393, distance: 23.1
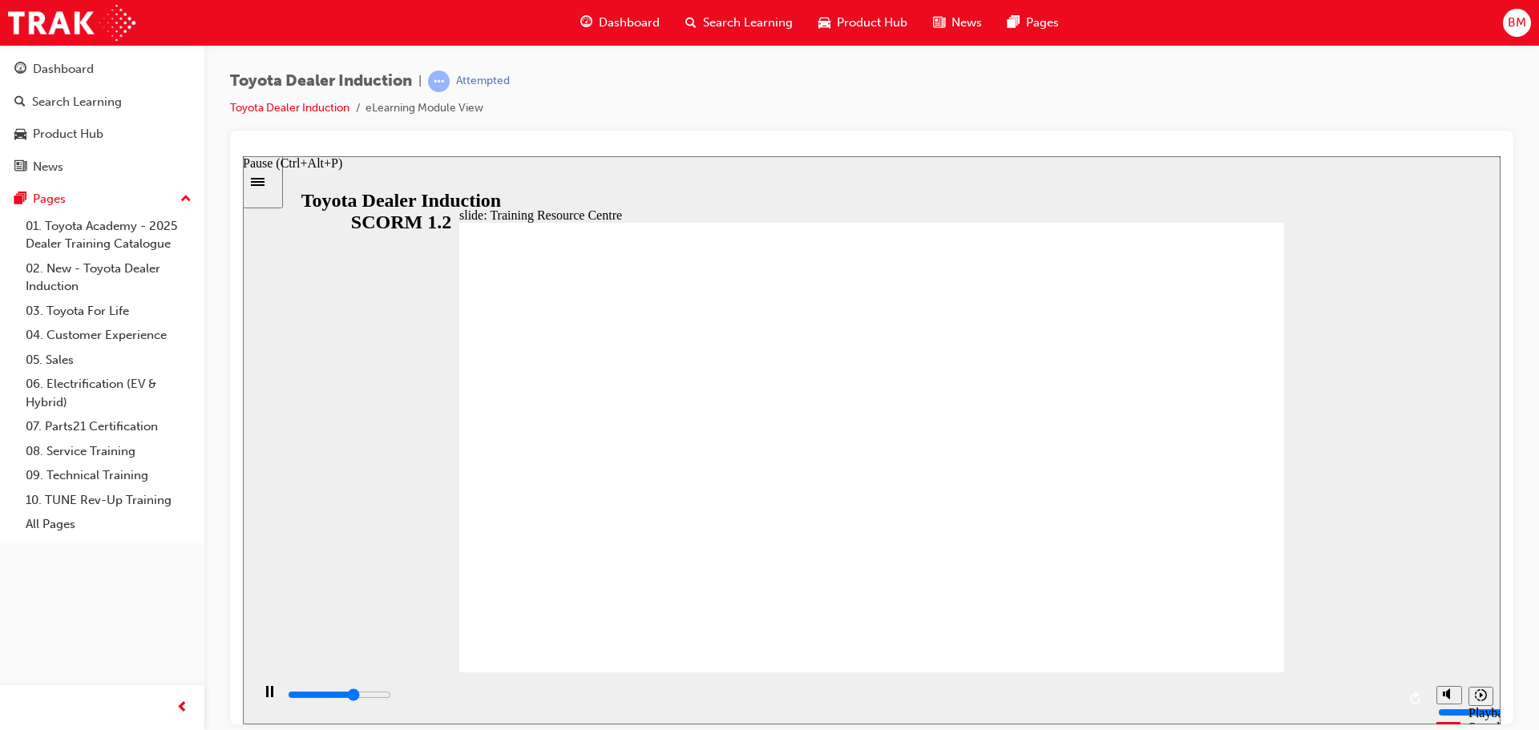
click at [269, 696] on div "Pause (Ctrl+Alt+P)" at bounding box center [269, 698] width 27 height 27
type input "20300"
